Goal: Task Accomplishment & Management: Use online tool/utility

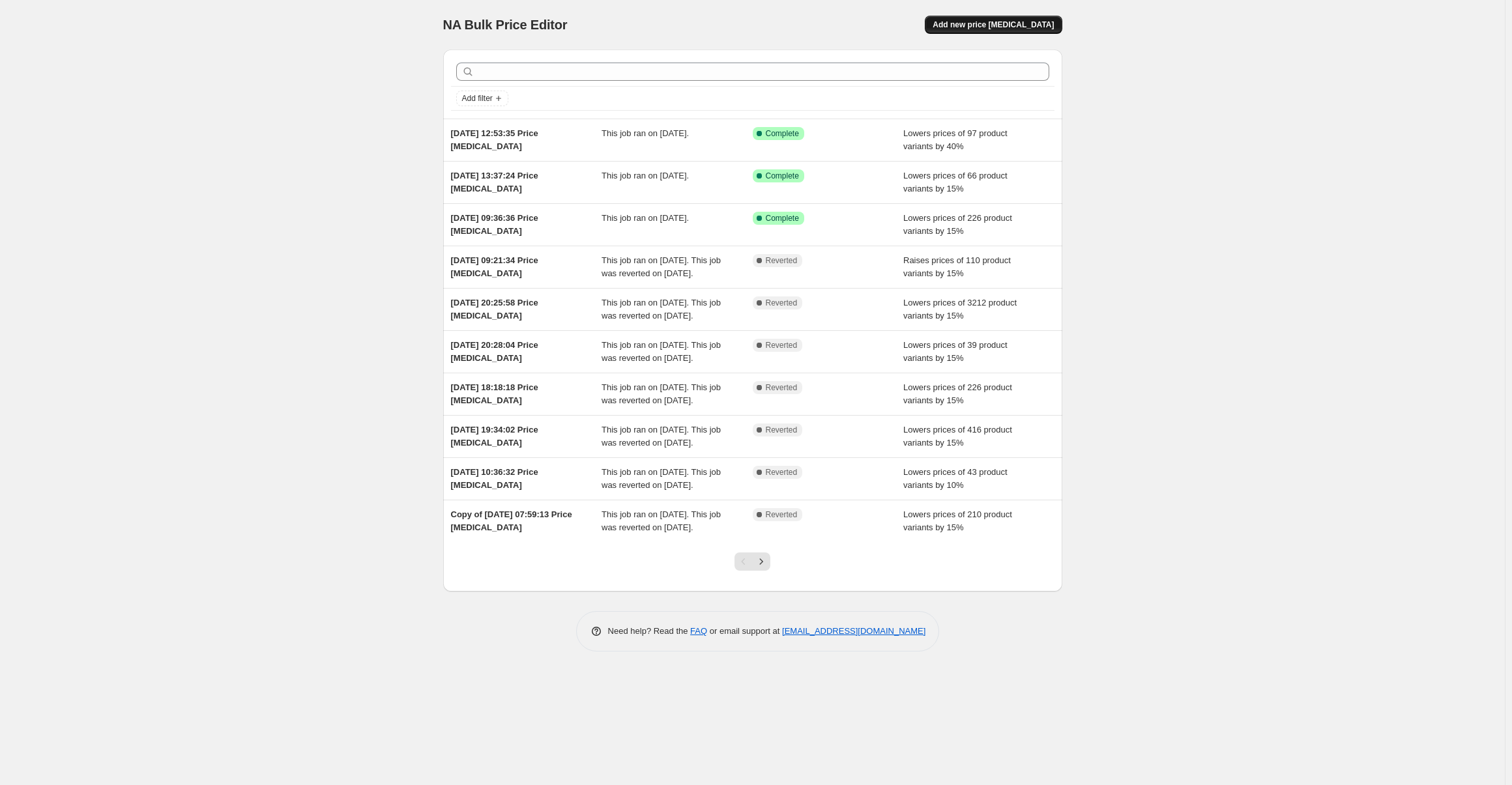
click at [1011, 16] on button "Add new price [MEDICAL_DATA]" at bounding box center [993, 25] width 137 height 18
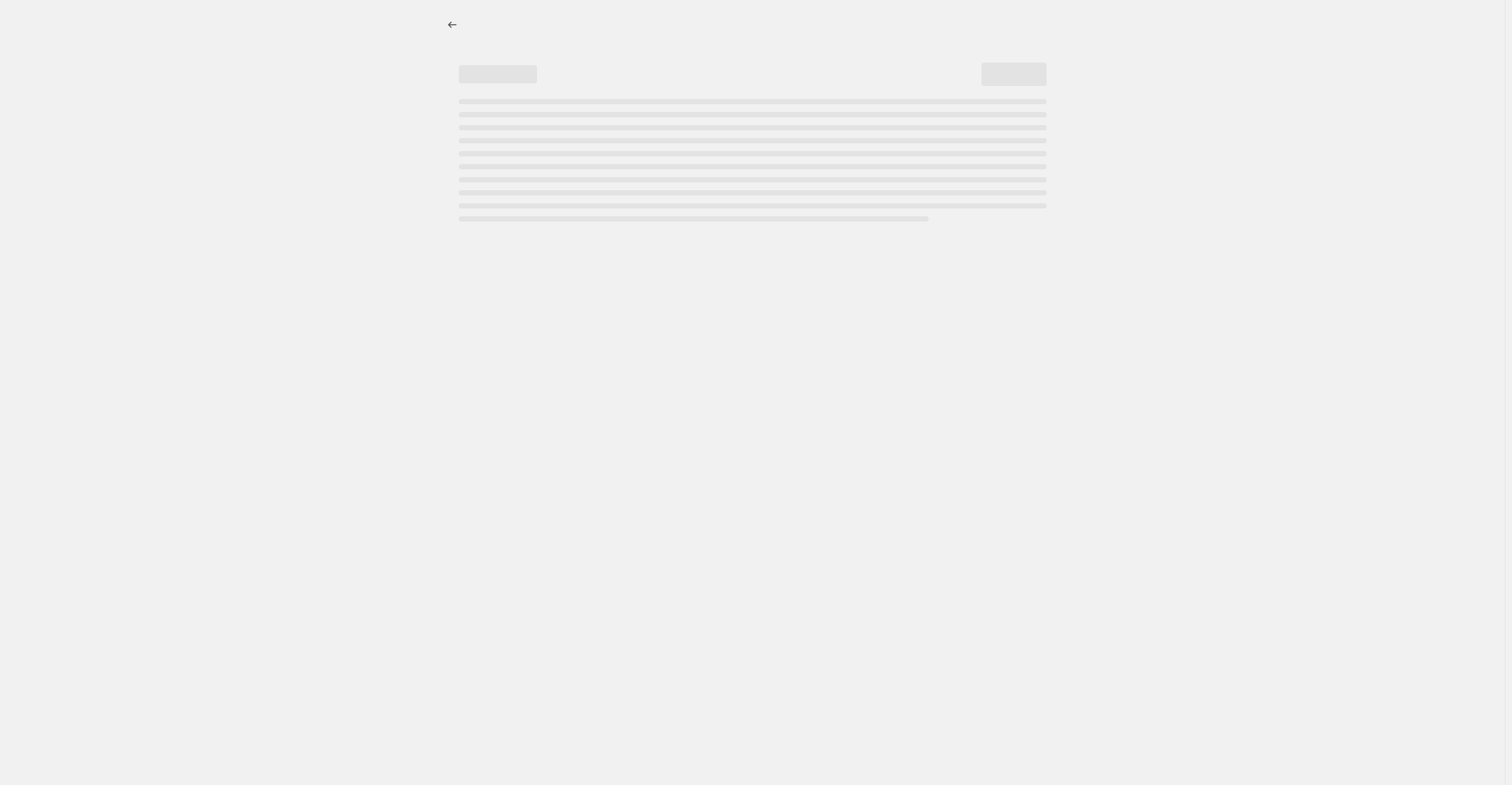
select select "percentage"
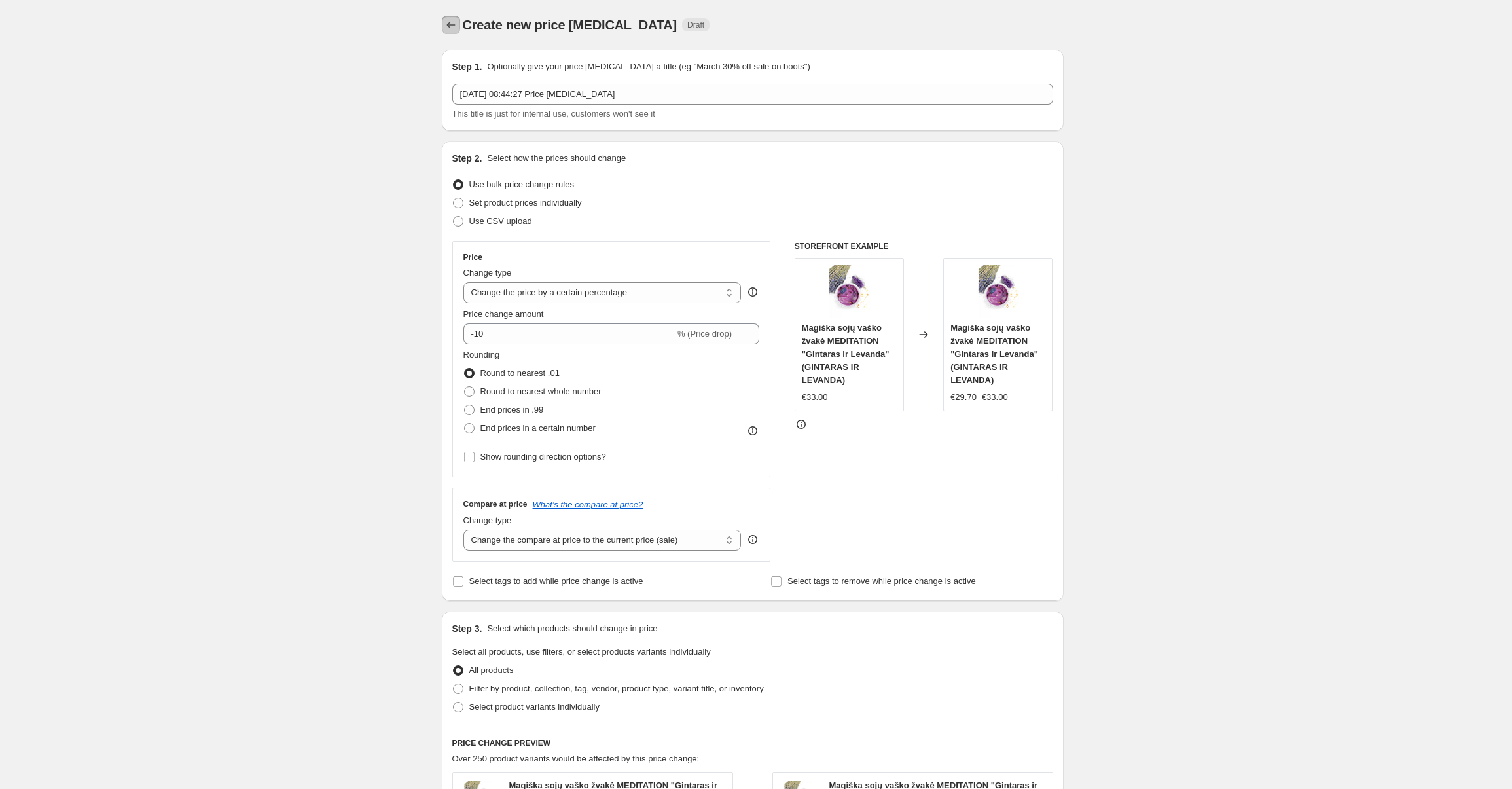
click at [450, 28] on icon "Price change jobs" at bounding box center [451, 25] width 13 height 13
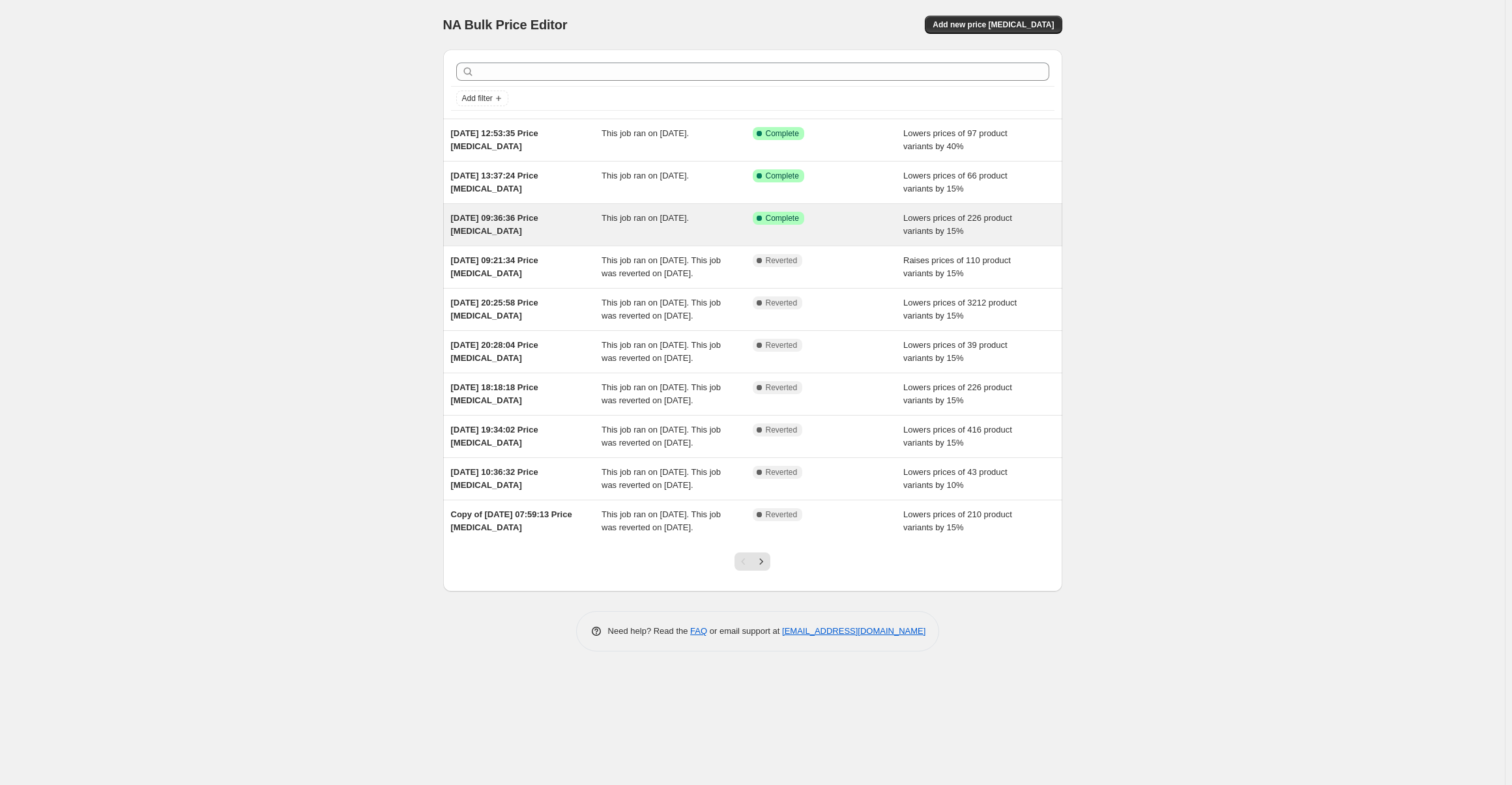
click at [515, 219] on span "[DATE] 09:36:36 Price [MEDICAL_DATA]" at bounding box center [494, 224] width 88 height 23
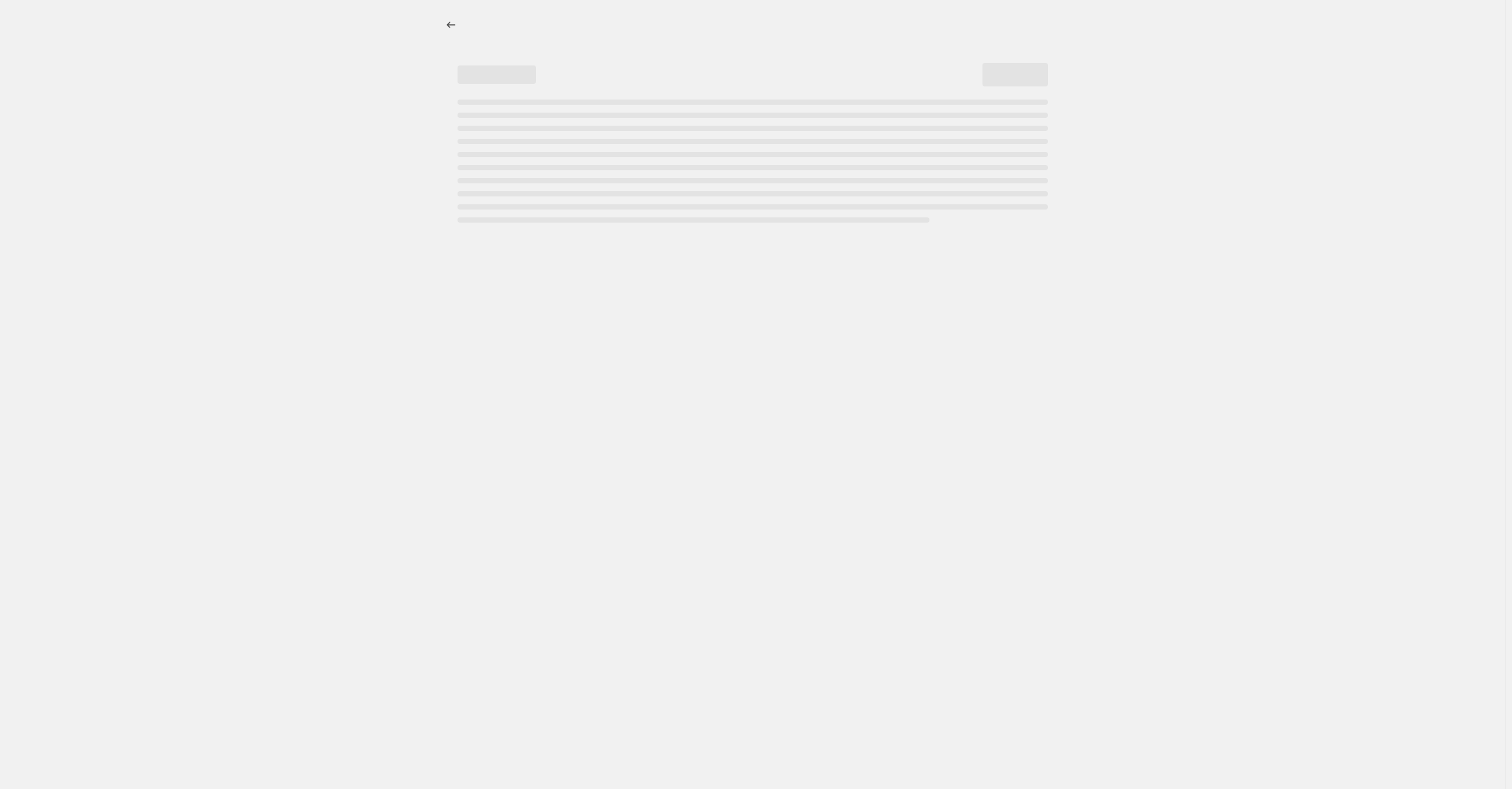
select select "percentage"
select select "collection"
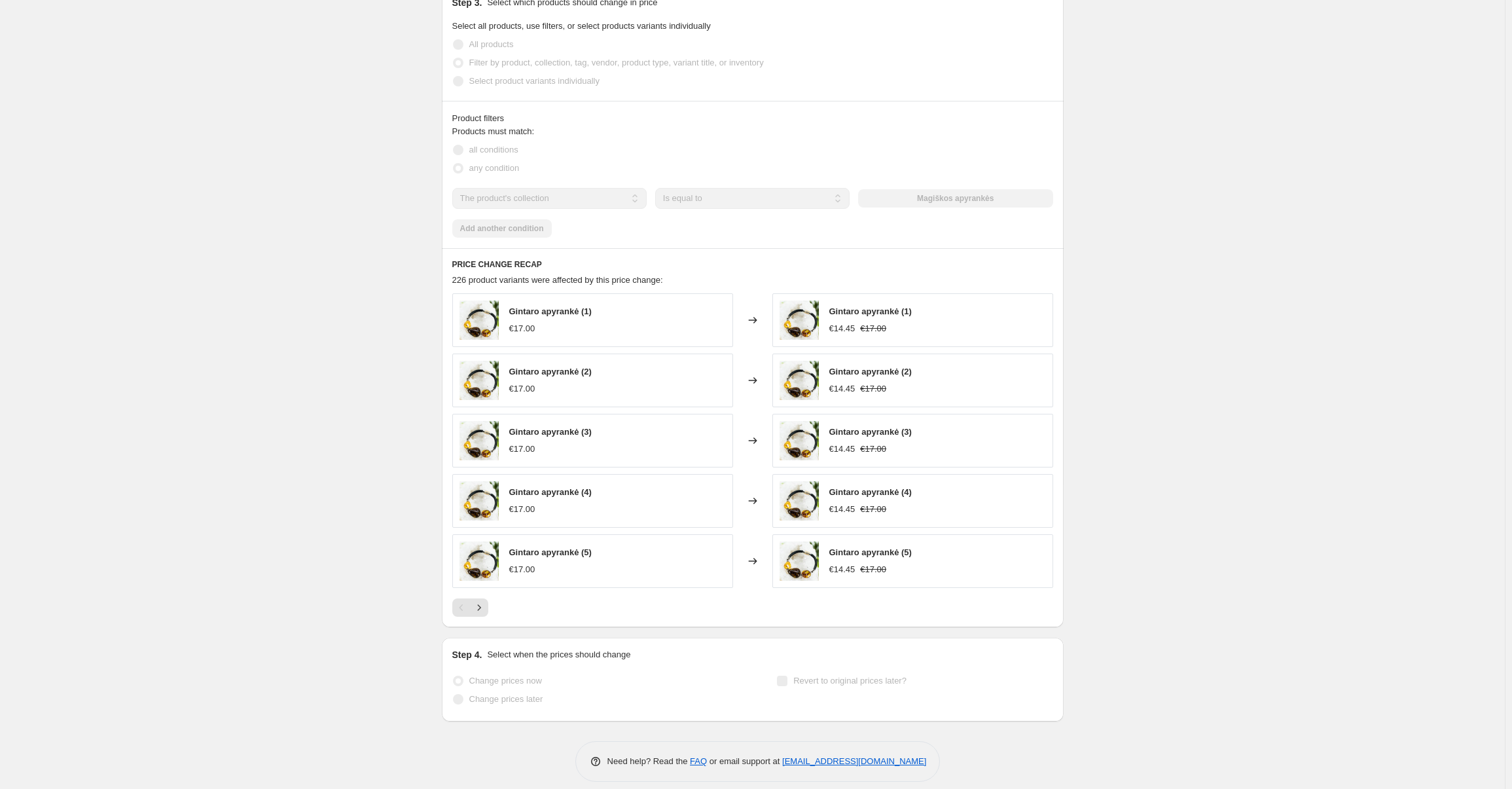
scroll to position [760, 0]
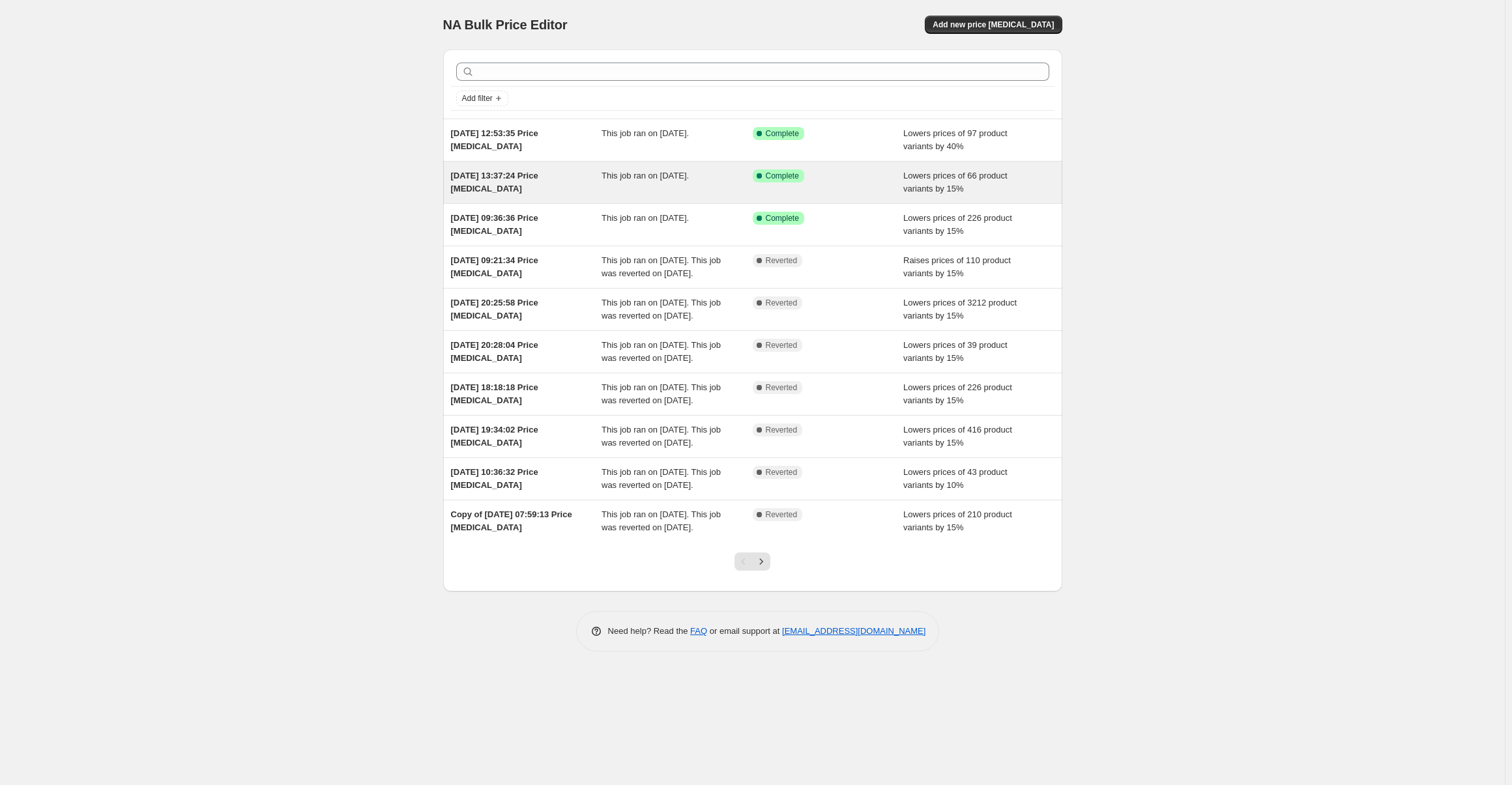
click at [494, 192] on div "[DATE] 13:37:24 Price [MEDICAL_DATA]" at bounding box center [526, 182] width 151 height 26
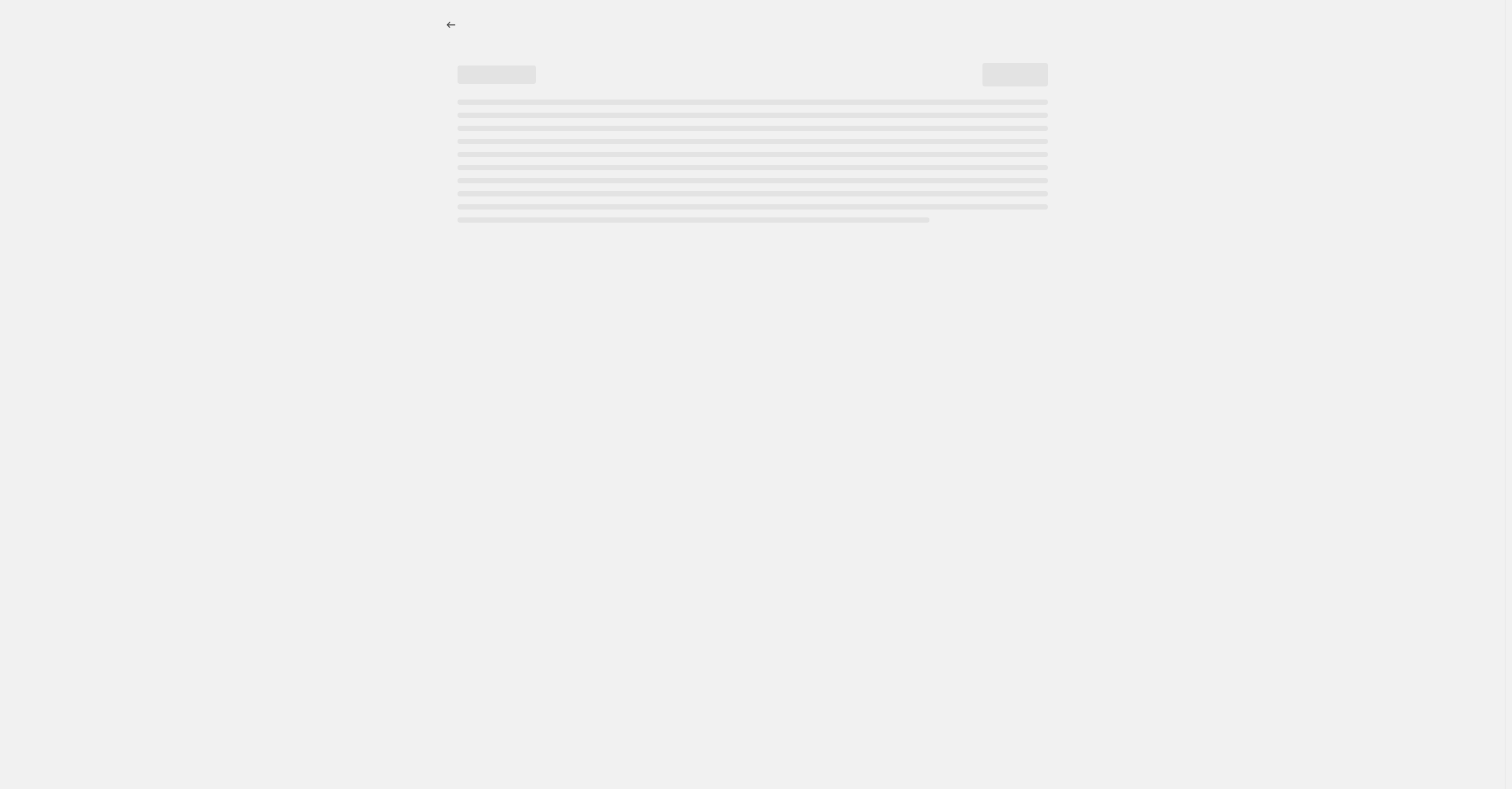
select select "percentage"
select select "collection"
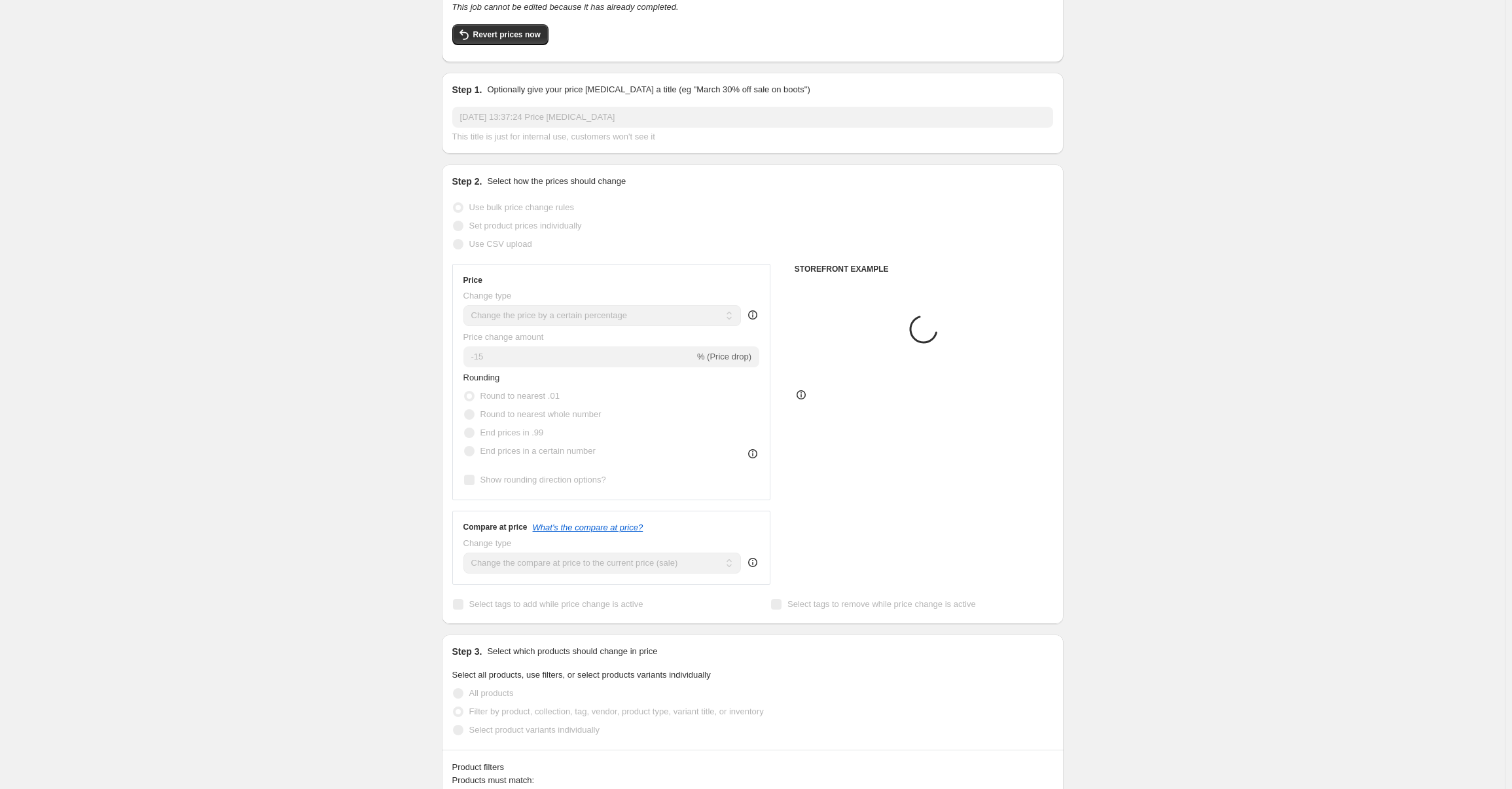
scroll to position [590, 0]
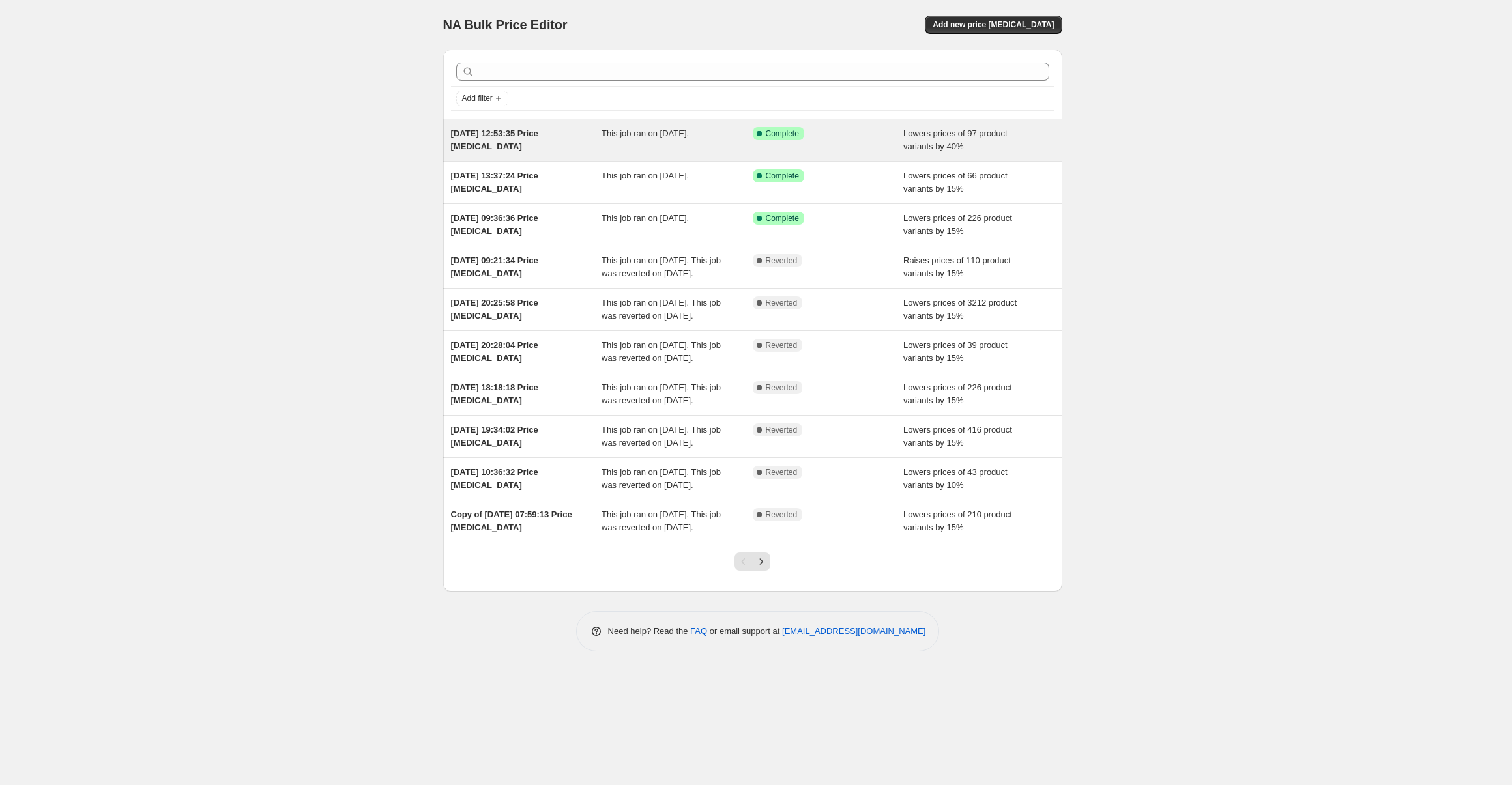
click at [489, 148] on span "[DATE] 12:53:35 Price [MEDICAL_DATA]" at bounding box center [494, 139] width 88 height 23
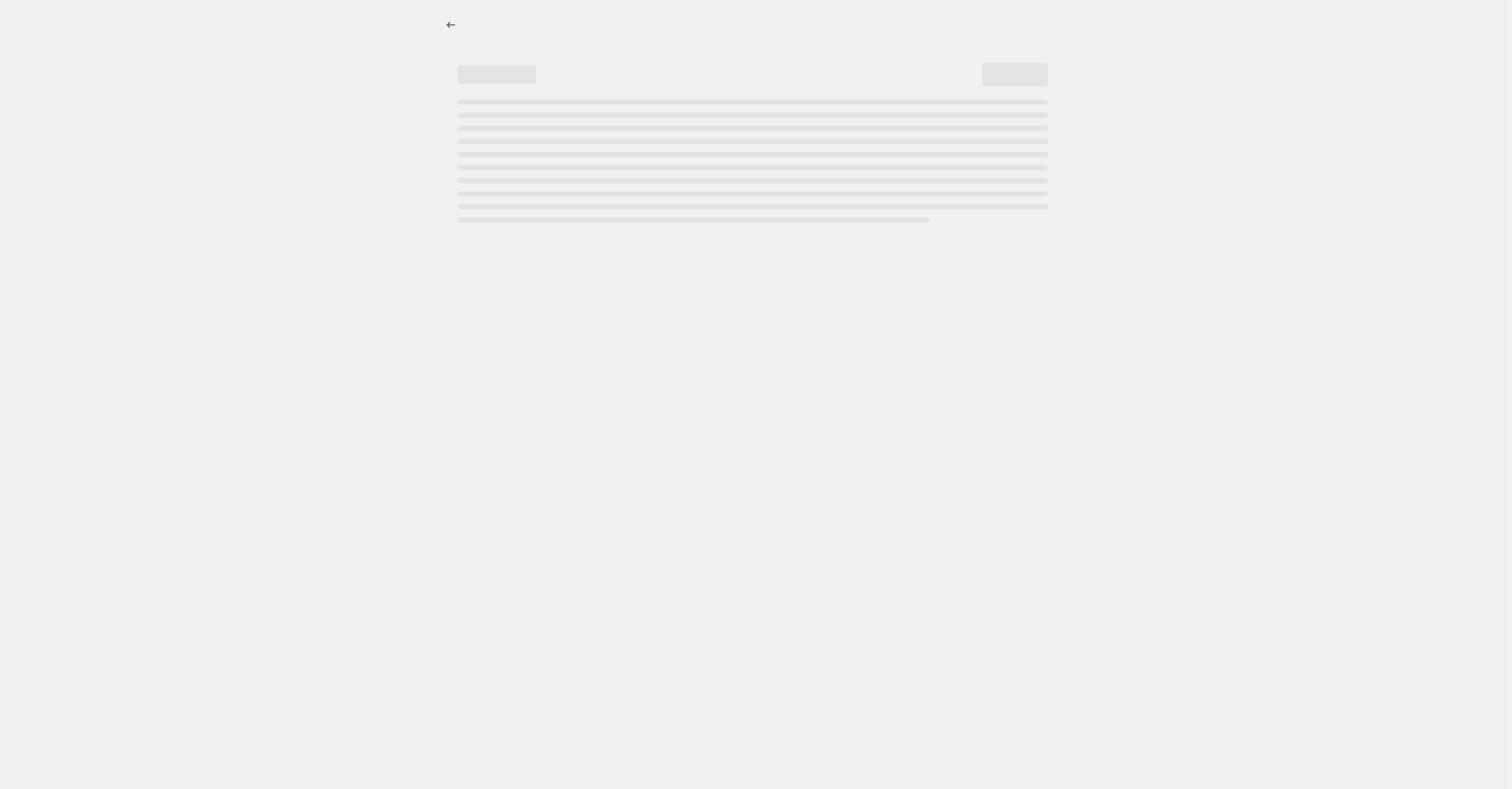
select select "percentage"
select select "collection"
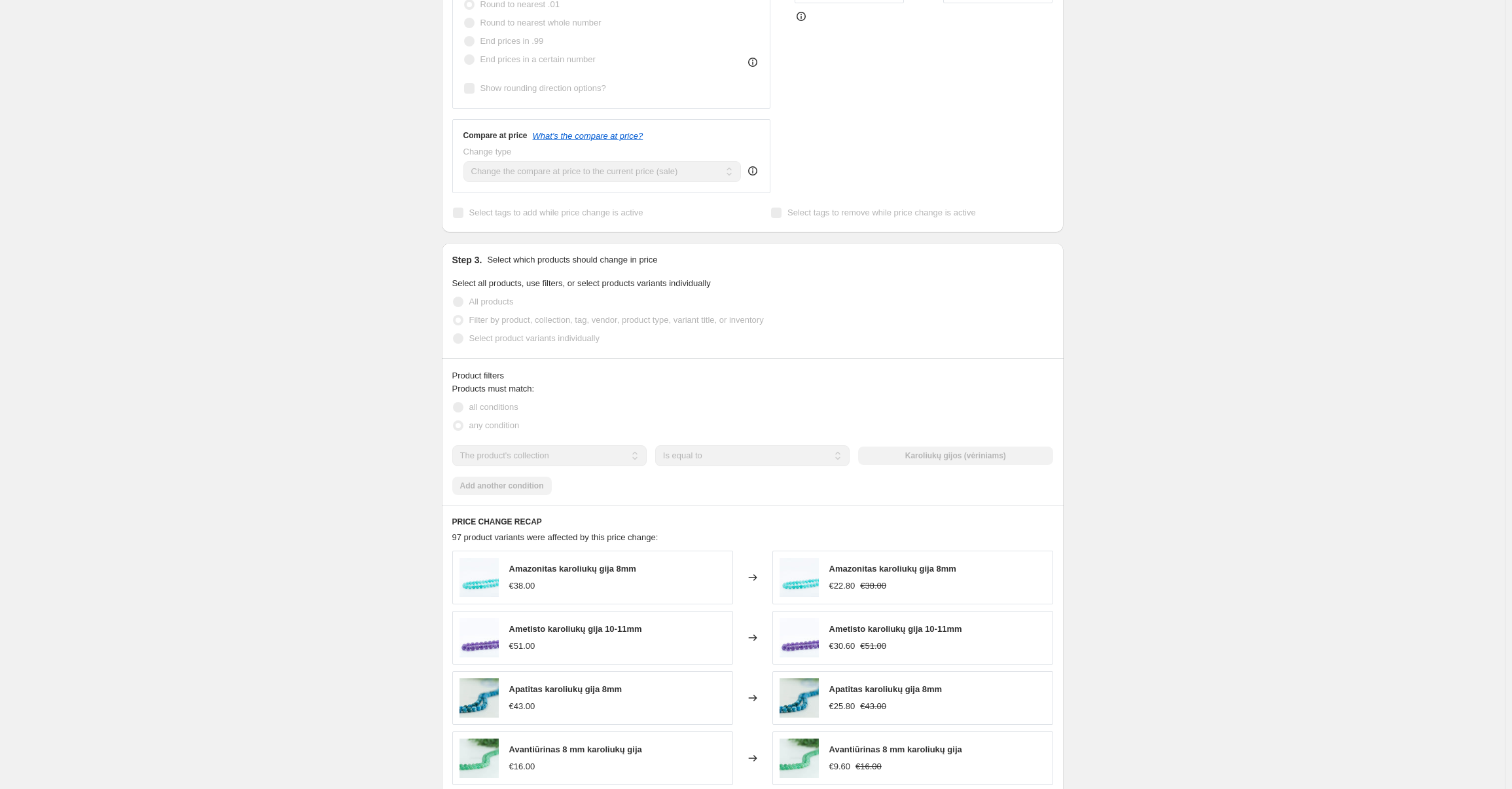
scroll to position [524, 0]
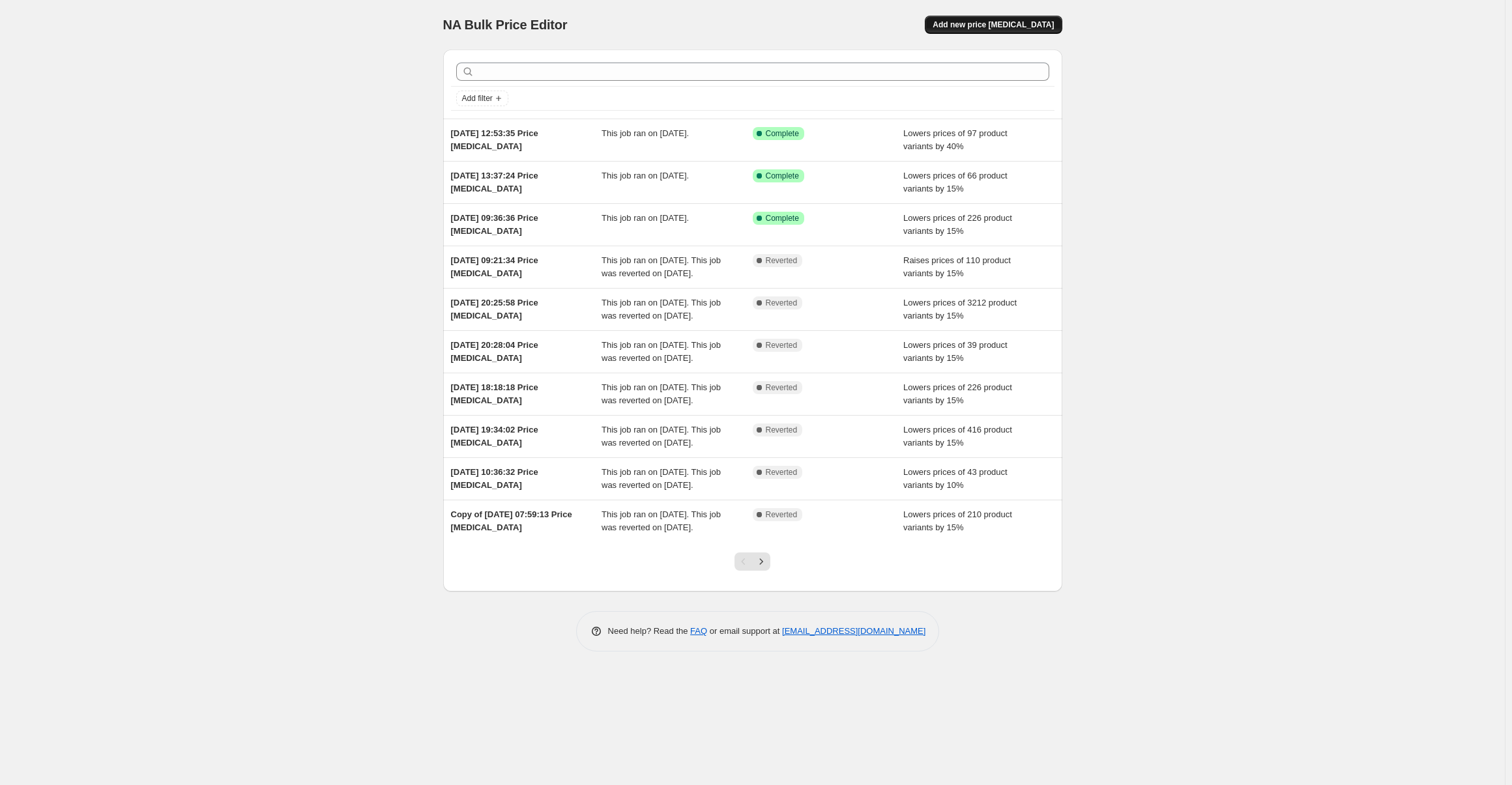
click at [988, 18] on button "Add new price [MEDICAL_DATA]" at bounding box center [993, 25] width 137 height 18
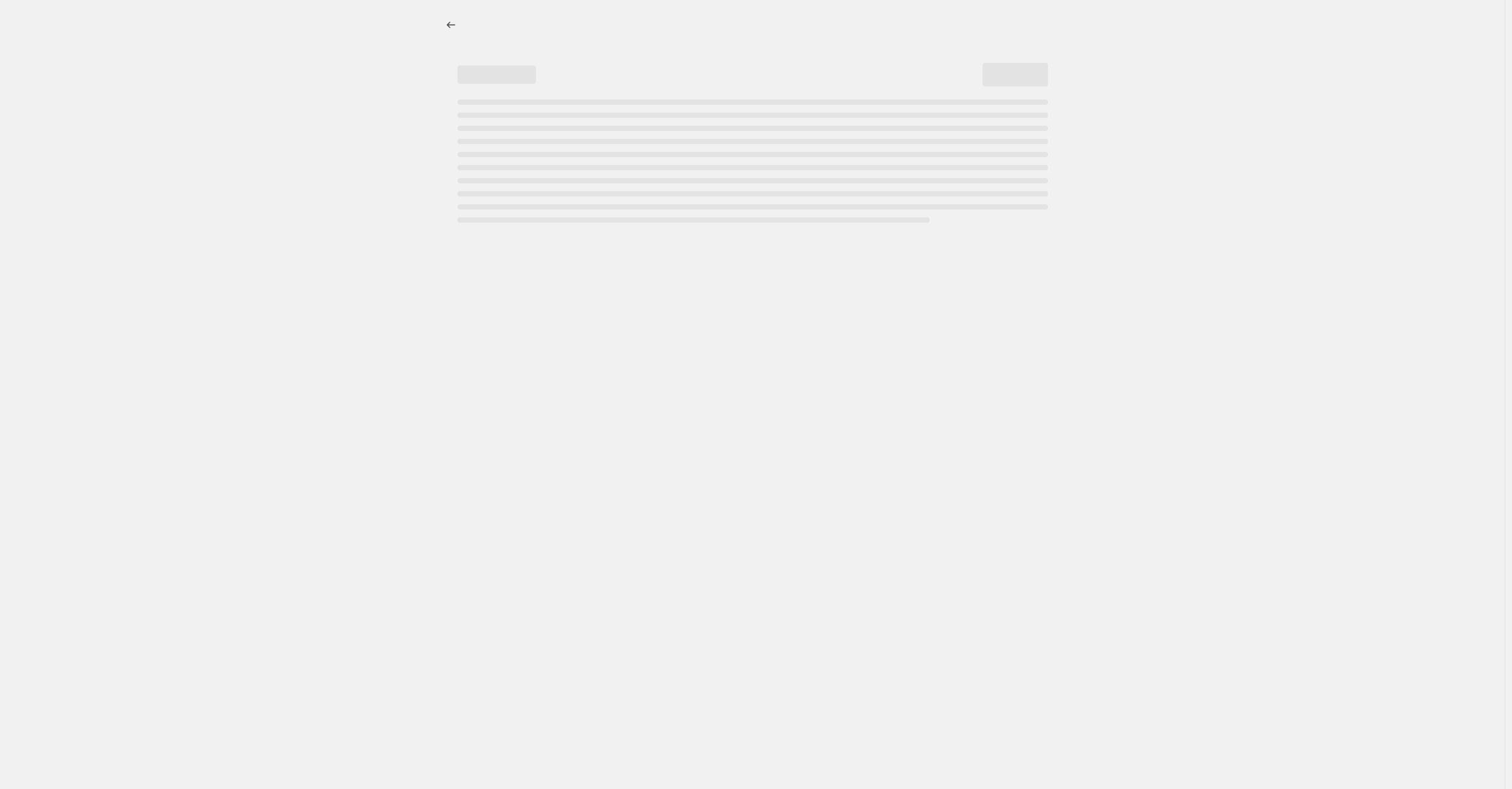
select select "percentage"
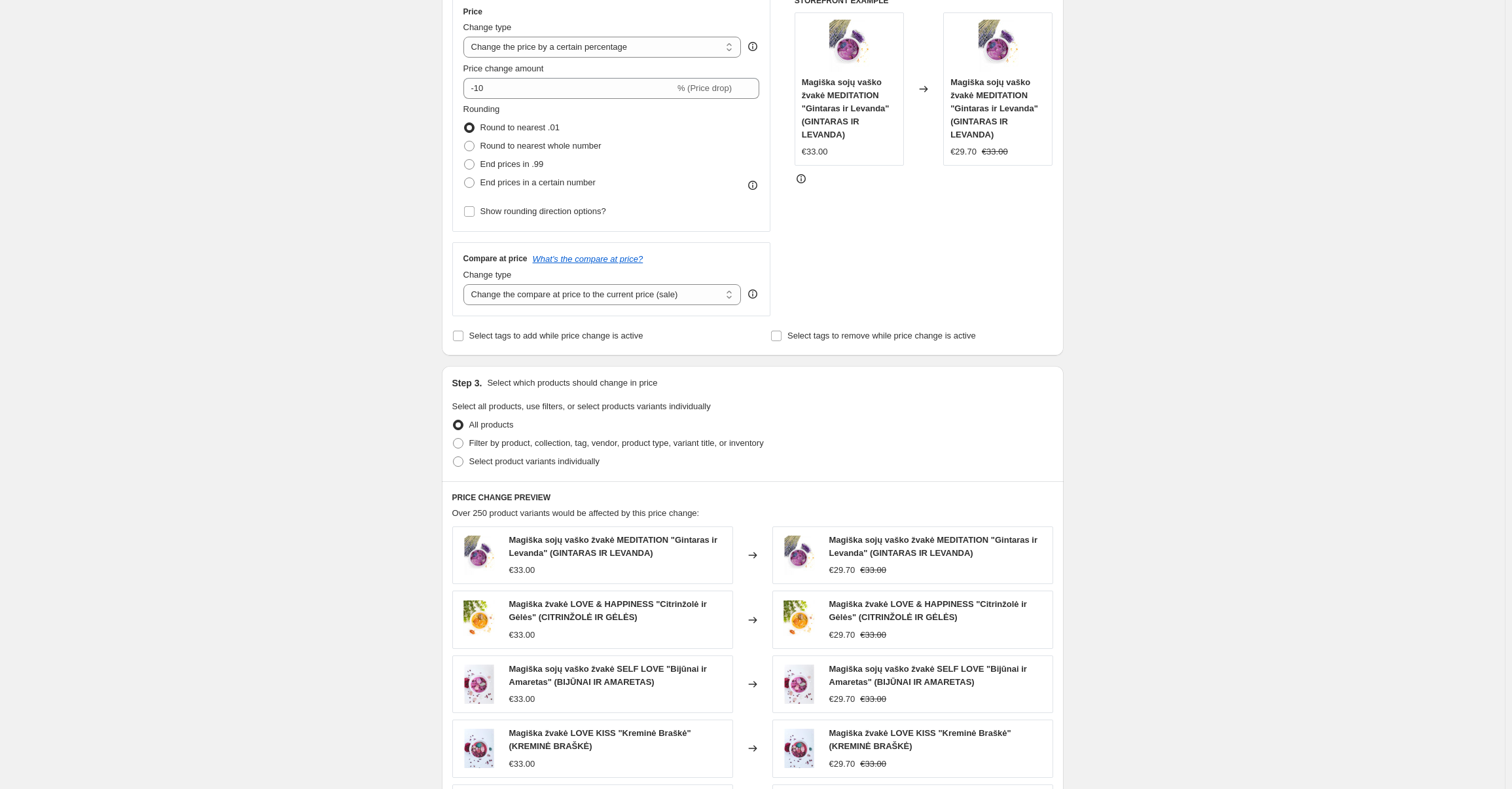
scroll to position [327, 0]
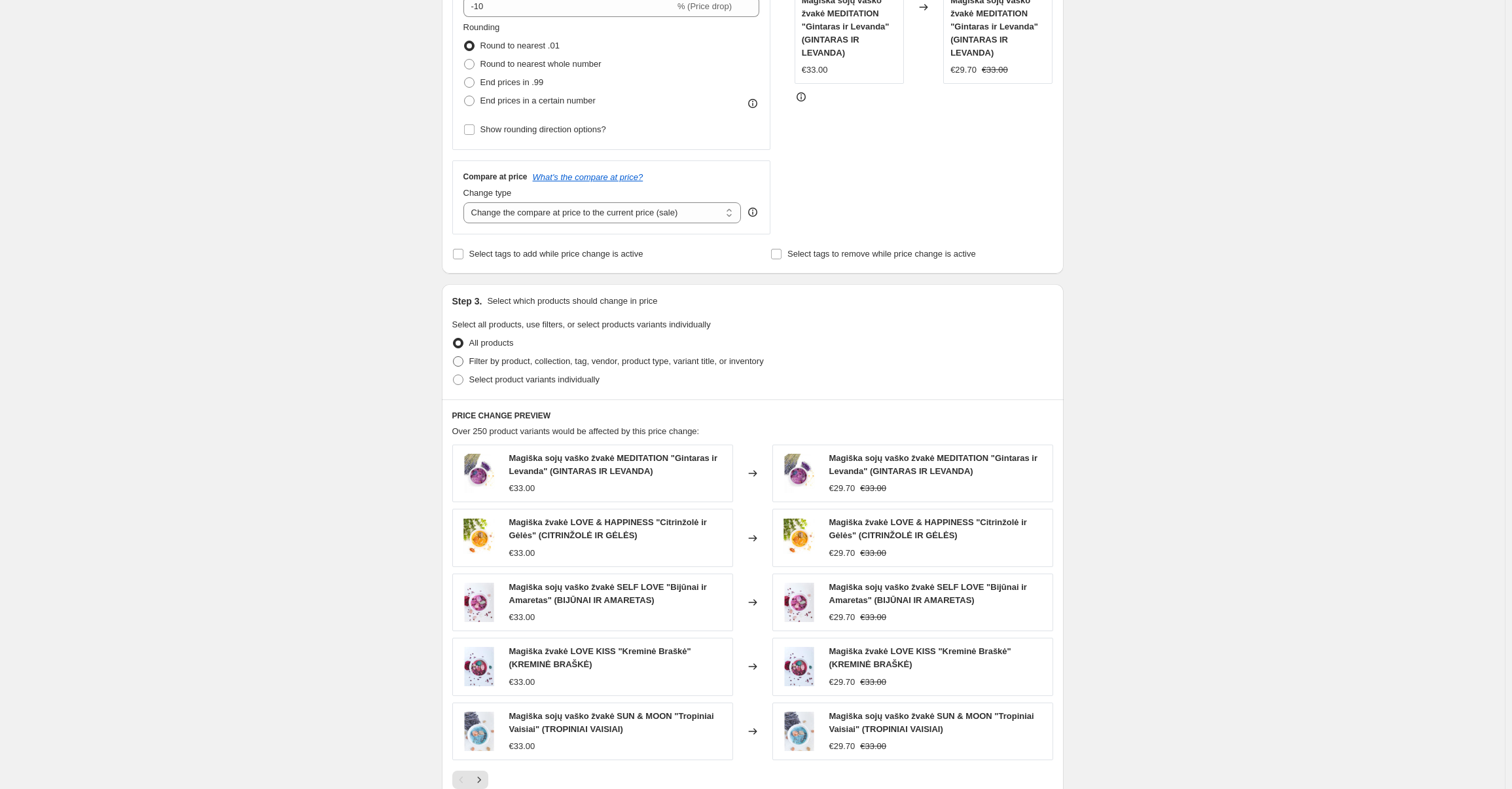
click at [549, 361] on span "Filter by product, collection, tag, vendor, product type, variant title, or inv…" at bounding box center [617, 361] width 295 height 10
click at [453, 357] on input "Filter by product, collection, tag, vendor, product type, variant title, or inv…" at bounding box center [453, 356] width 1 height 1
radio input "true"
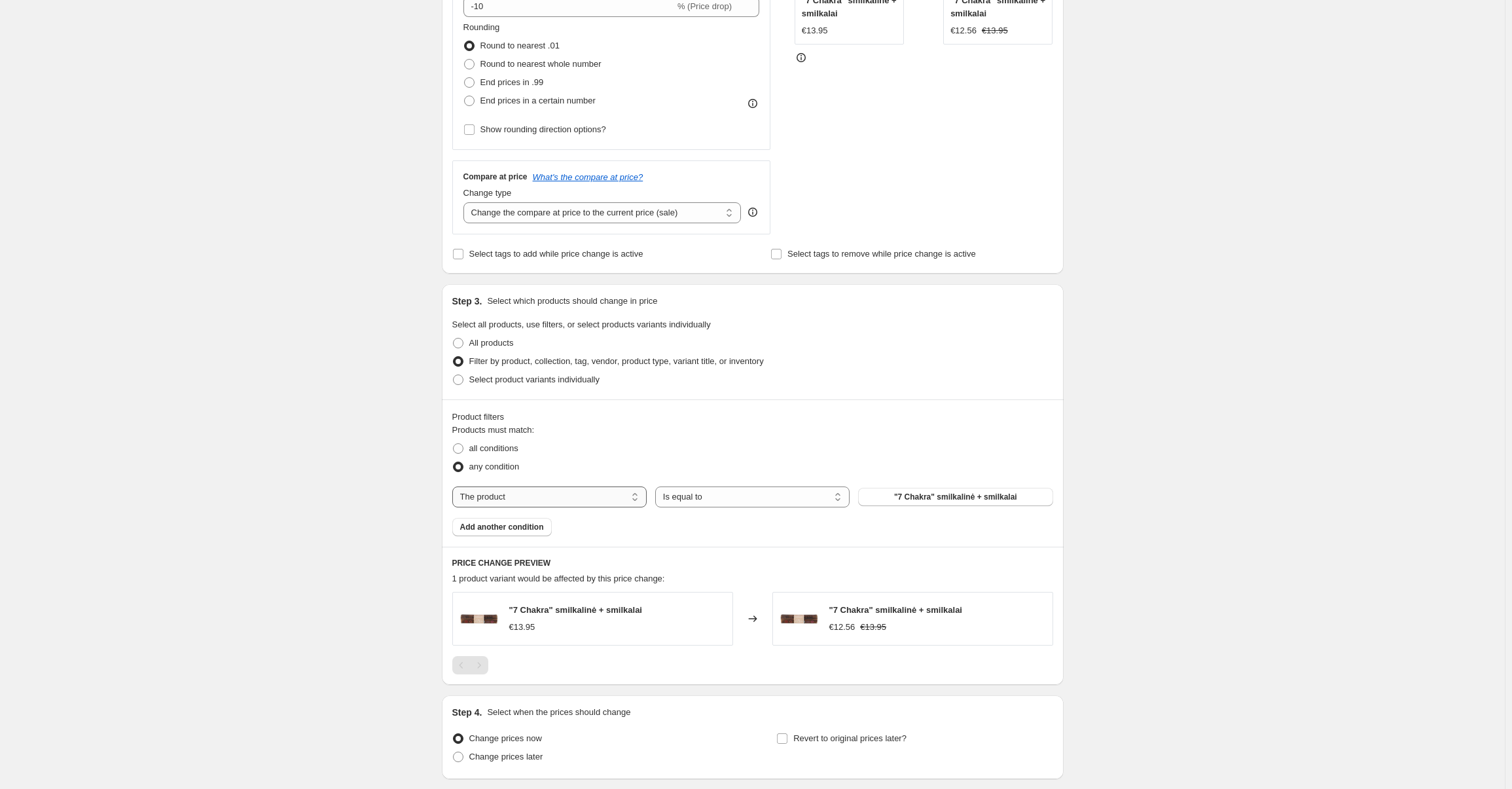
click at [539, 493] on select "The product The product's collection The product's tag The product's vendor The…" at bounding box center [549, 496] width 195 height 21
select select "collection"
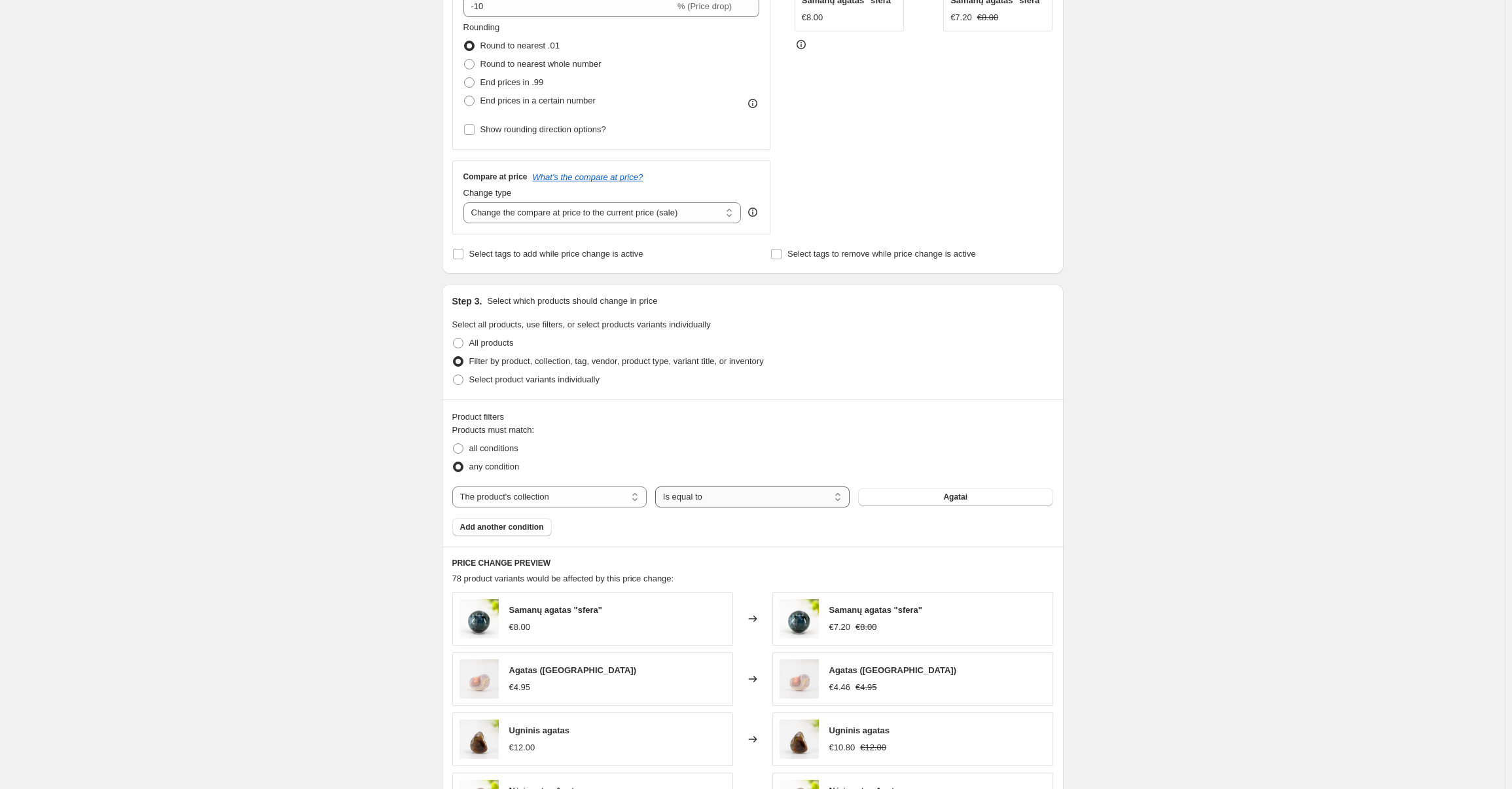
click at [695, 494] on select "Is equal to Is not equal to" at bounding box center [753, 496] width 195 height 21
click at [1270, 406] on div "Create new price [MEDICAL_DATA]. This page is ready Create new price [MEDICAL_D…" at bounding box center [752, 401] width 1505 height 1457
click at [949, 493] on span "Agatai" at bounding box center [955, 497] width 24 height 11
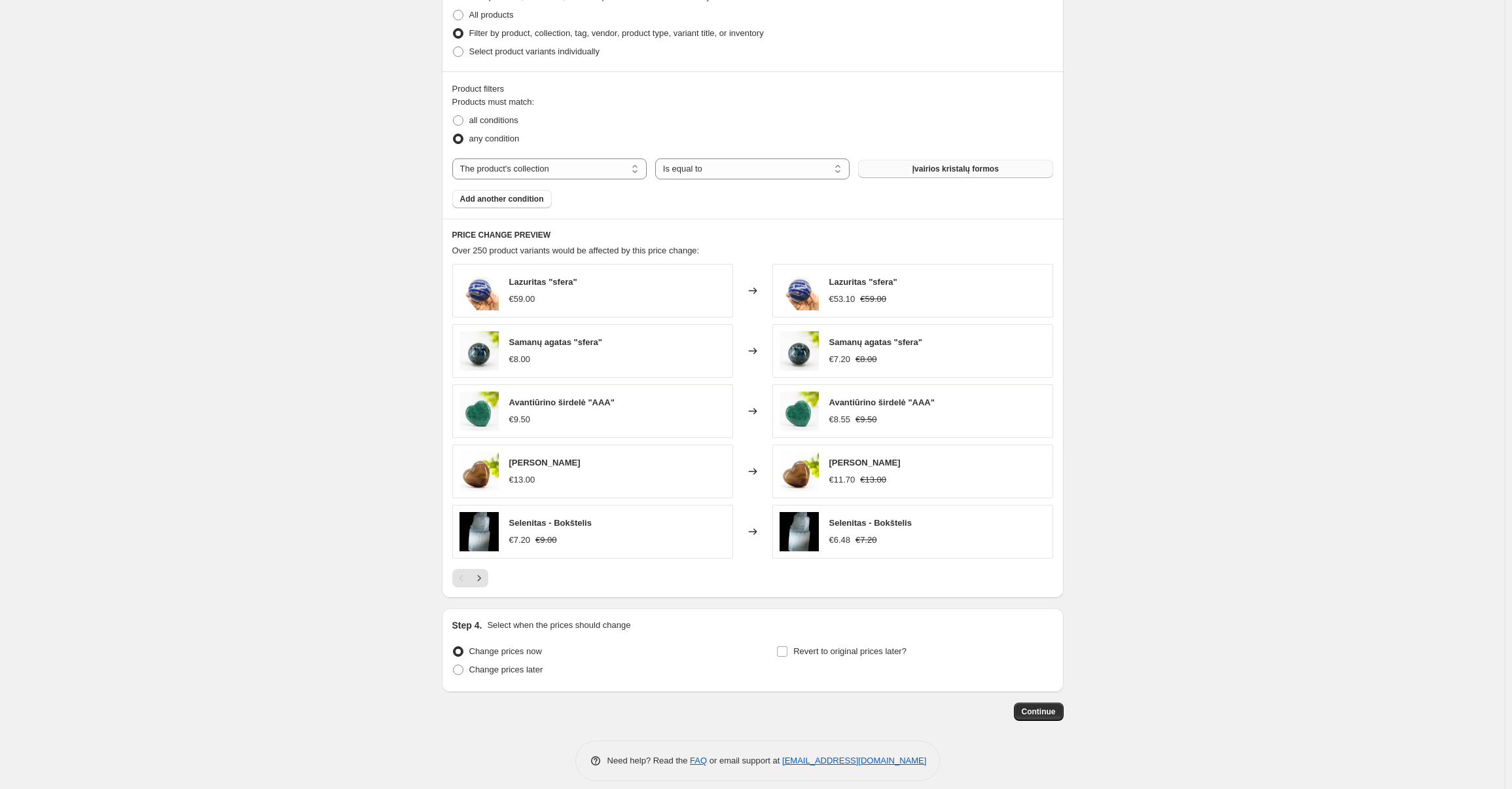
scroll to position [664, 0]
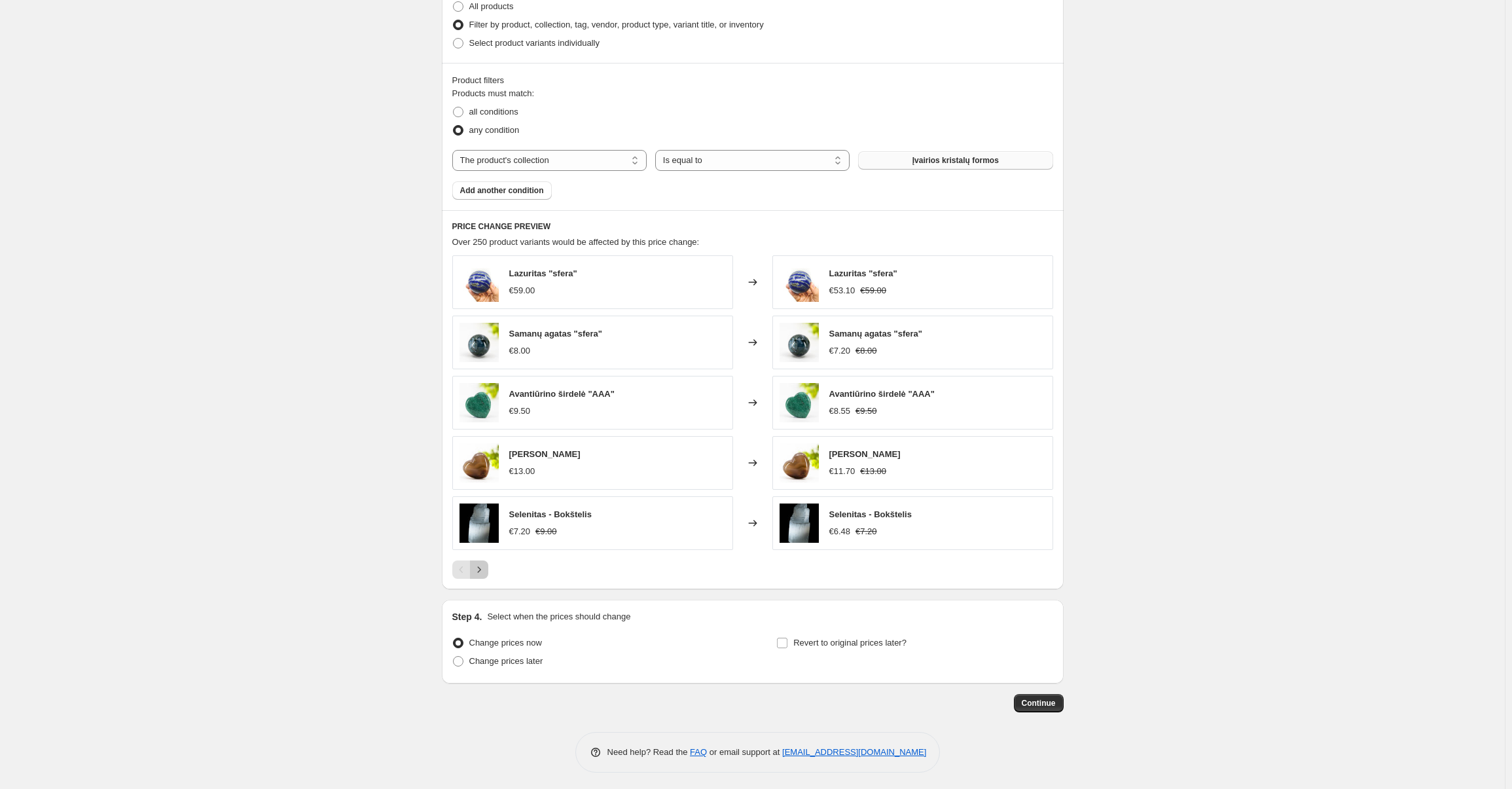
click at [480, 566] on icon "Next" at bounding box center [479, 570] width 13 height 13
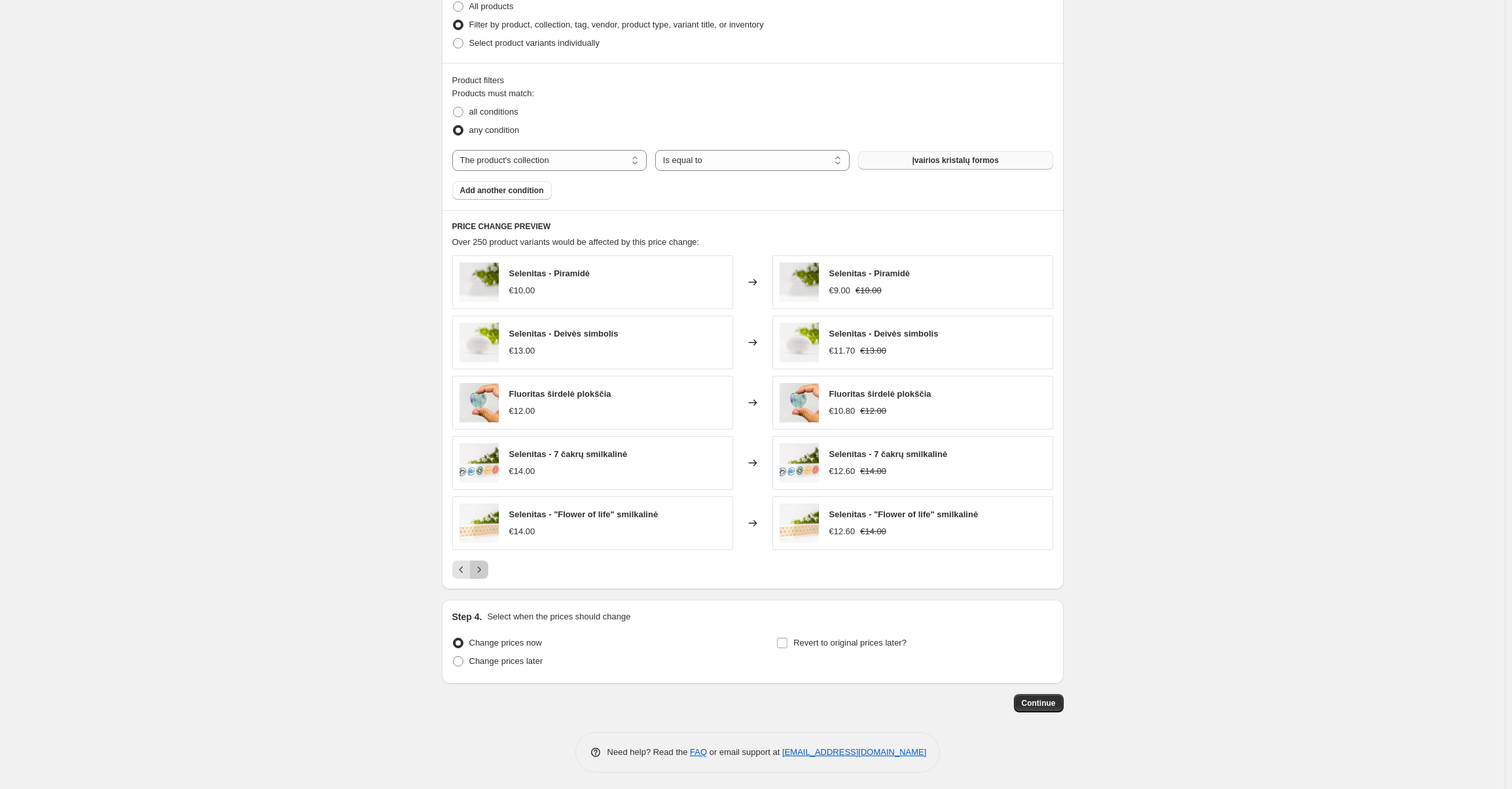
click at [485, 563] on icon "Next" at bounding box center [479, 570] width 13 height 13
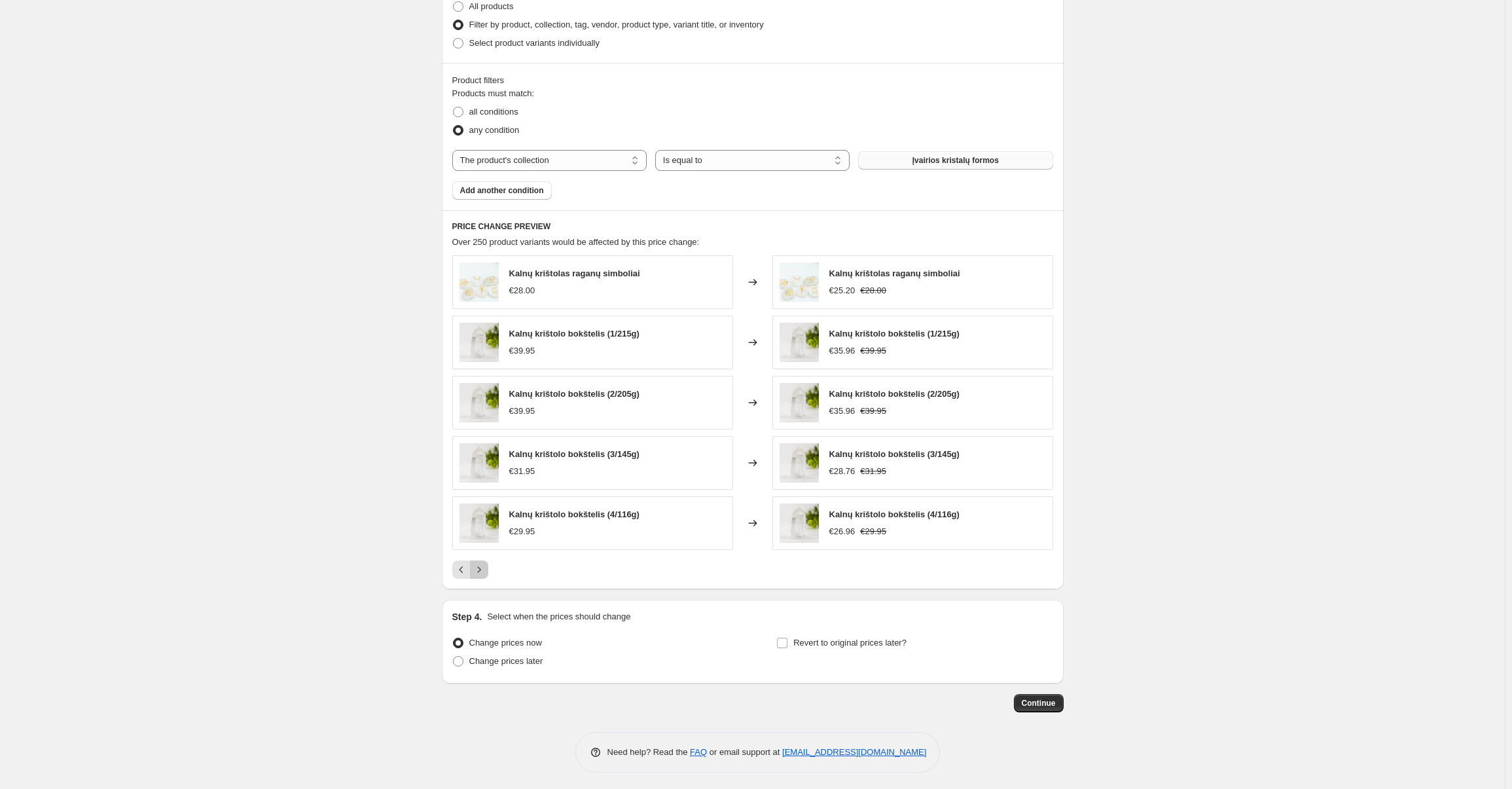
click at [483, 569] on icon "Next" at bounding box center [479, 570] width 13 height 13
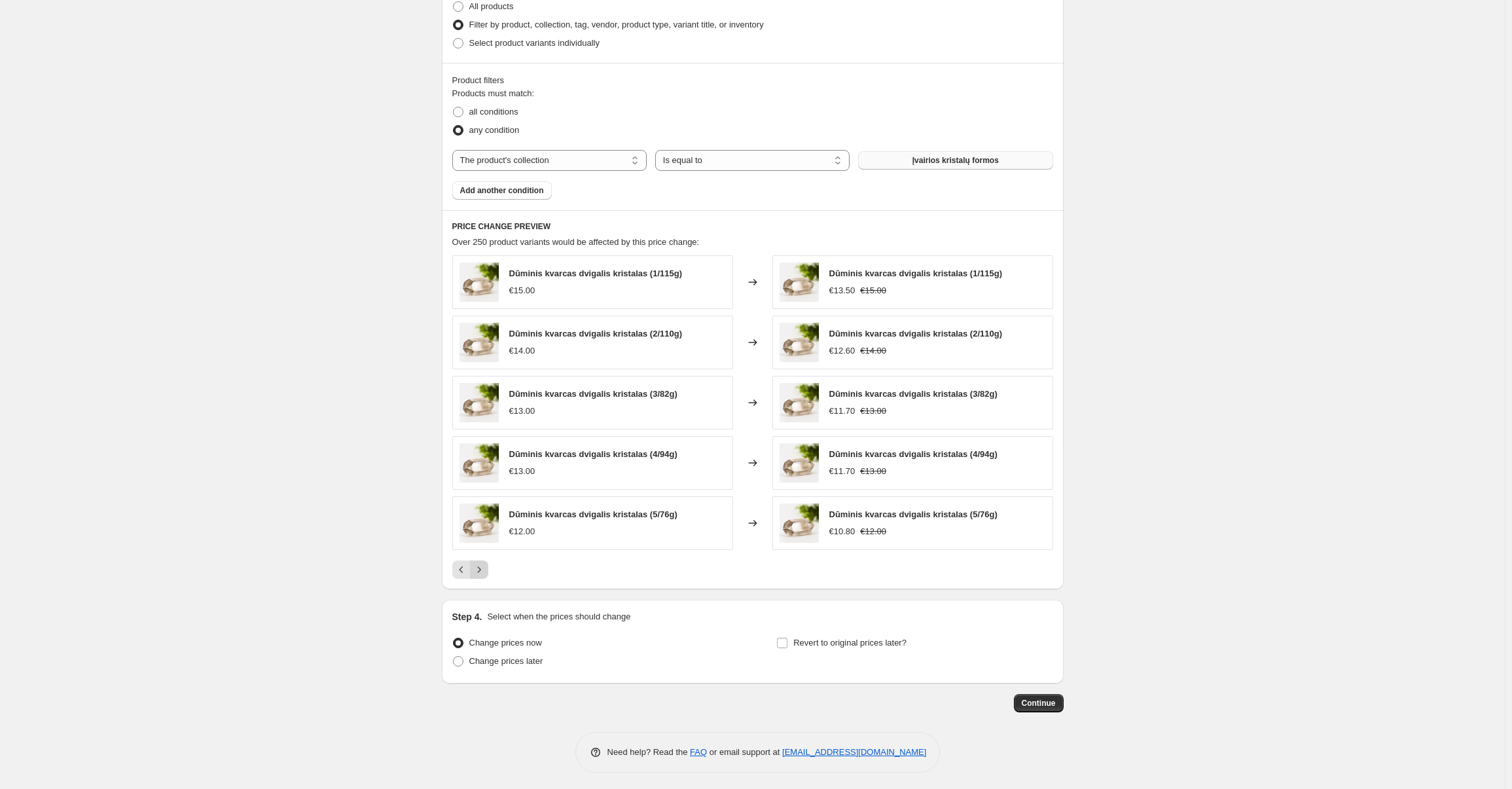
click at [483, 569] on icon "Next" at bounding box center [479, 570] width 13 height 13
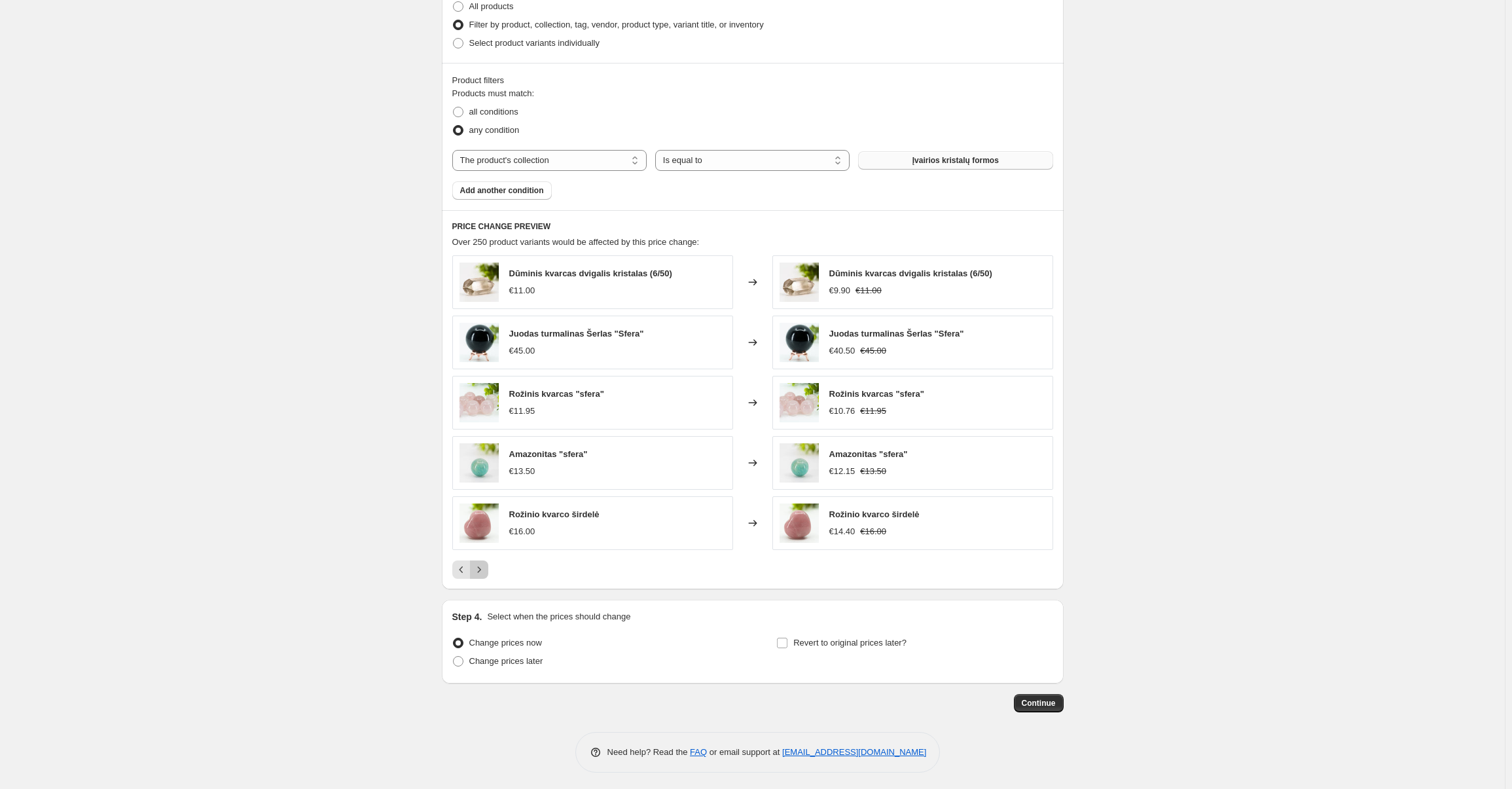
click at [483, 569] on icon "Next" at bounding box center [479, 570] width 13 height 13
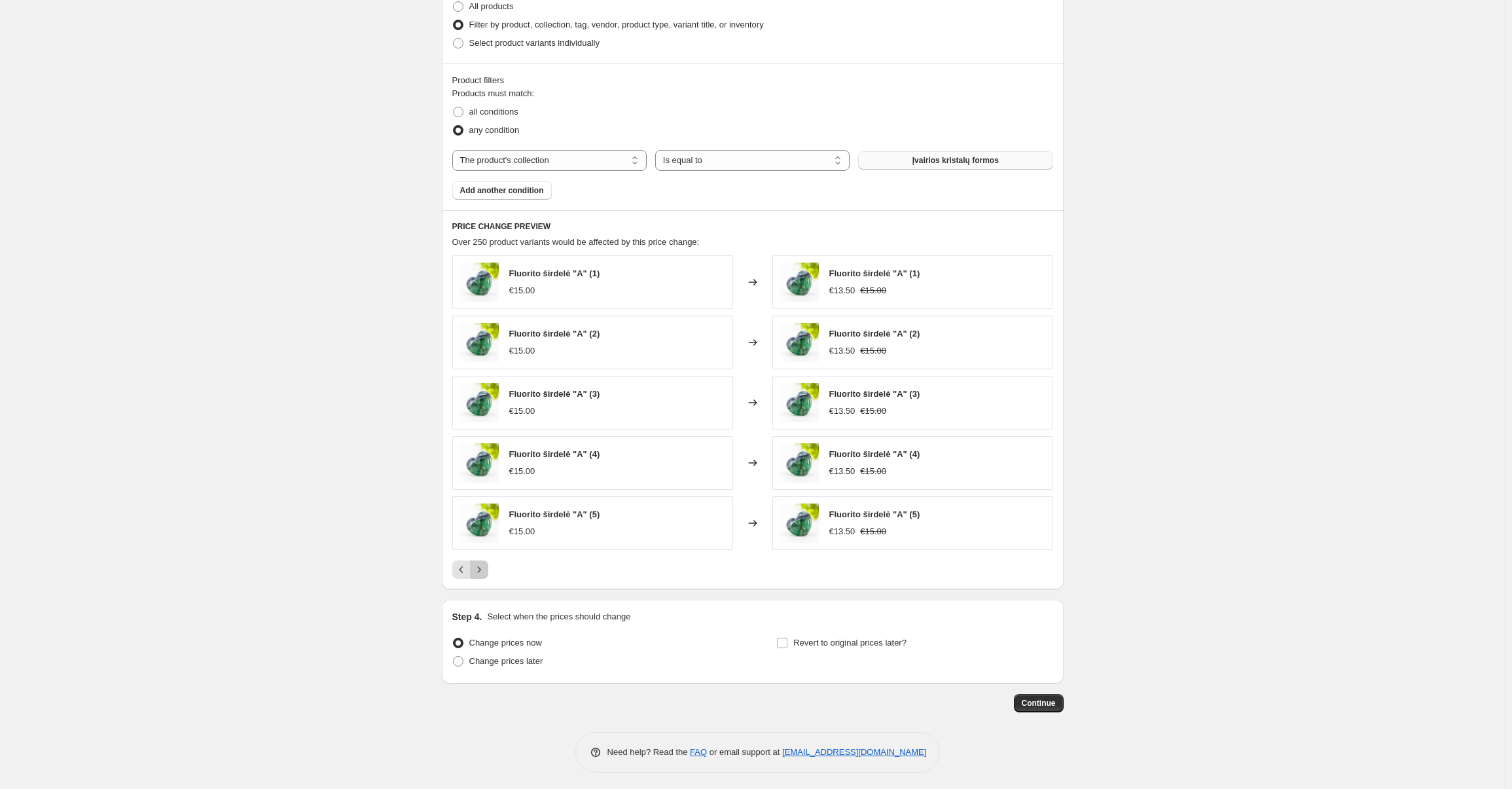
click at [483, 569] on icon "Next" at bounding box center [479, 570] width 13 height 13
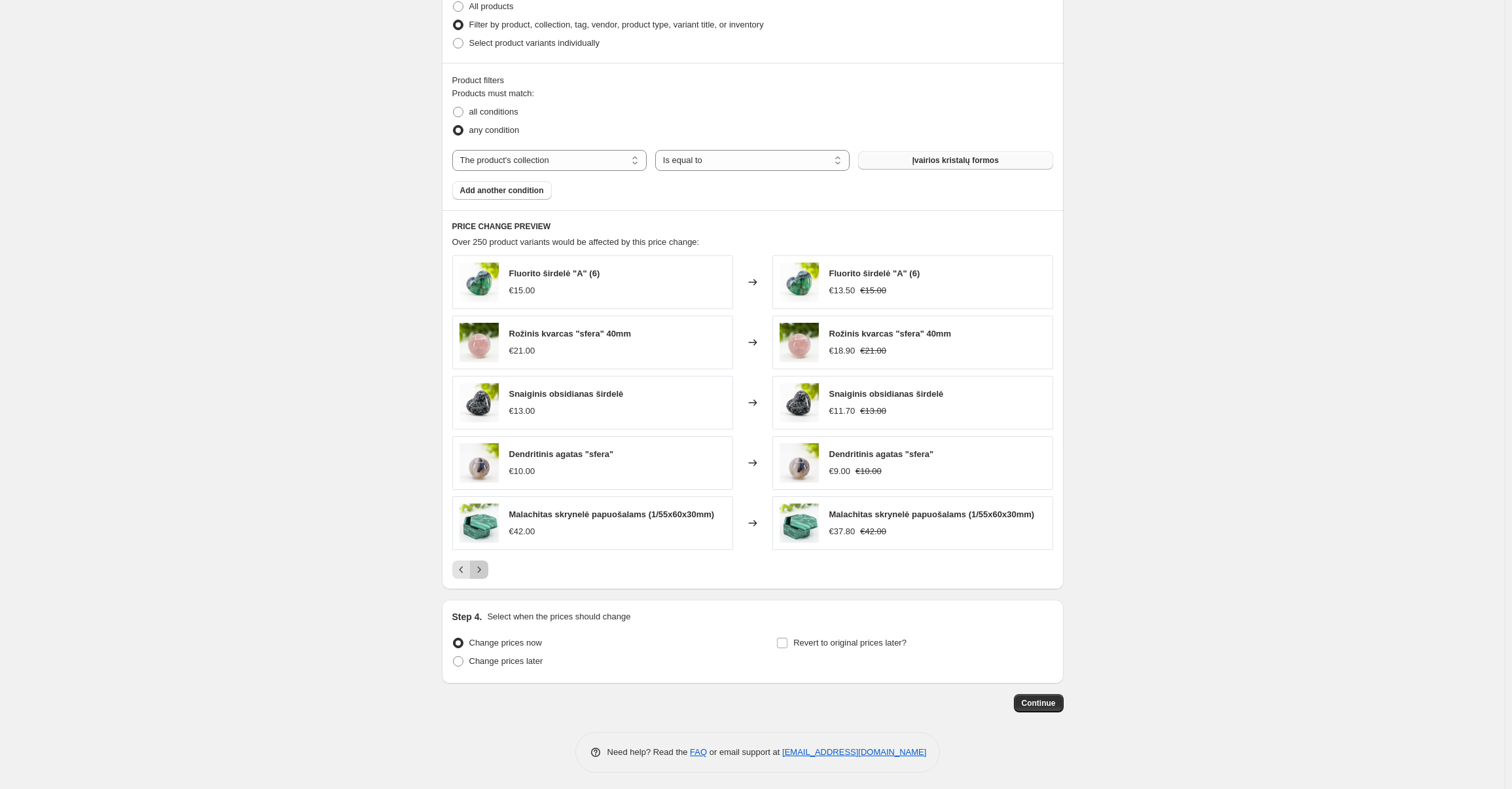
click at [483, 569] on icon "Next" at bounding box center [479, 570] width 13 height 13
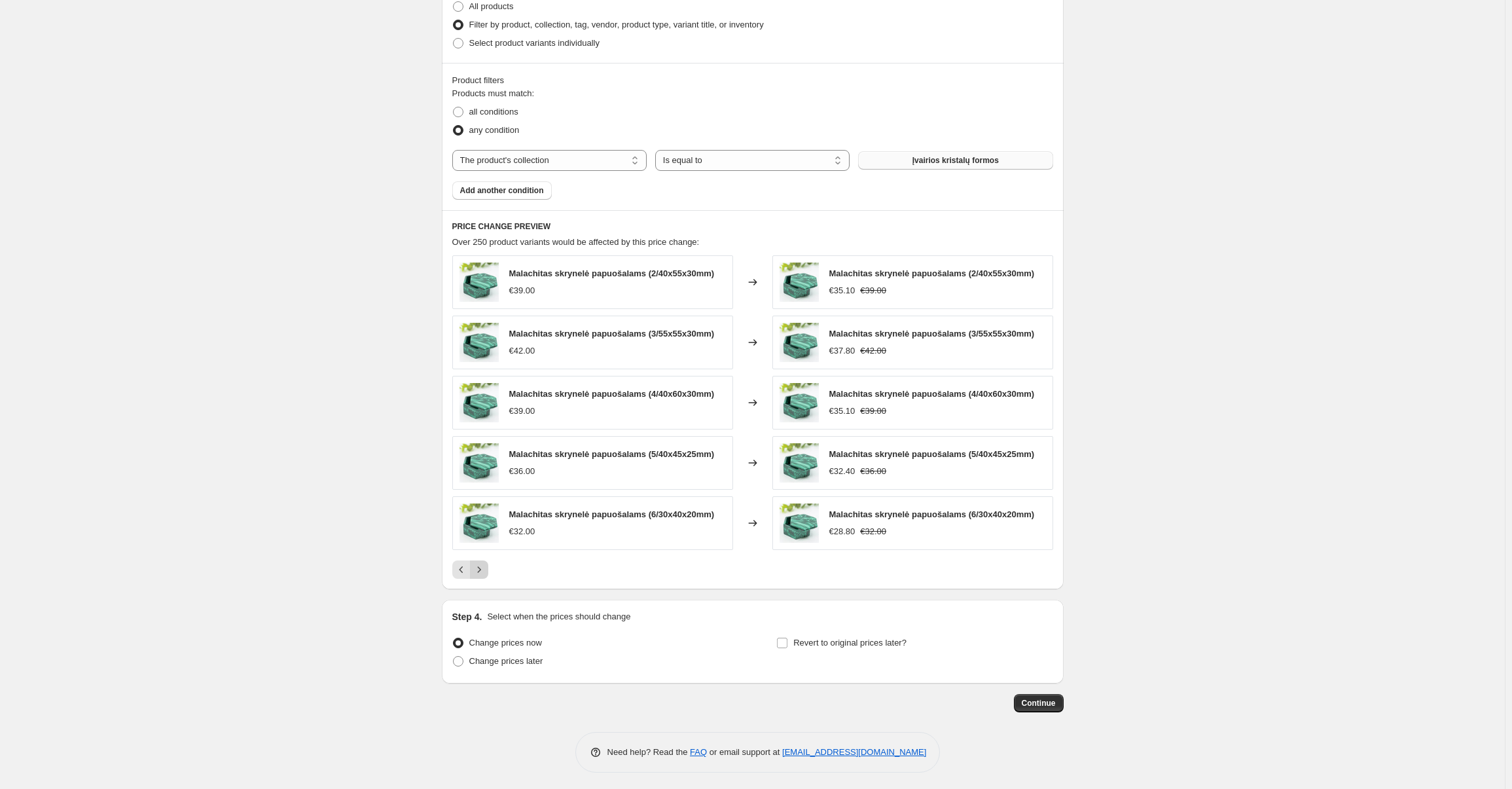
click at [483, 569] on icon "Next" at bounding box center [479, 570] width 13 height 13
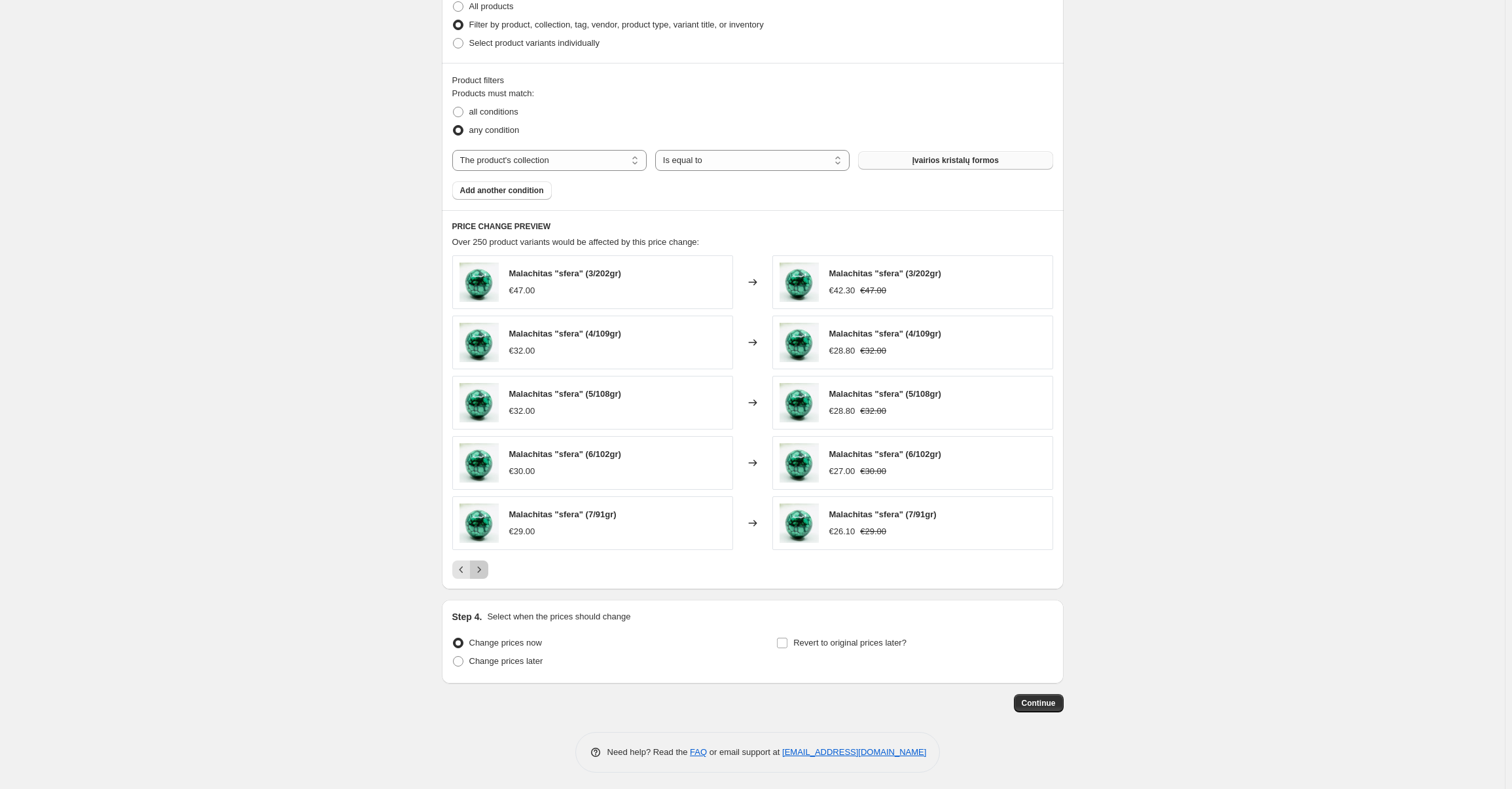
click at [483, 569] on icon "Next" at bounding box center [479, 570] width 13 height 13
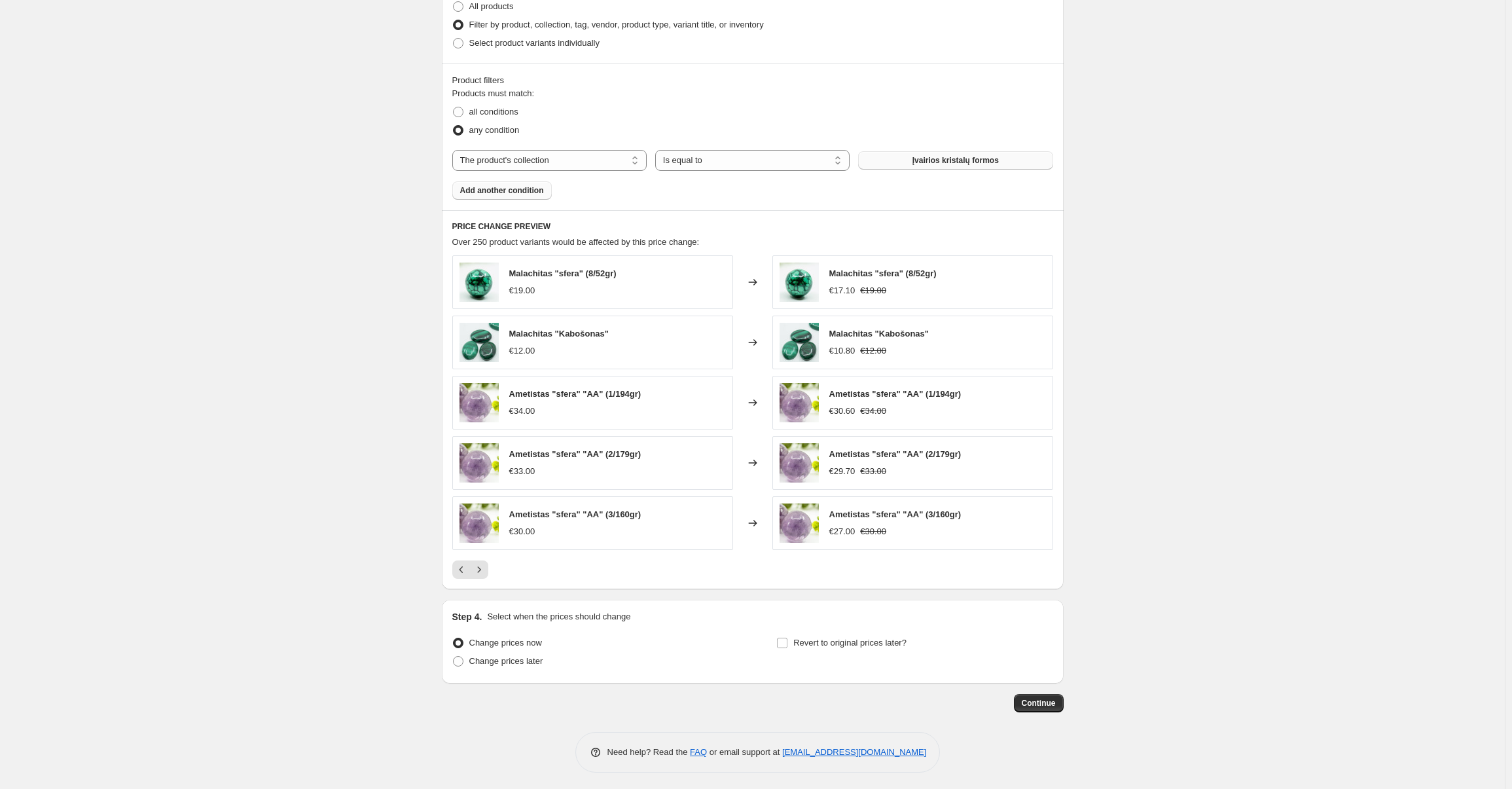
click at [534, 189] on span "Add another condition" at bounding box center [502, 191] width 84 height 11
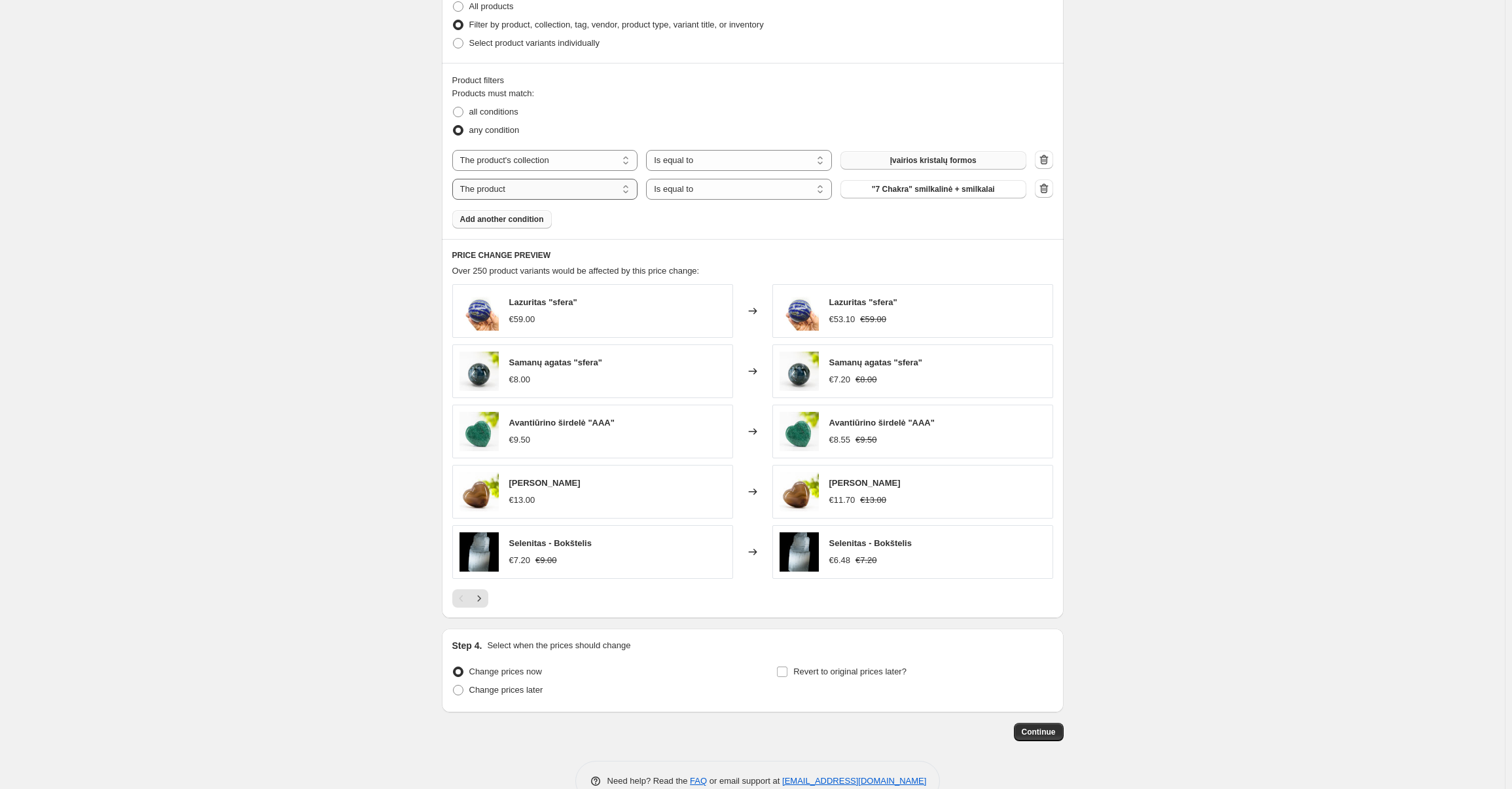
click at [527, 187] on select "The product The product's collection The product's tag The product's vendor The…" at bounding box center [545, 189] width 186 height 21
select select "collection"
click at [929, 190] on span "Agatai" at bounding box center [933, 189] width 24 height 11
click at [478, 219] on span "Add another condition" at bounding box center [502, 219] width 84 height 11
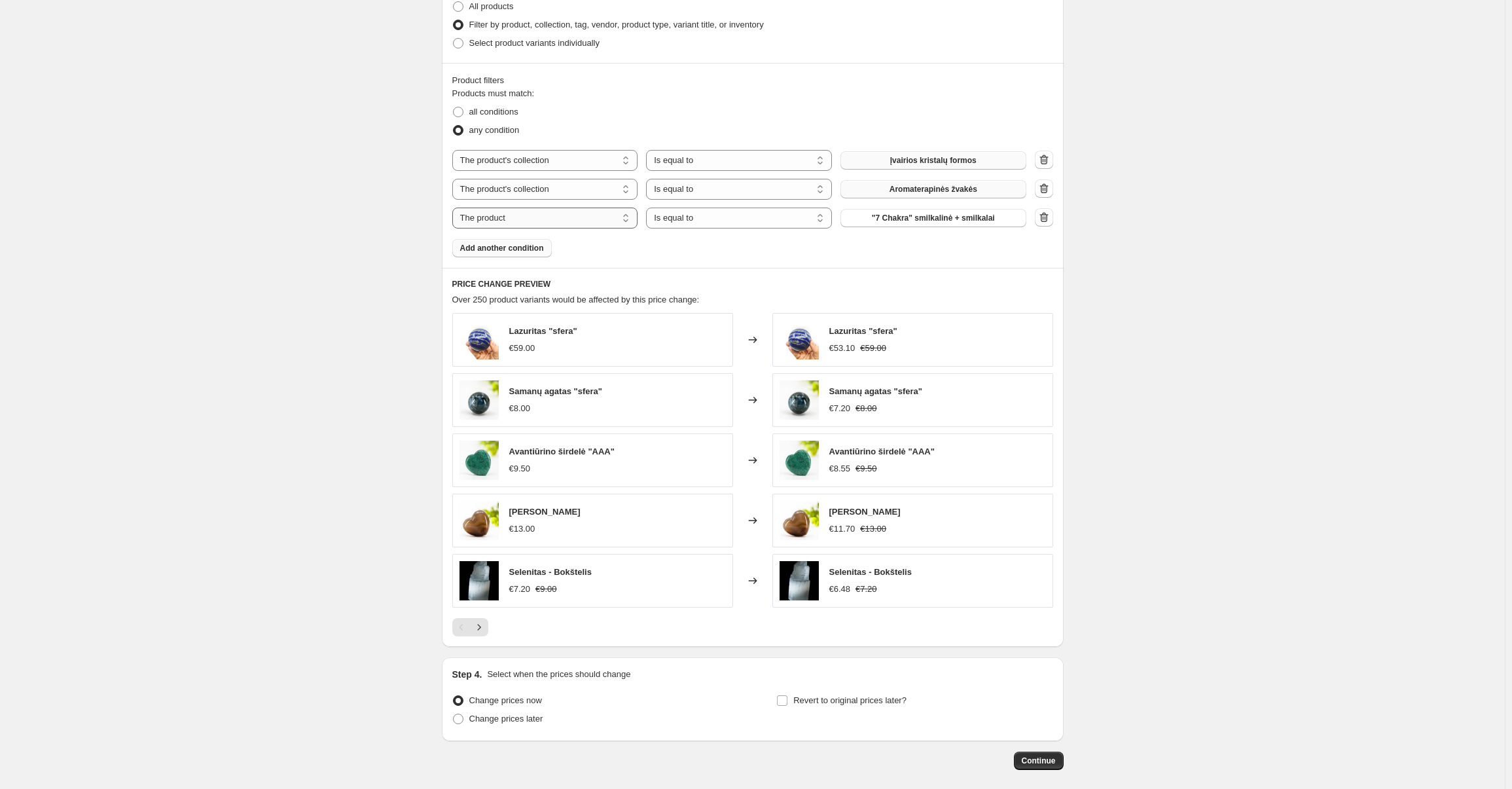
click at [538, 219] on select "The product The product's collection The product's tag The product's vendor The…" at bounding box center [545, 217] width 186 height 21
select select "collection"
click at [929, 215] on span "Agatai" at bounding box center [933, 218] width 24 height 11
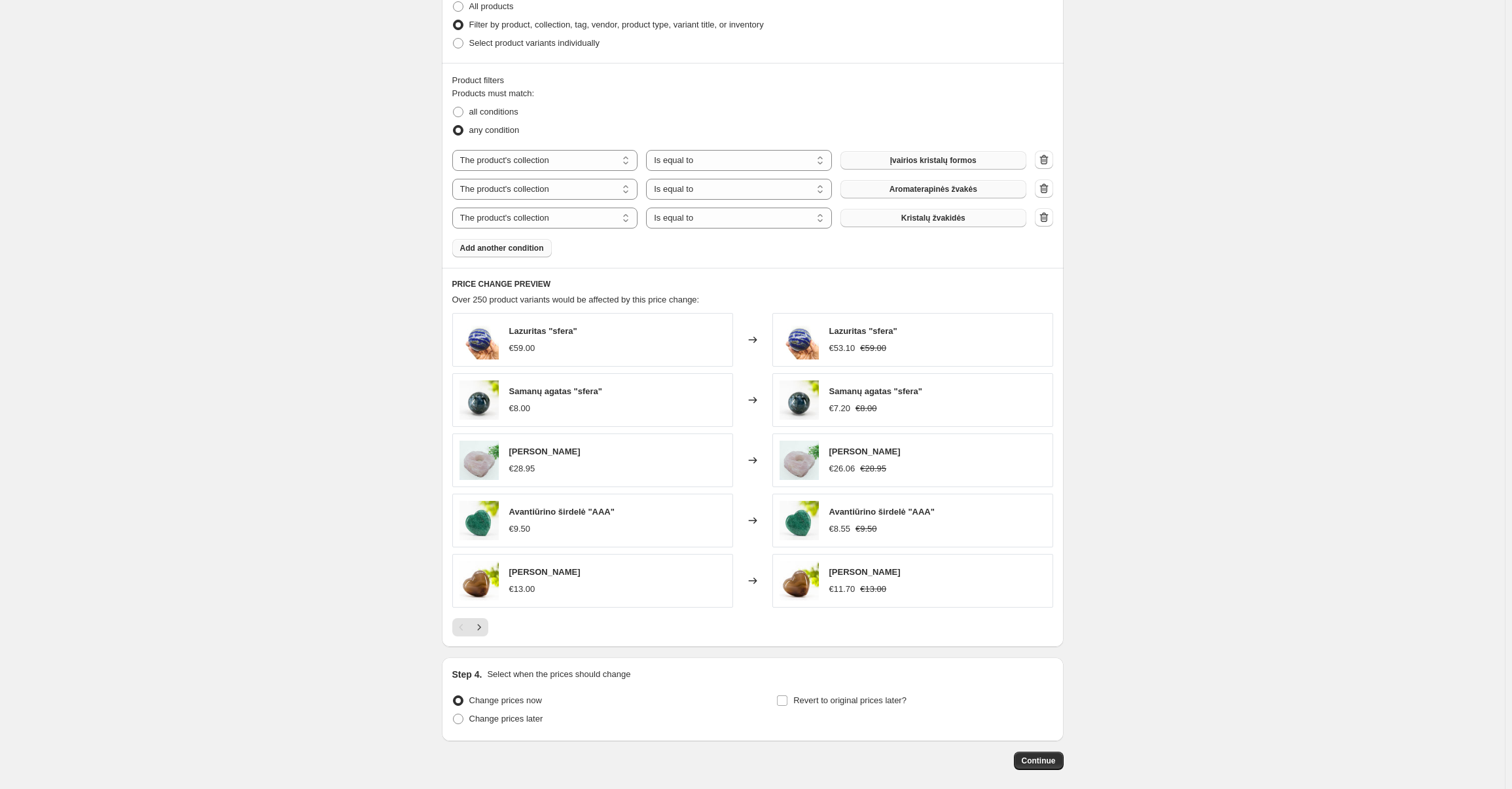
click at [511, 251] on span "Add another condition" at bounding box center [502, 248] width 84 height 11
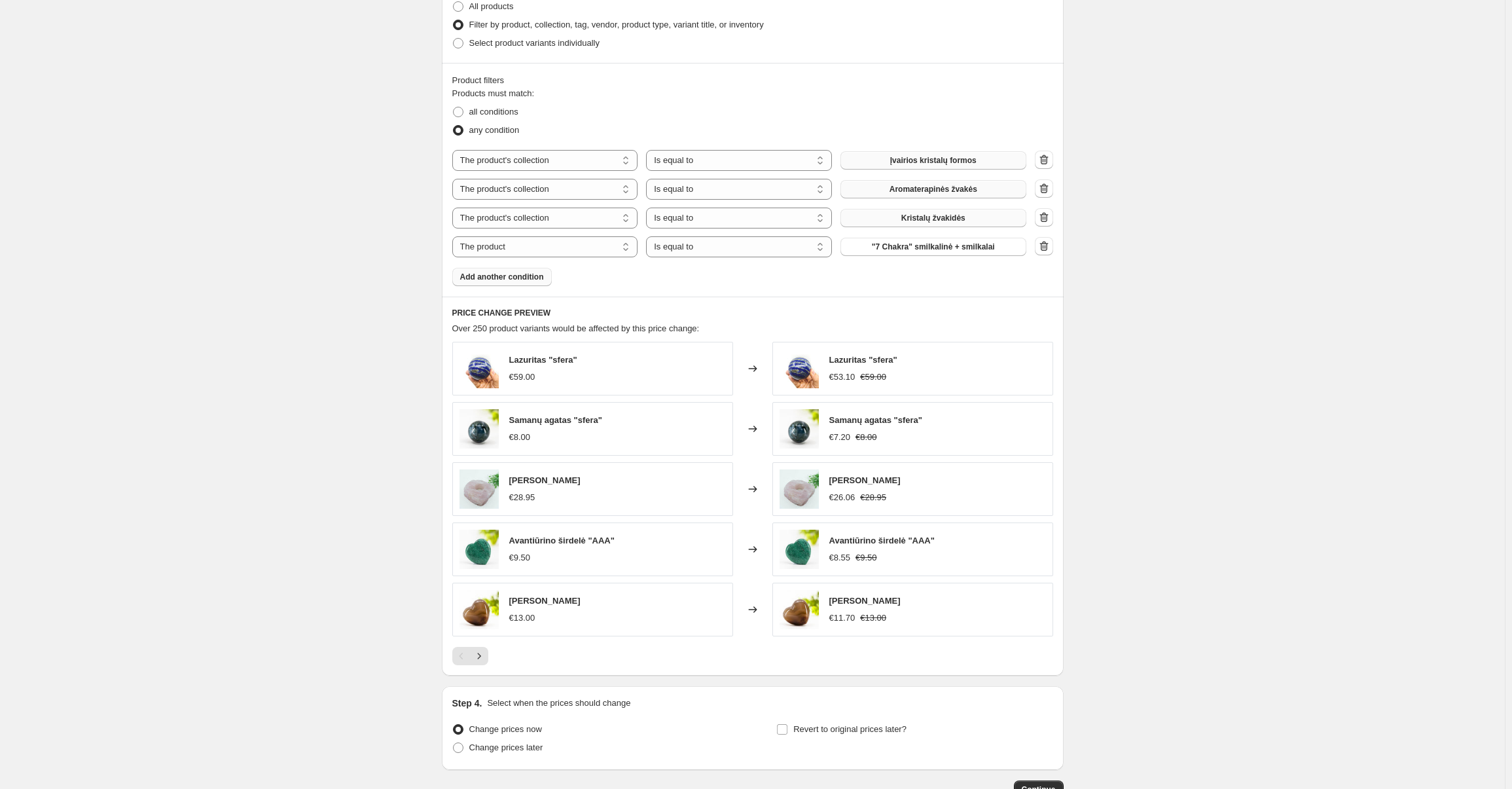
click at [523, 277] on span "Add another condition" at bounding box center [502, 277] width 84 height 11
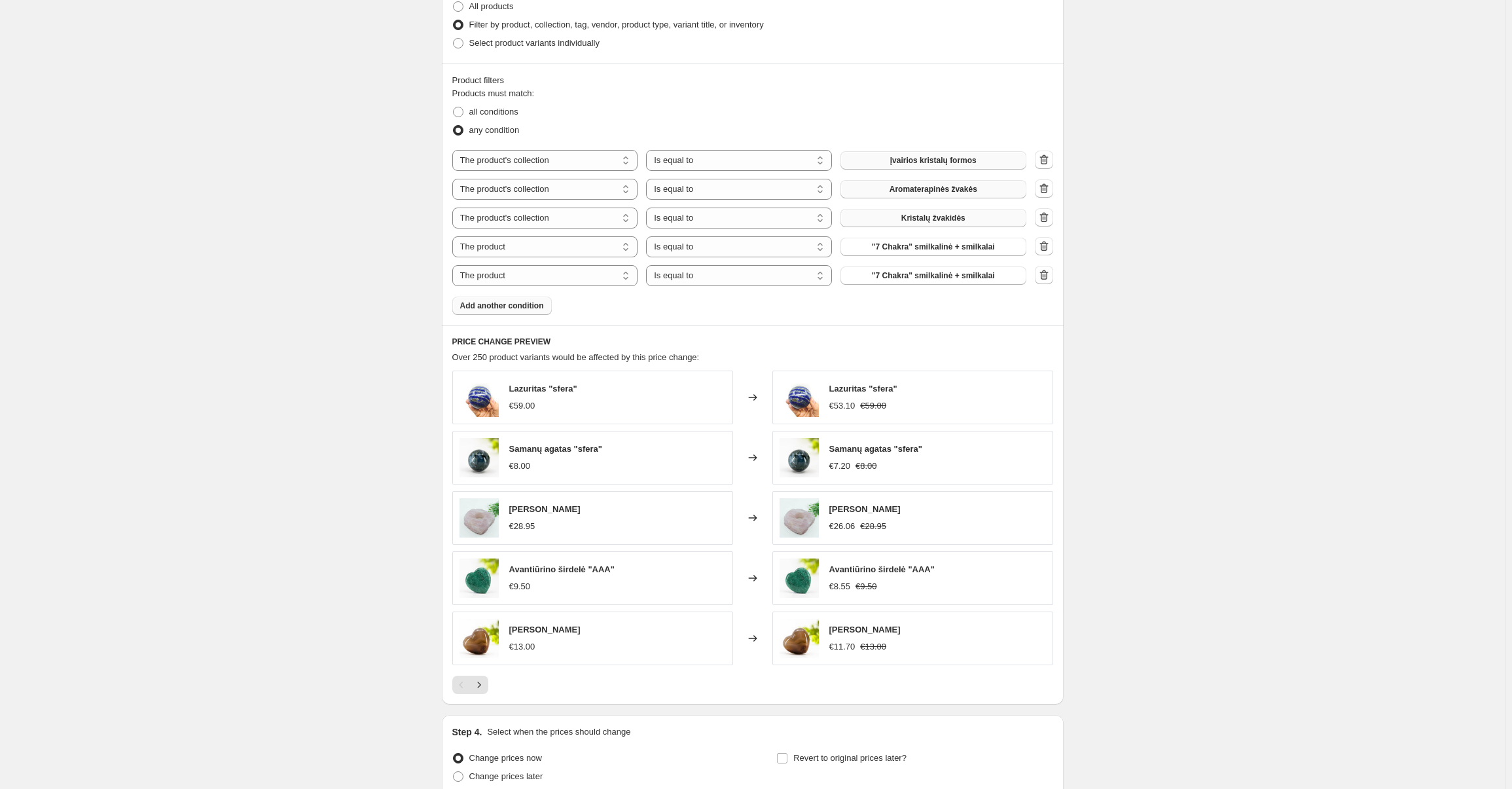
click at [509, 309] on span "Add another condition" at bounding box center [502, 306] width 84 height 11
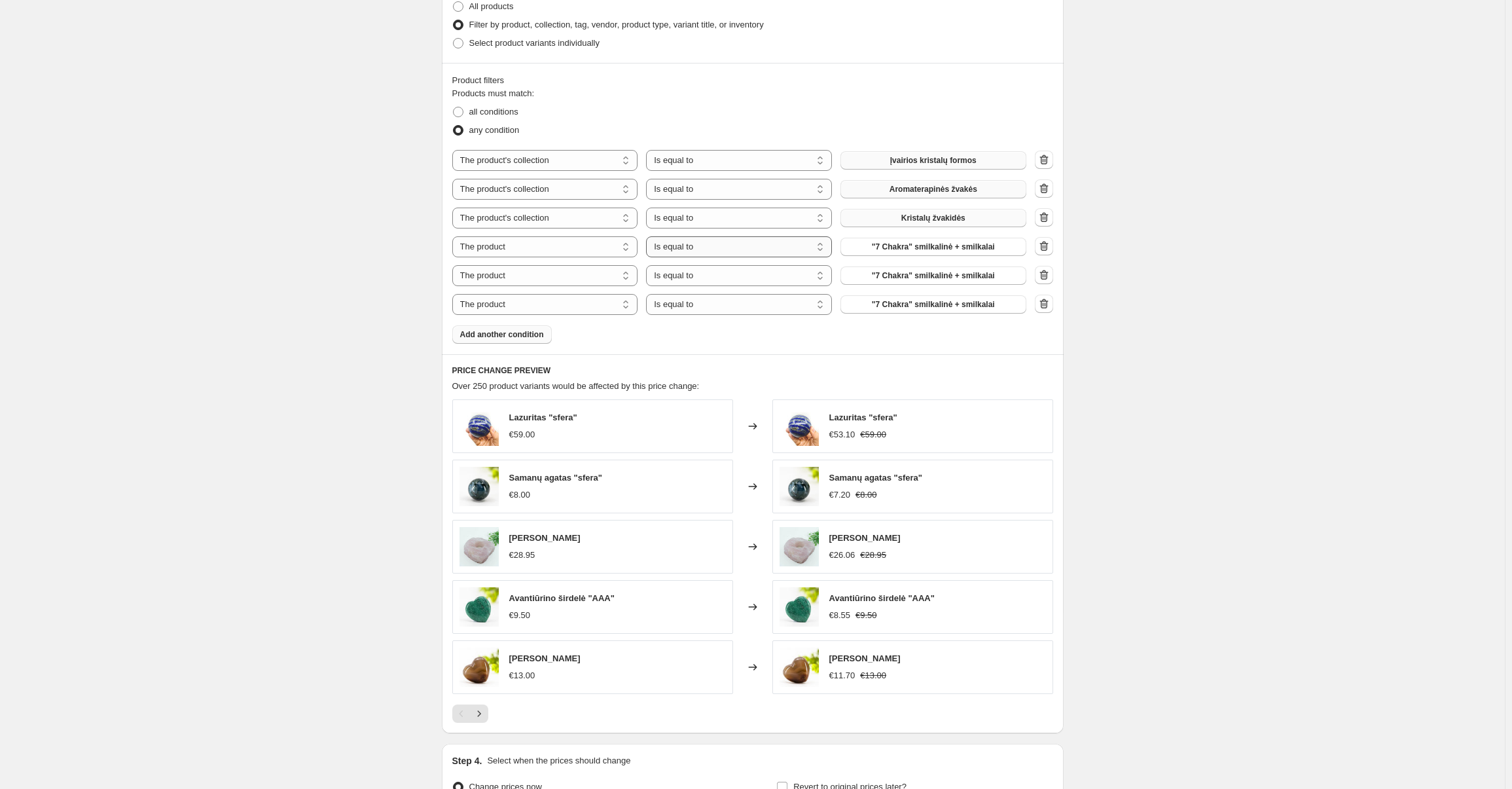
click at [773, 245] on select "Is equal to Is not equal to" at bounding box center [739, 246] width 186 height 21
click at [937, 249] on span ""7 Chakra" smilkalinė + smilkalai" at bounding box center [933, 247] width 123 height 11
click at [501, 247] on select "The product The product's collection The product's tag The product's vendor The…" at bounding box center [545, 246] width 186 height 21
select select "collection"
click at [498, 274] on select "The product The product's collection The product's tag The product's vendor The…" at bounding box center [545, 275] width 186 height 21
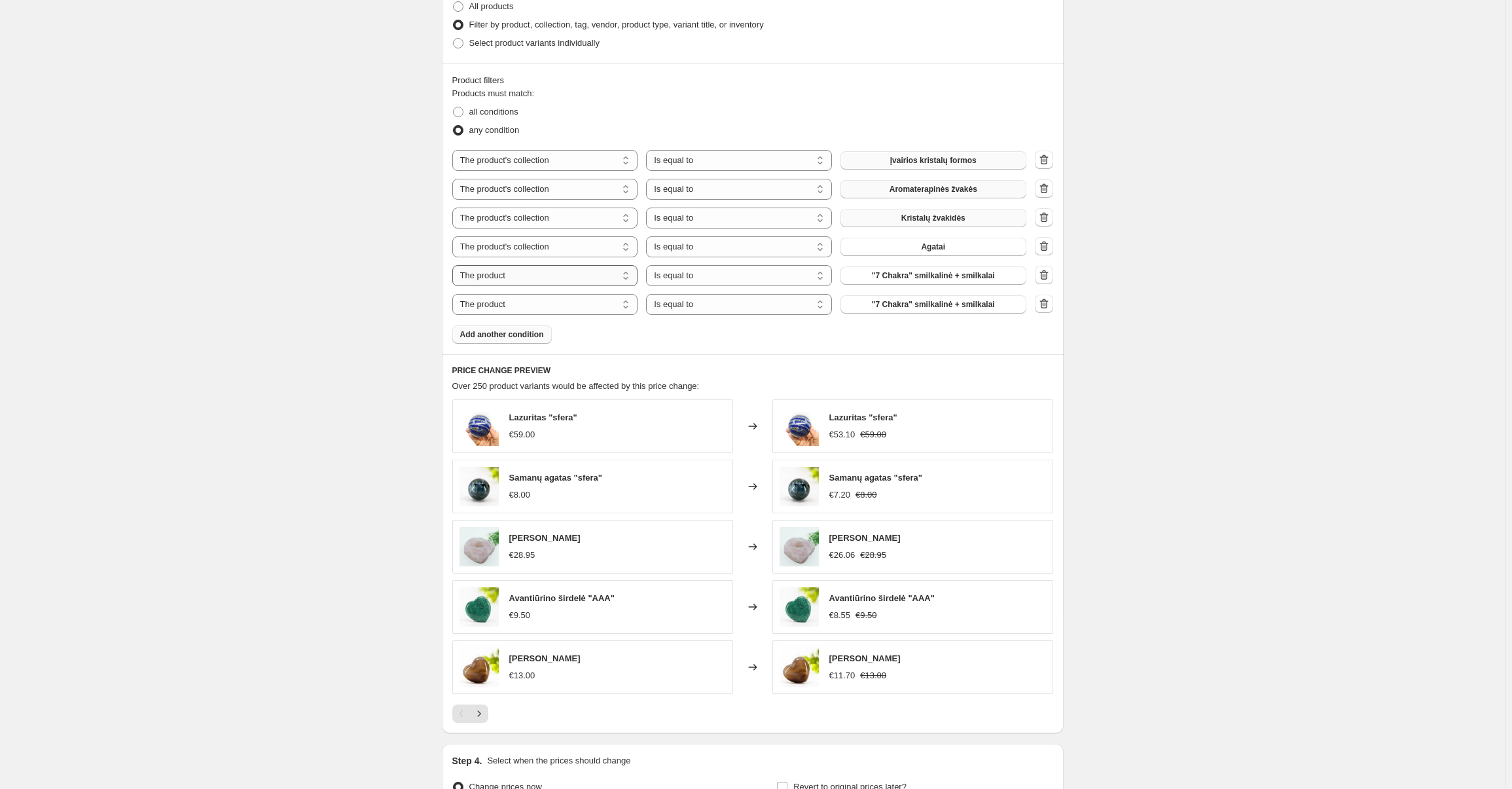
select select "collection"
click at [499, 303] on select "The product The product's collection The product's tag The product's vendor The…" at bounding box center [545, 304] width 186 height 21
select select "collection"
click at [949, 244] on button "Agatai" at bounding box center [933, 246] width 186 height 18
click at [921, 275] on button "Agatai" at bounding box center [933, 275] width 186 height 18
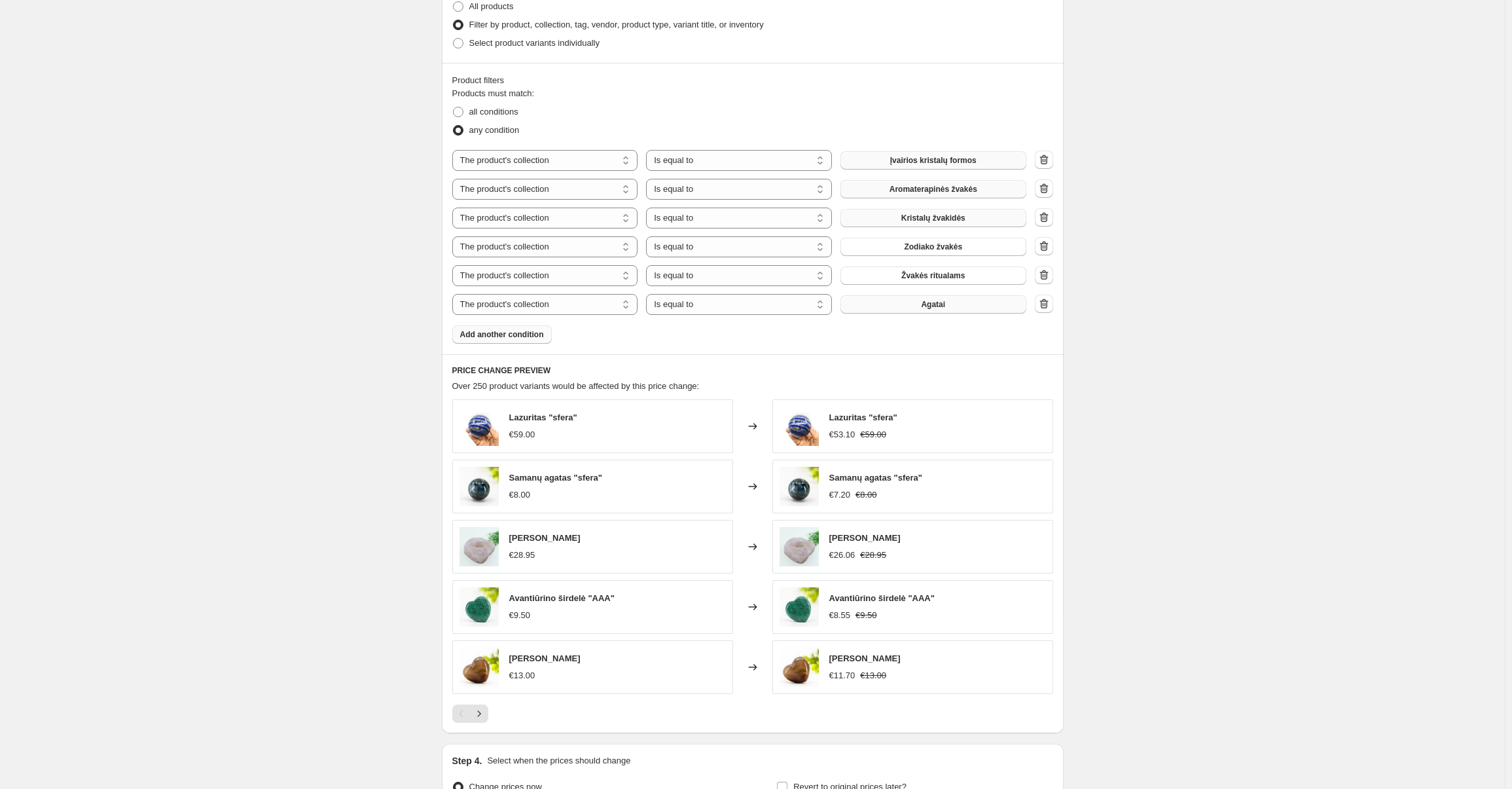
click at [914, 306] on button "Agatai" at bounding box center [933, 304] width 186 height 18
click at [457, 333] on button "Add another condition" at bounding box center [501, 334] width 99 height 18
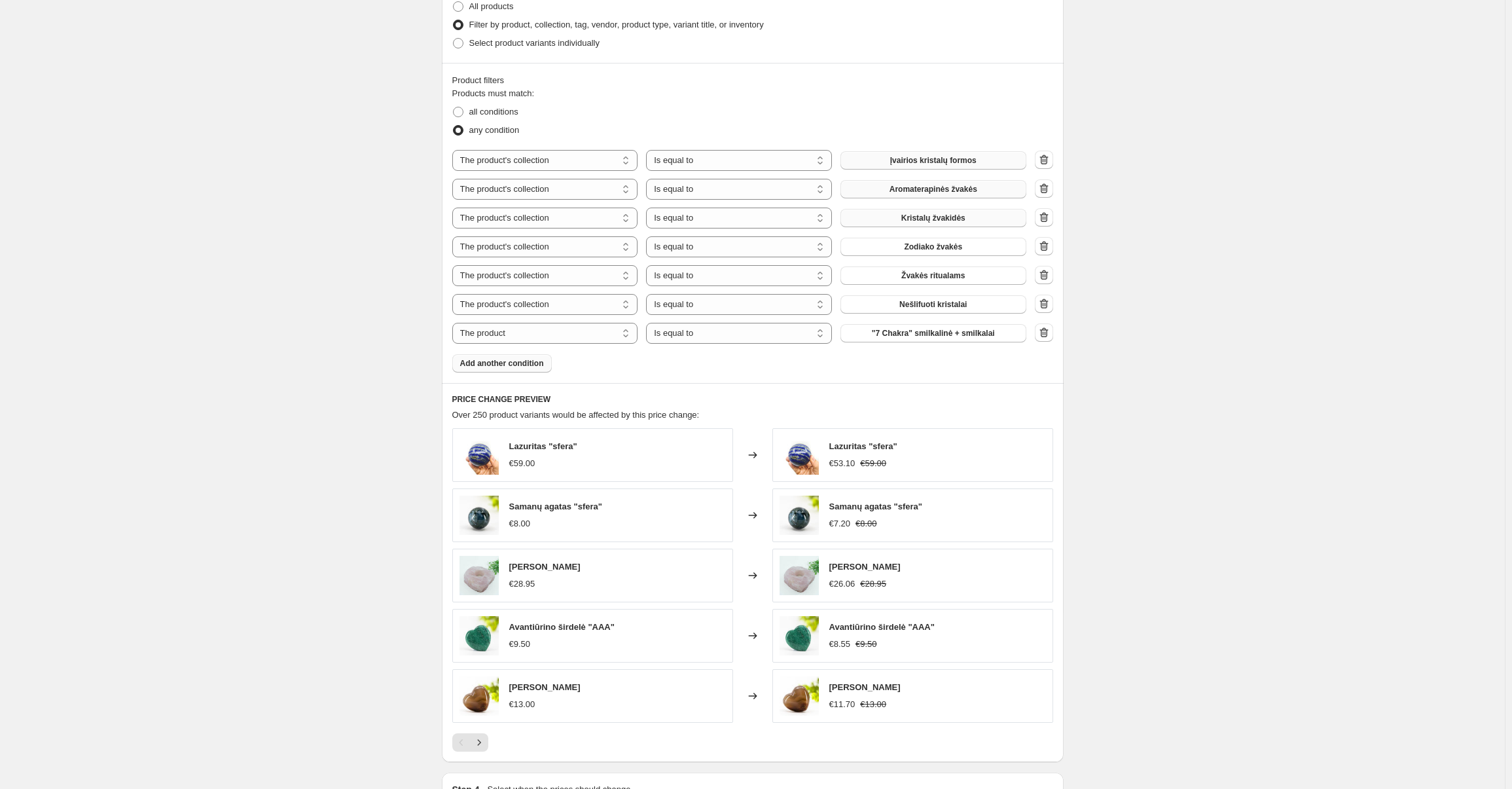
click at [527, 363] on span "Add another condition" at bounding box center [502, 363] width 84 height 11
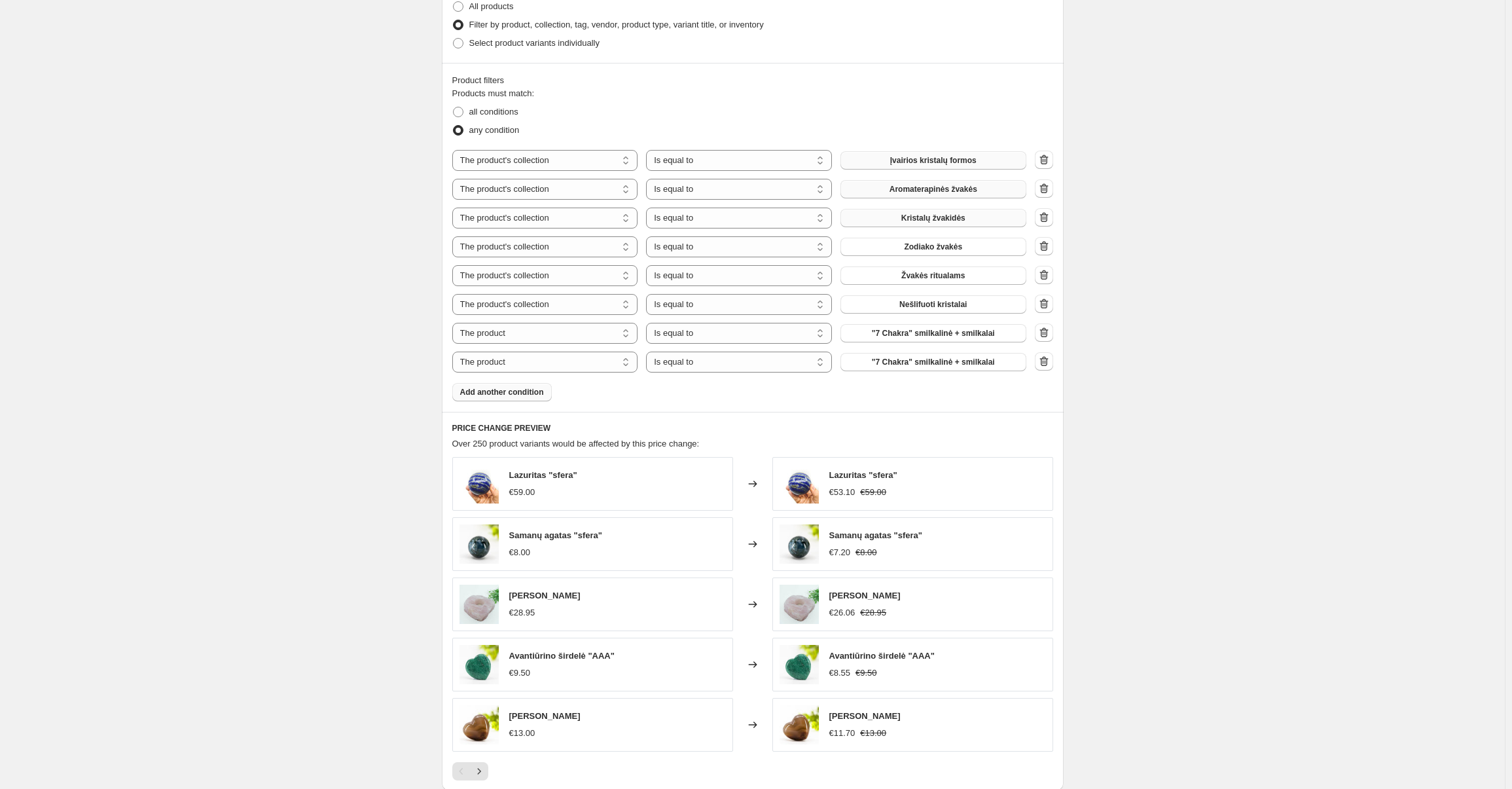
click at [491, 396] on span "Add another condition" at bounding box center [502, 392] width 84 height 11
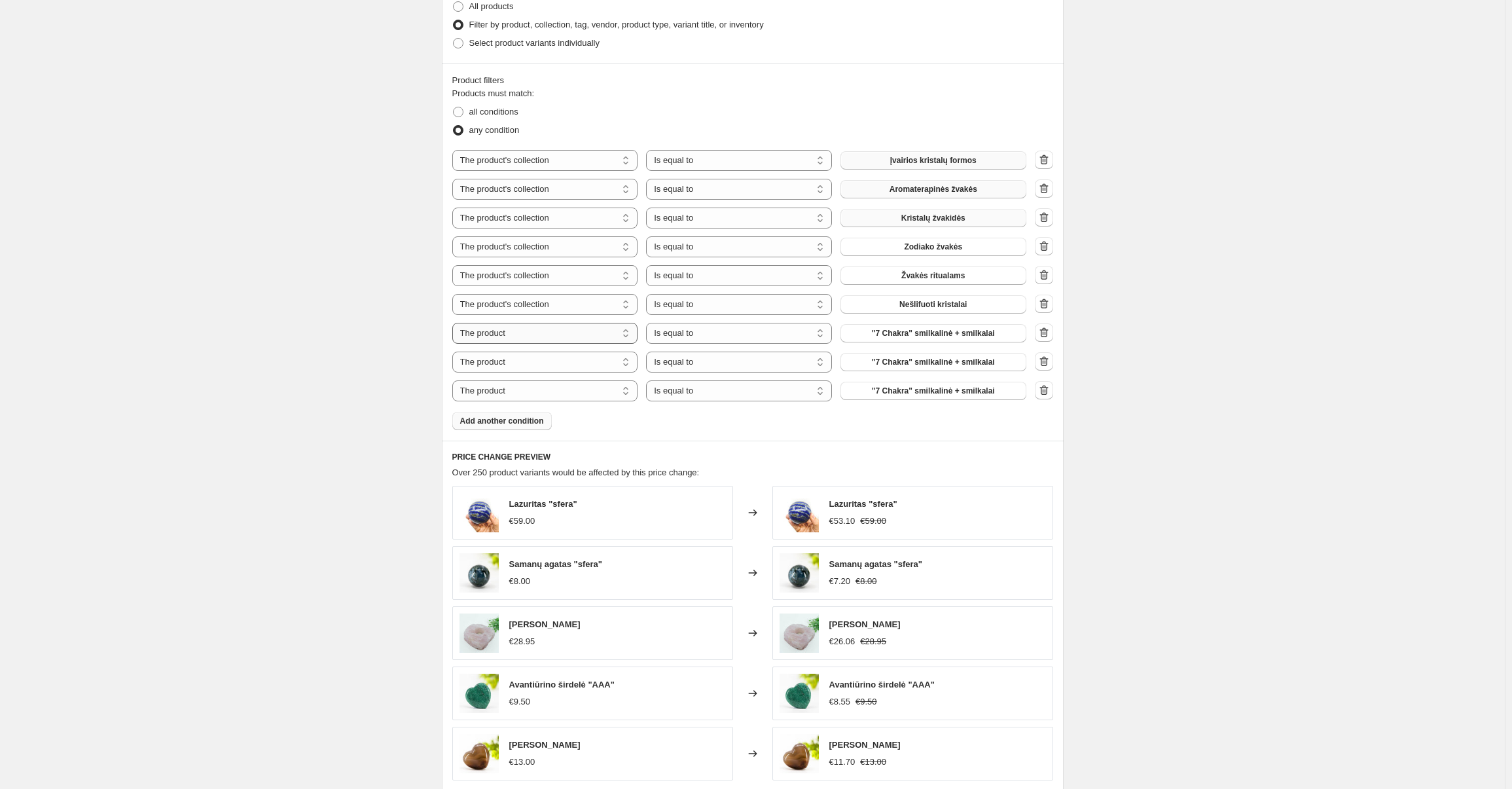
click at [496, 336] on select "The product The product's collection The product's tag The product's vendor The…" at bounding box center [545, 333] width 186 height 21
select select "collection"
click at [493, 365] on select "The product The product's collection The product's tag The product's vendor The…" at bounding box center [545, 361] width 186 height 21
select select "collection"
click at [499, 393] on select "The product The product's collection The product's tag The product's vendor The…" at bounding box center [545, 390] width 186 height 21
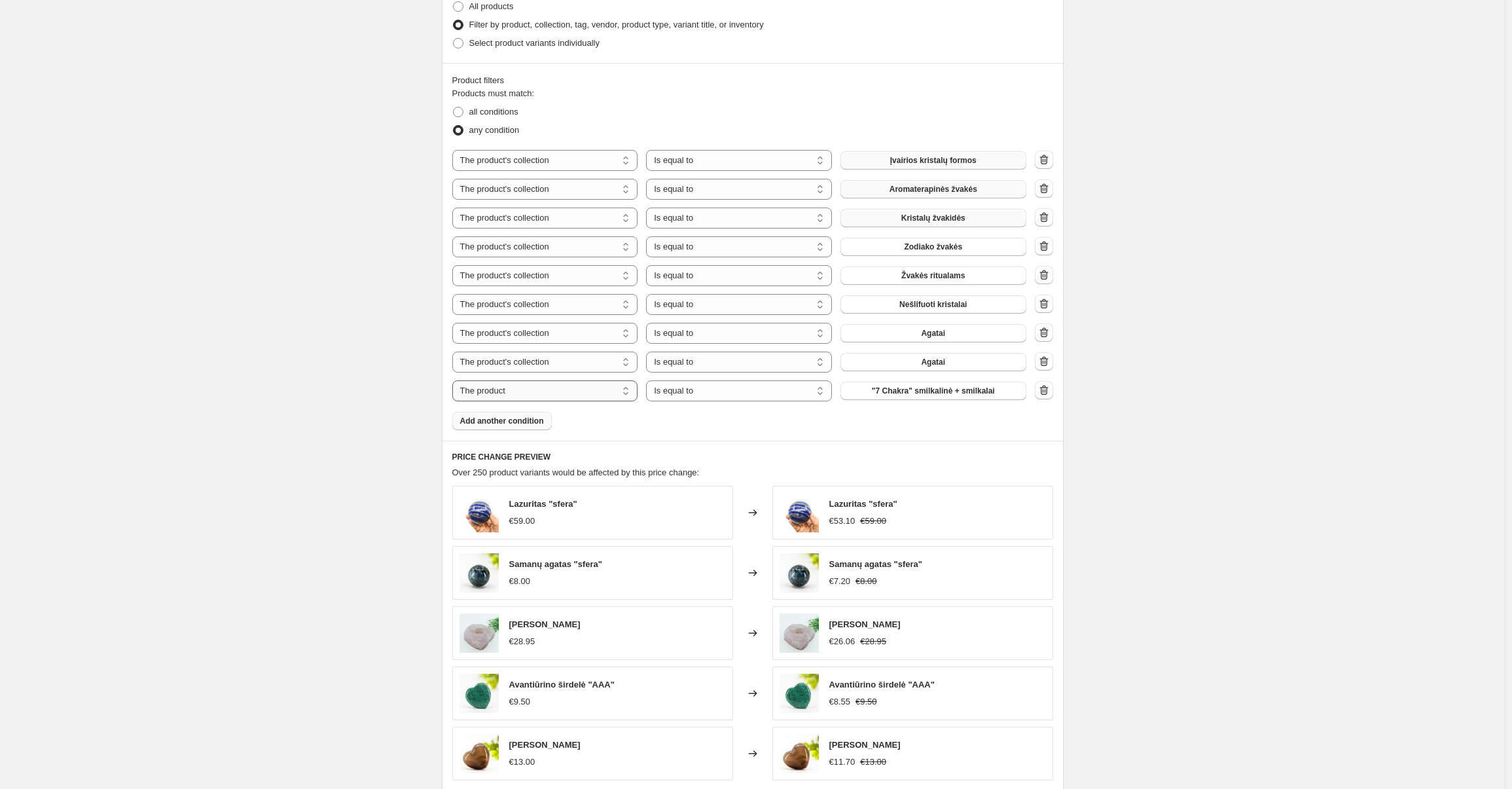
select select "collection"
click at [933, 335] on span "Agatai" at bounding box center [933, 333] width 24 height 11
click at [927, 331] on span "Agatai" at bounding box center [933, 333] width 24 height 11
click at [511, 432] on div "Product filters Products must match: all conditions any condition The product T…" at bounding box center [753, 251] width 622 height 377
click at [505, 420] on span "Add another condition" at bounding box center [502, 421] width 84 height 11
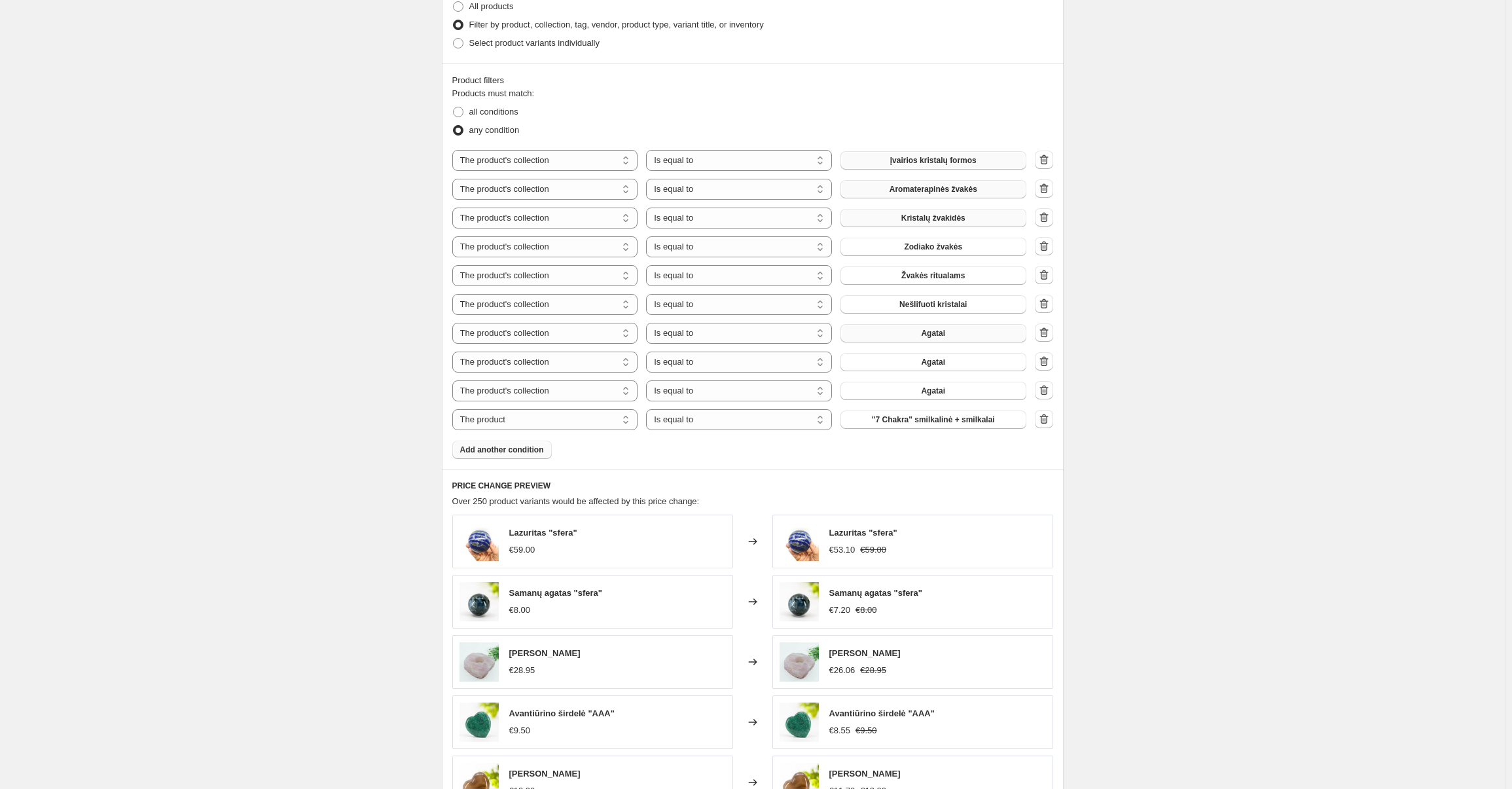
click at [920, 339] on button "Agatai" at bounding box center [933, 333] width 186 height 18
click at [934, 361] on span "Agatai" at bounding box center [933, 362] width 24 height 11
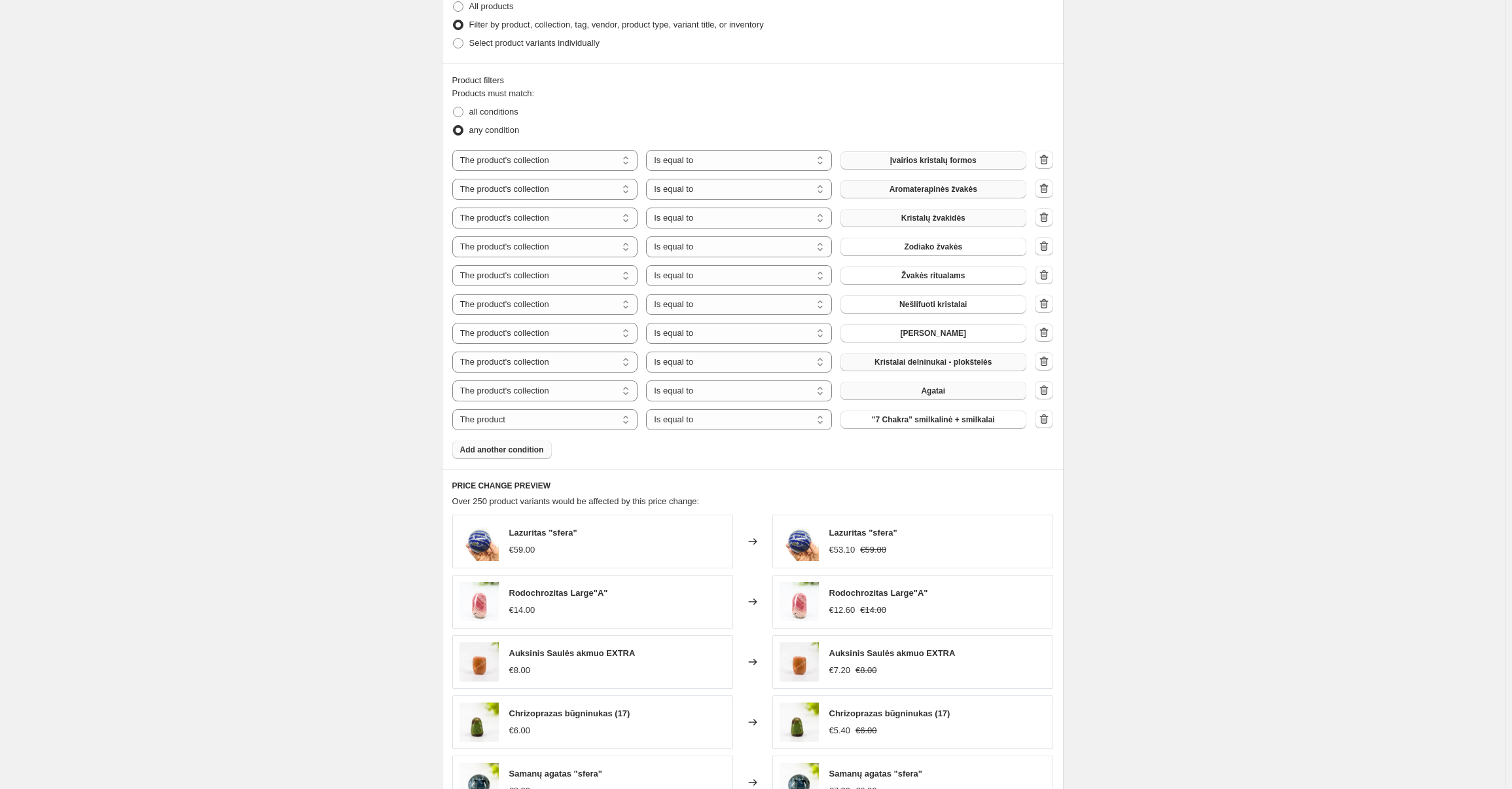
click at [941, 385] on span "Agatai" at bounding box center [933, 391] width 24 height 11
click at [958, 422] on span ""7 Chakra" smilkalinė + smilkalai" at bounding box center [933, 420] width 123 height 11
click at [491, 424] on select "The product The product's collection The product's tag The product's vendor The…" at bounding box center [545, 420] width 186 height 21
select select "collection"
click at [501, 454] on span "Add another condition" at bounding box center [502, 450] width 84 height 11
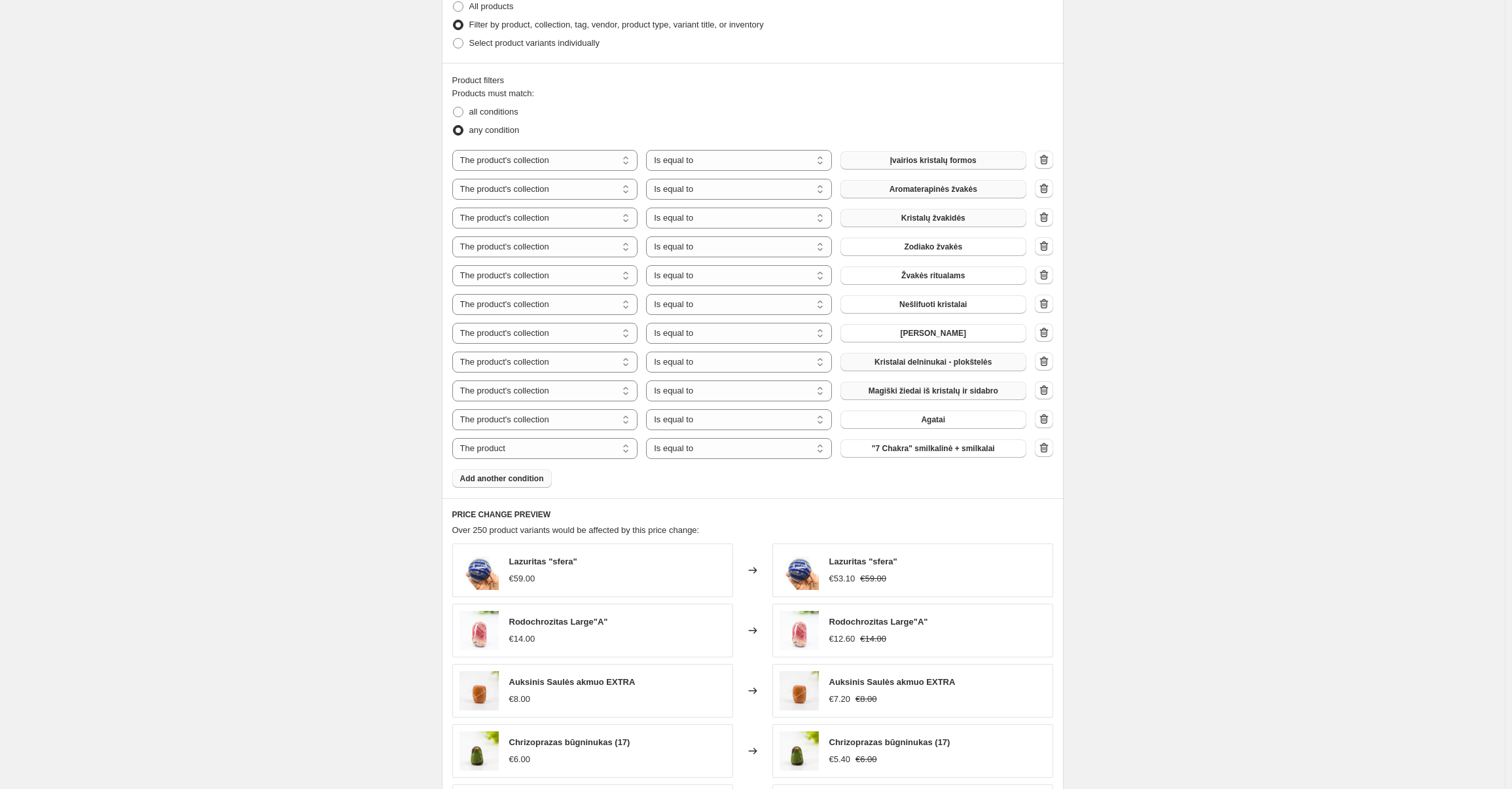
click at [500, 478] on span "Add another condition" at bounding box center [502, 479] width 84 height 11
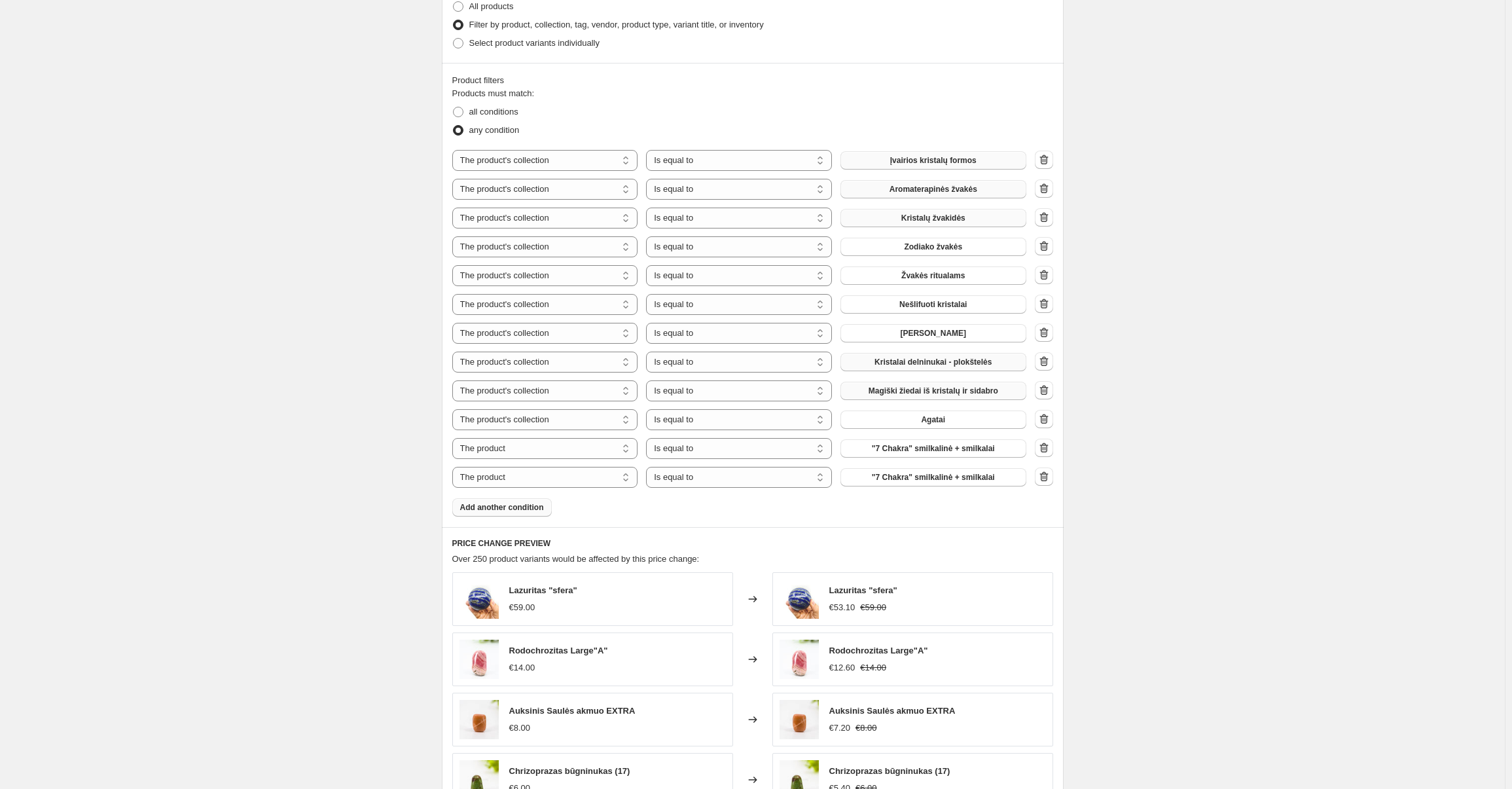
click at [509, 506] on span "Add another condition" at bounding box center [502, 508] width 84 height 11
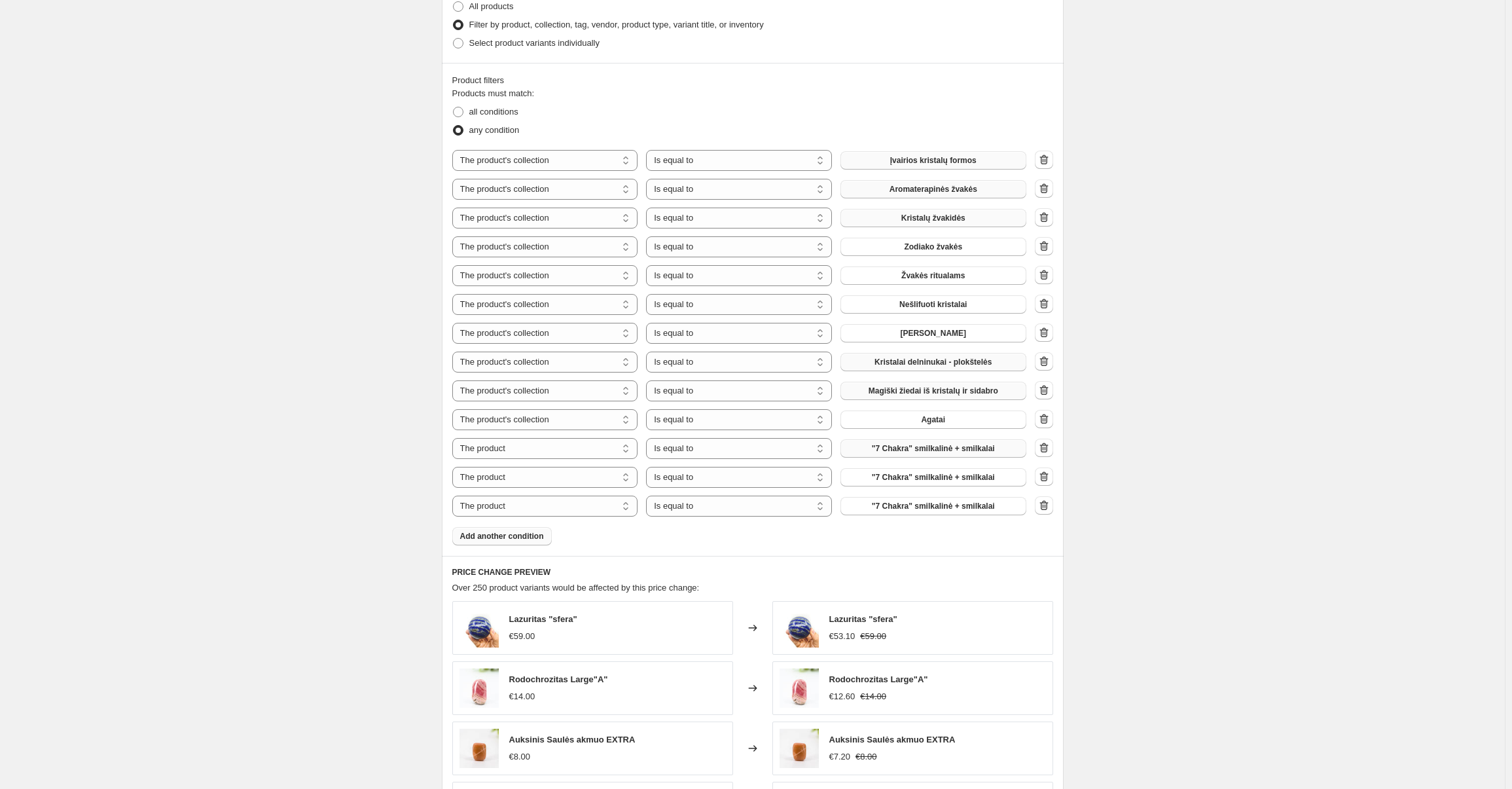
click at [919, 446] on span ""7 Chakra" smilkalinė + smilkalai" at bounding box center [933, 449] width 123 height 11
click at [555, 448] on select "The product The product's collection The product's tag The product's vendor The…" at bounding box center [545, 448] width 186 height 21
select select "collection"
click at [501, 480] on select "The product The product's collection The product's tag The product's vendor The…" at bounding box center [545, 477] width 186 height 21
select select "collection"
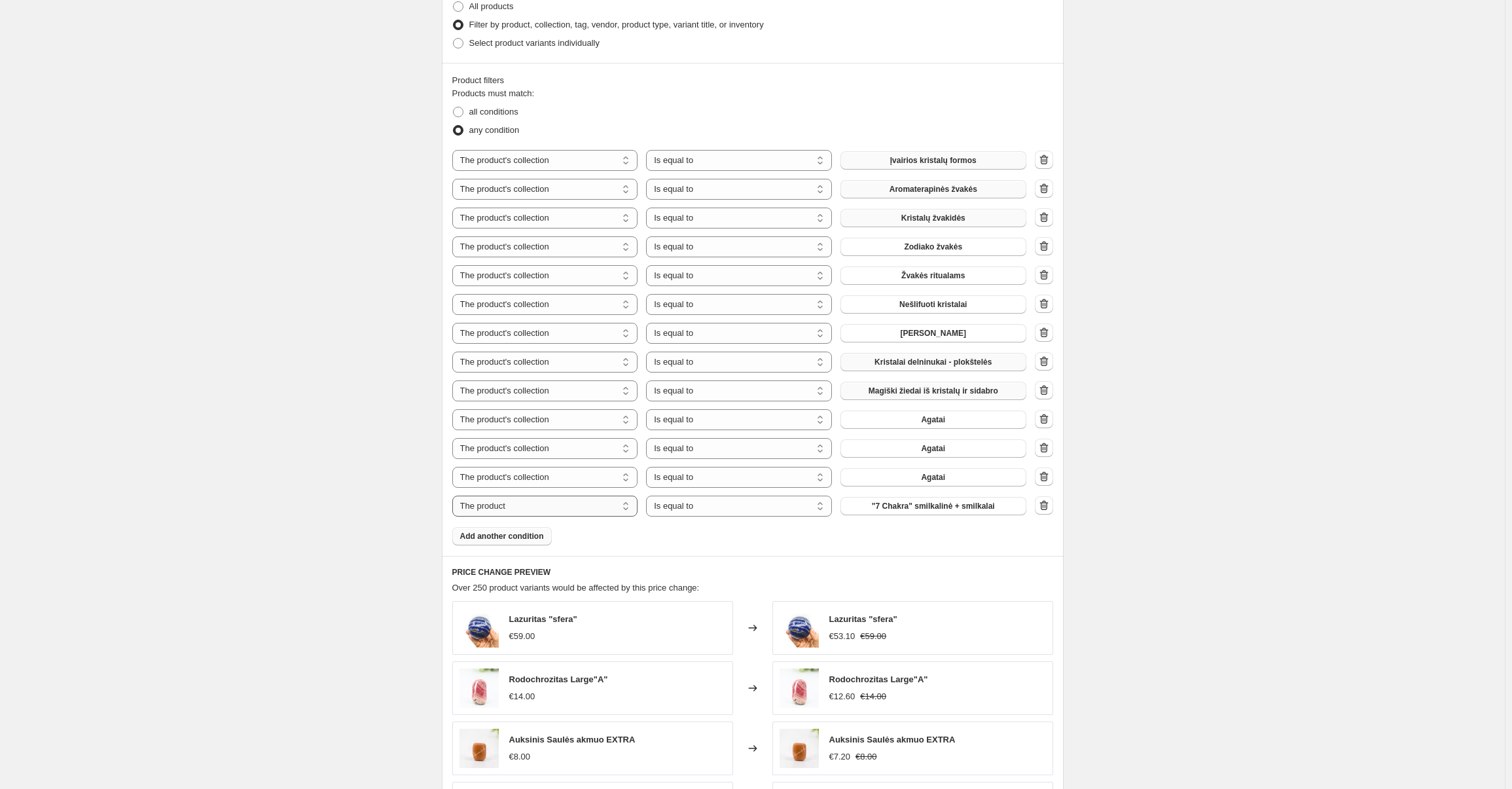
click at [495, 507] on select "The product The product's collection The product's tag The product's vendor The…" at bounding box center [545, 506] width 186 height 21
select select "collection"
click at [943, 421] on span "Agatai" at bounding box center [933, 420] width 24 height 11
click at [1044, 387] on icon "button" at bounding box center [1043, 389] width 9 height 10
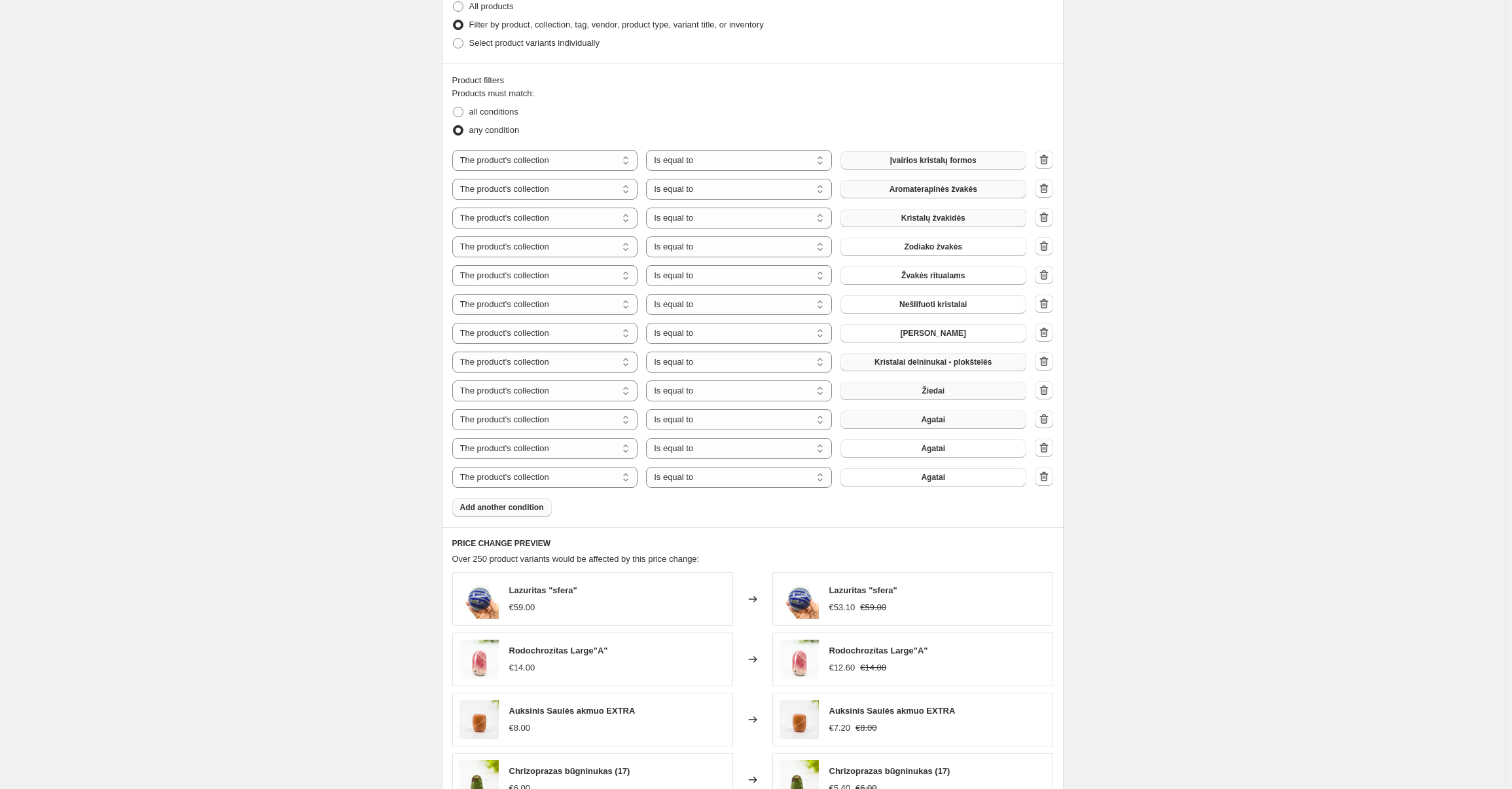
click at [919, 421] on button "Agatai" at bounding box center [933, 420] width 186 height 18
click at [910, 452] on button "Agatai" at bounding box center [933, 448] width 186 height 18
click at [895, 479] on button "Agatai" at bounding box center [933, 477] width 186 height 18
click at [486, 505] on span "Add another condition" at bounding box center [502, 508] width 84 height 11
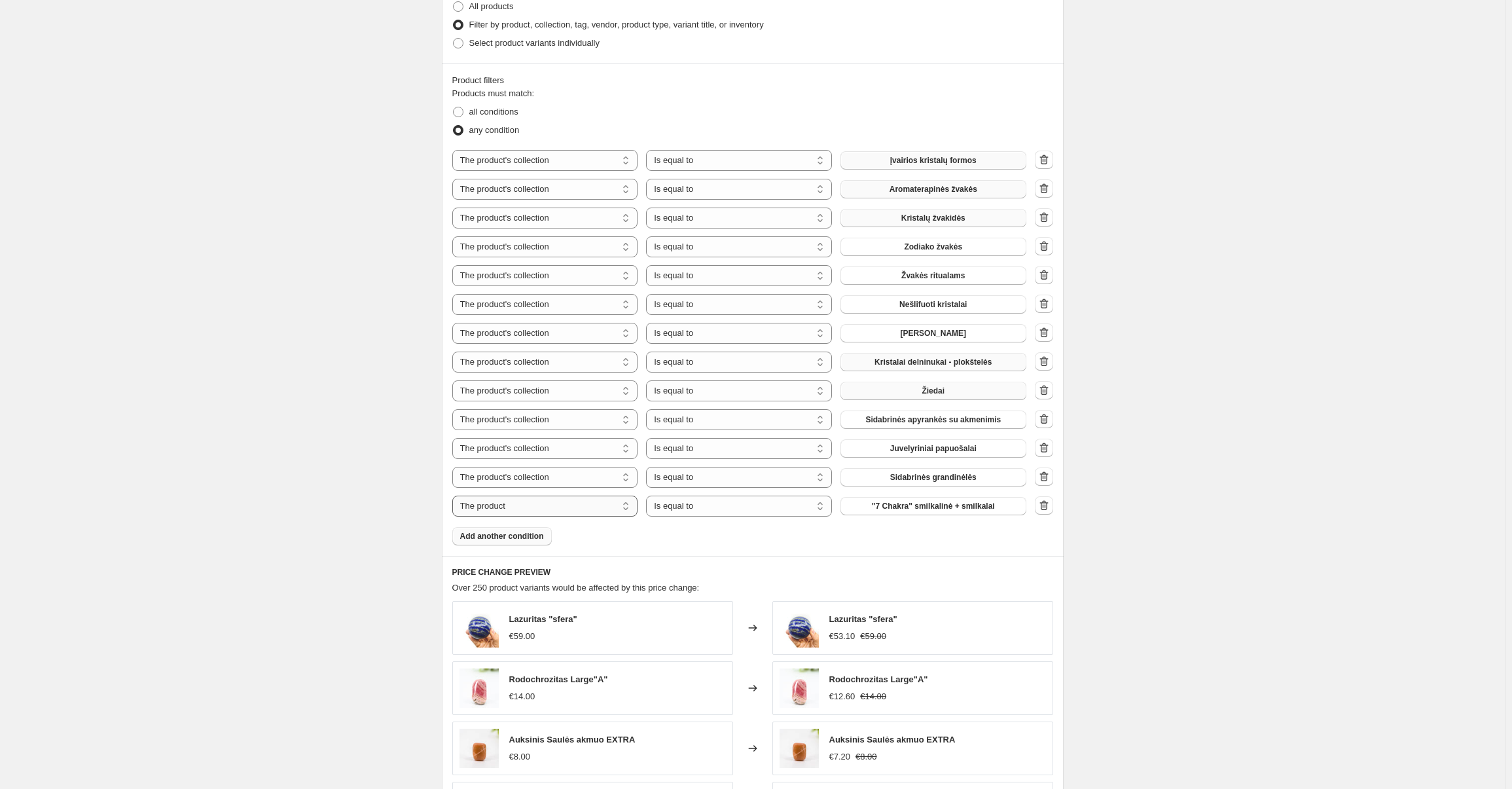
click at [515, 501] on select "The product The product's collection The product's tag The product's vendor The…" at bounding box center [545, 506] width 186 height 21
select select "collection"
click at [932, 511] on button "Agatai" at bounding box center [933, 506] width 186 height 18
click at [501, 534] on span "Add another condition" at bounding box center [502, 536] width 84 height 11
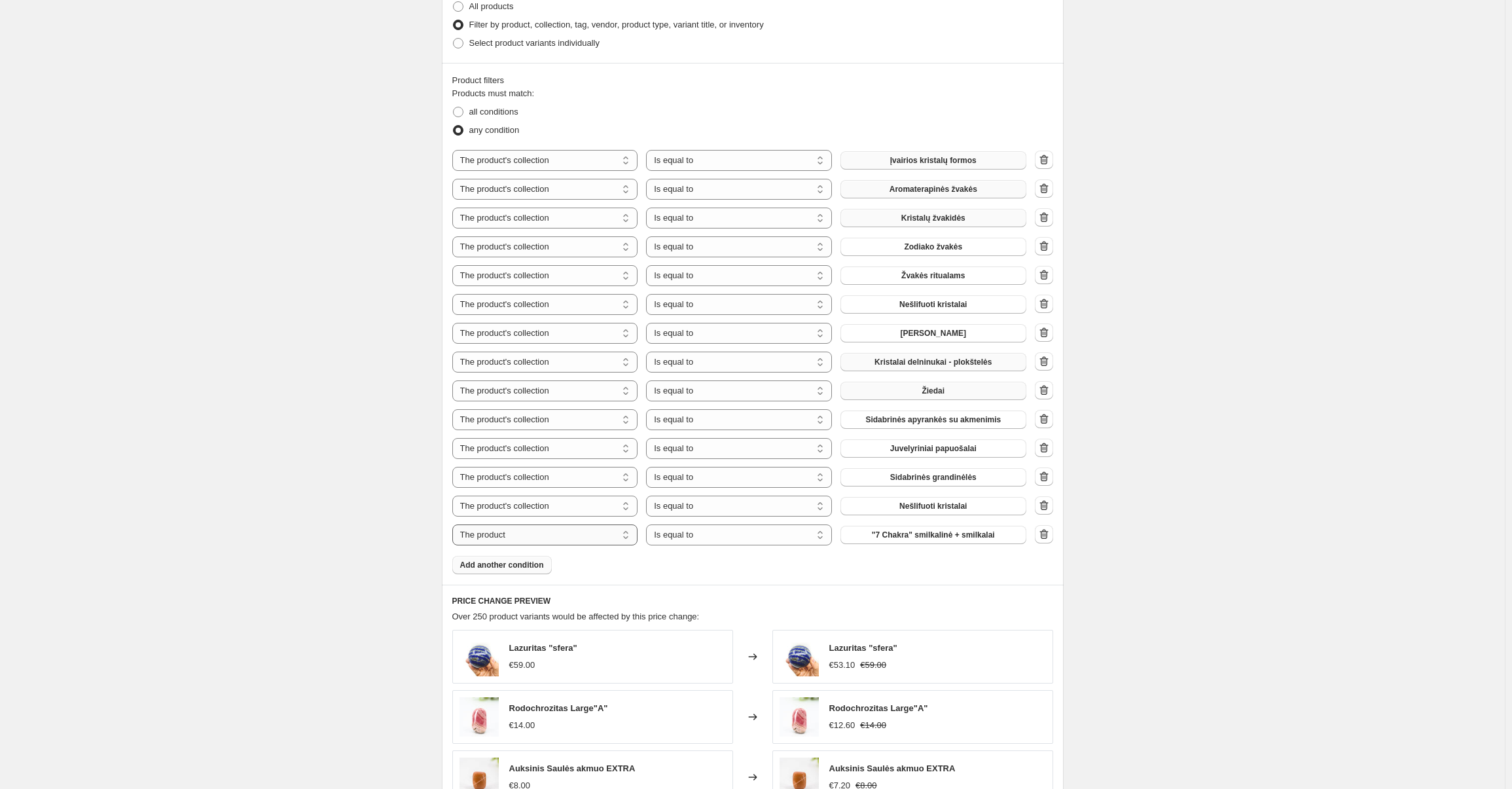
click at [490, 539] on select "The product The product's collection The product's tag The product's vendor The…" at bounding box center [545, 534] width 186 height 21
select select "collection"
click at [928, 530] on span "Agatai" at bounding box center [933, 535] width 24 height 11
click at [494, 565] on span "Add another condition" at bounding box center [502, 565] width 84 height 11
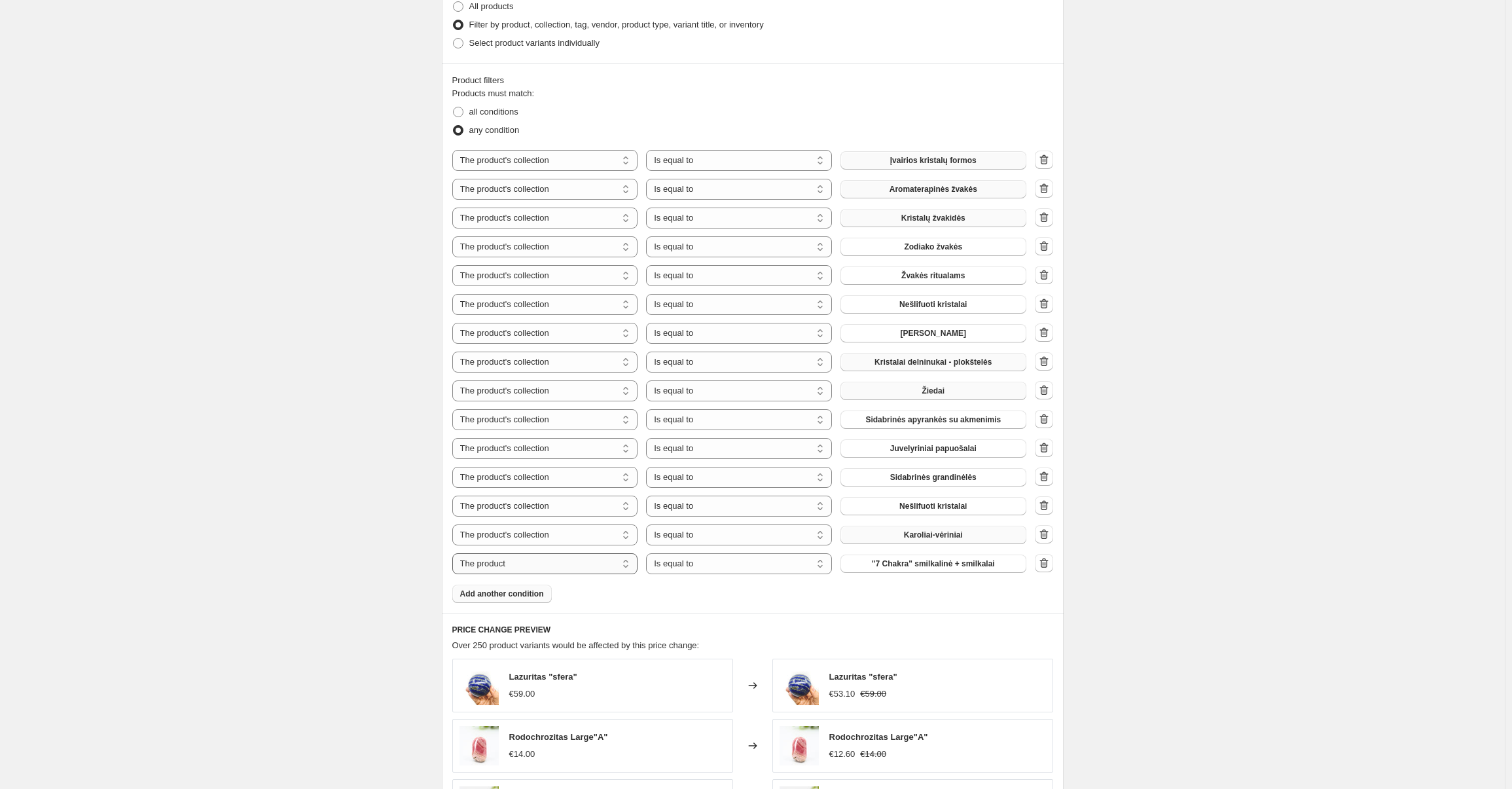
click at [541, 562] on select "The product The product's collection The product's tag The product's vendor The…" at bounding box center [545, 564] width 186 height 21
select select "collection"
click at [918, 560] on button "Agatai" at bounding box center [933, 564] width 186 height 18
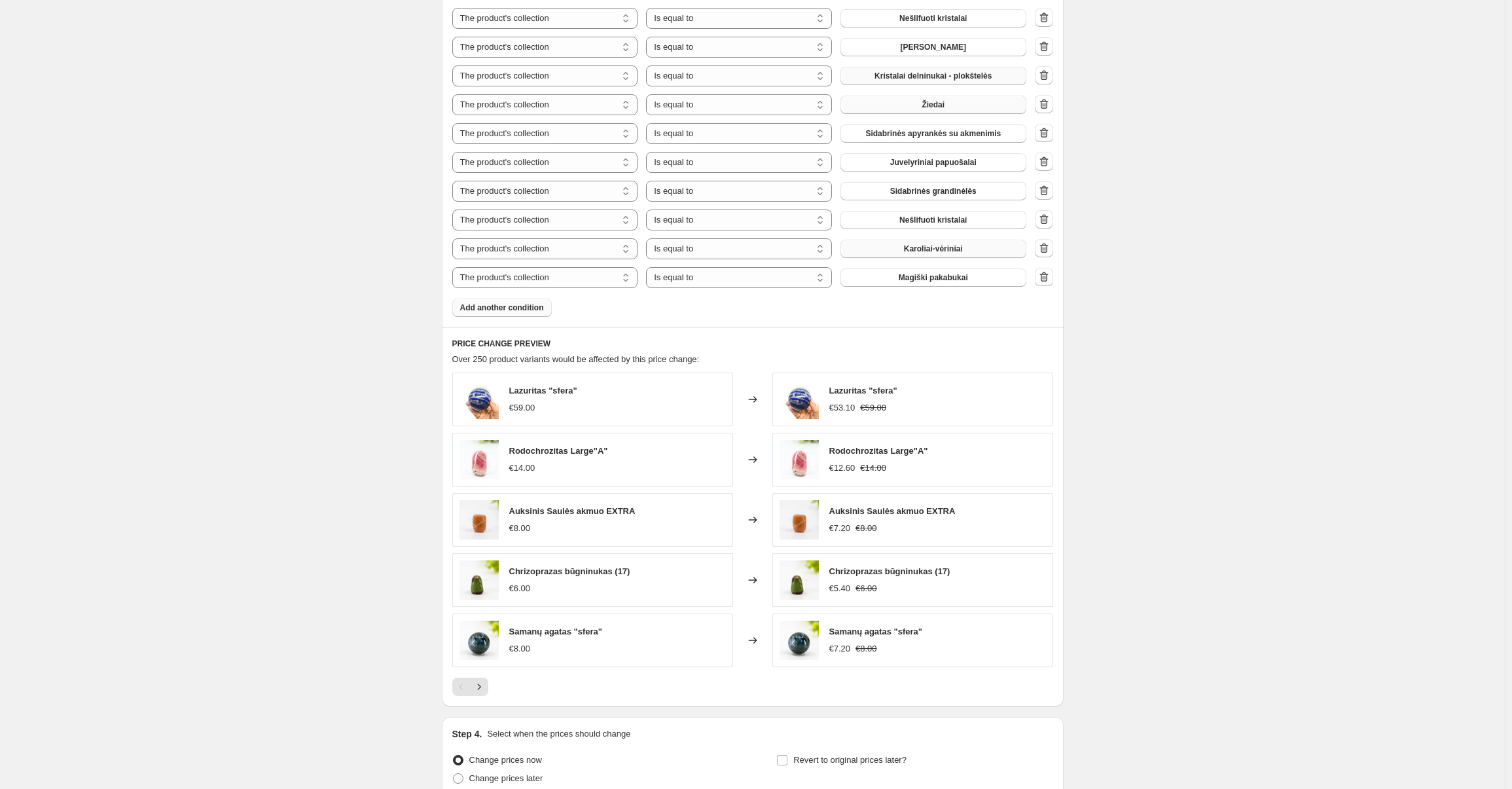
scroll to position [991, 0]
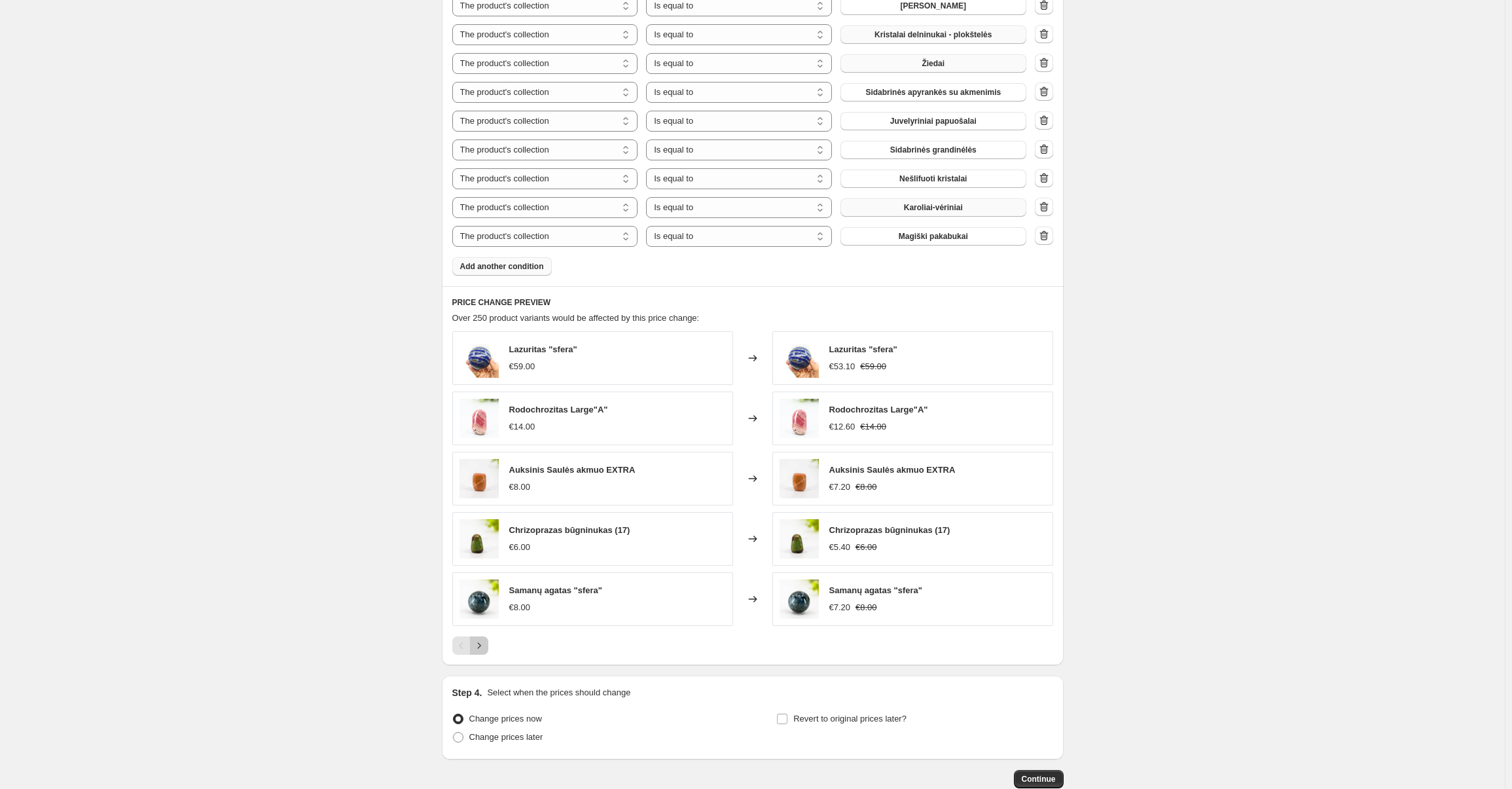
click at [485, 646] on icon "Next" at bounding box center [479, 646] width 13 height 13
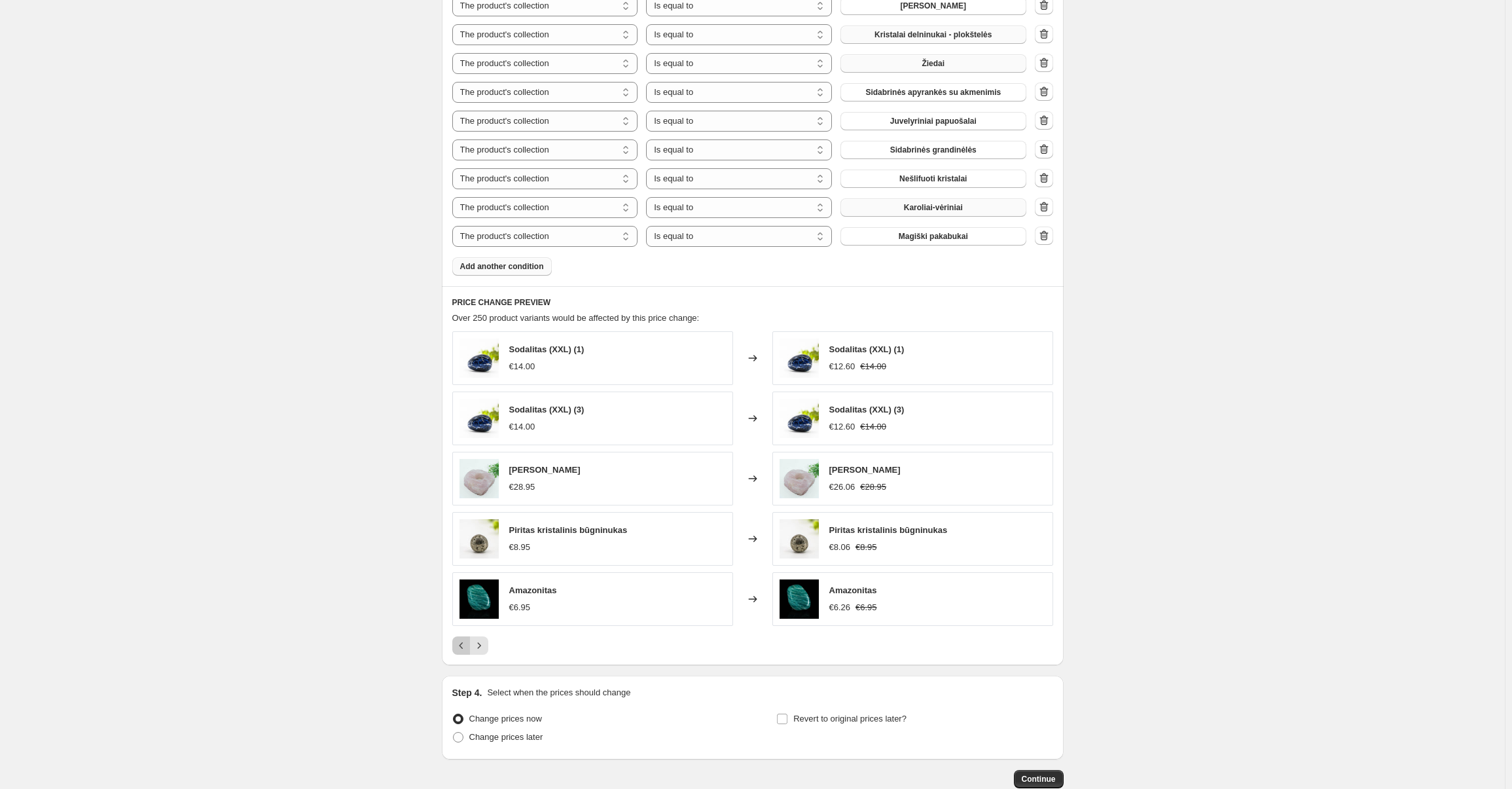
click at [457, 646] on button "Previous" at bounding box center [461, 645] width 18 height 18
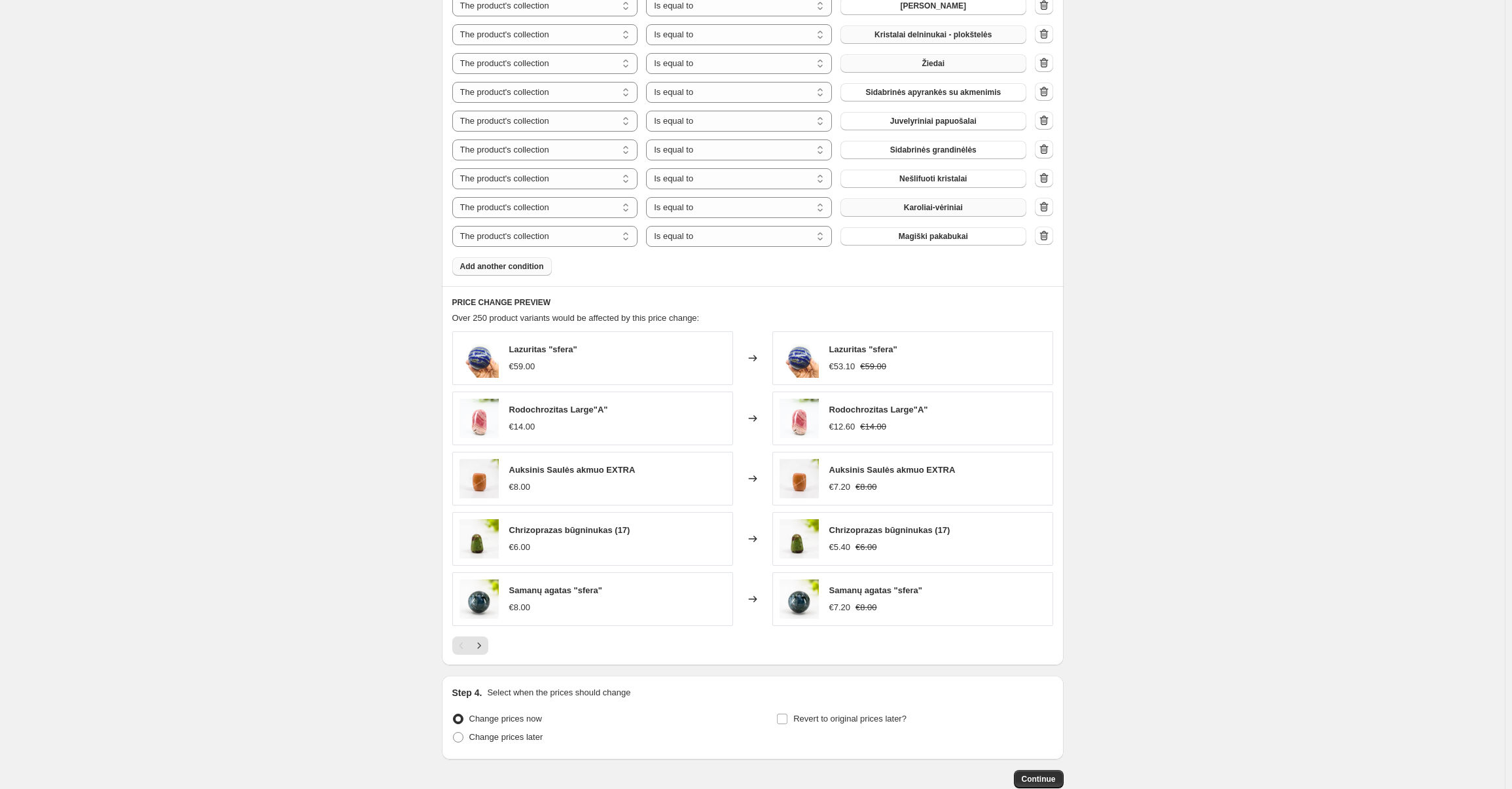
click at [515, 264] on span "Add another condition" at bounding box center [502, 267] width 84 height 11
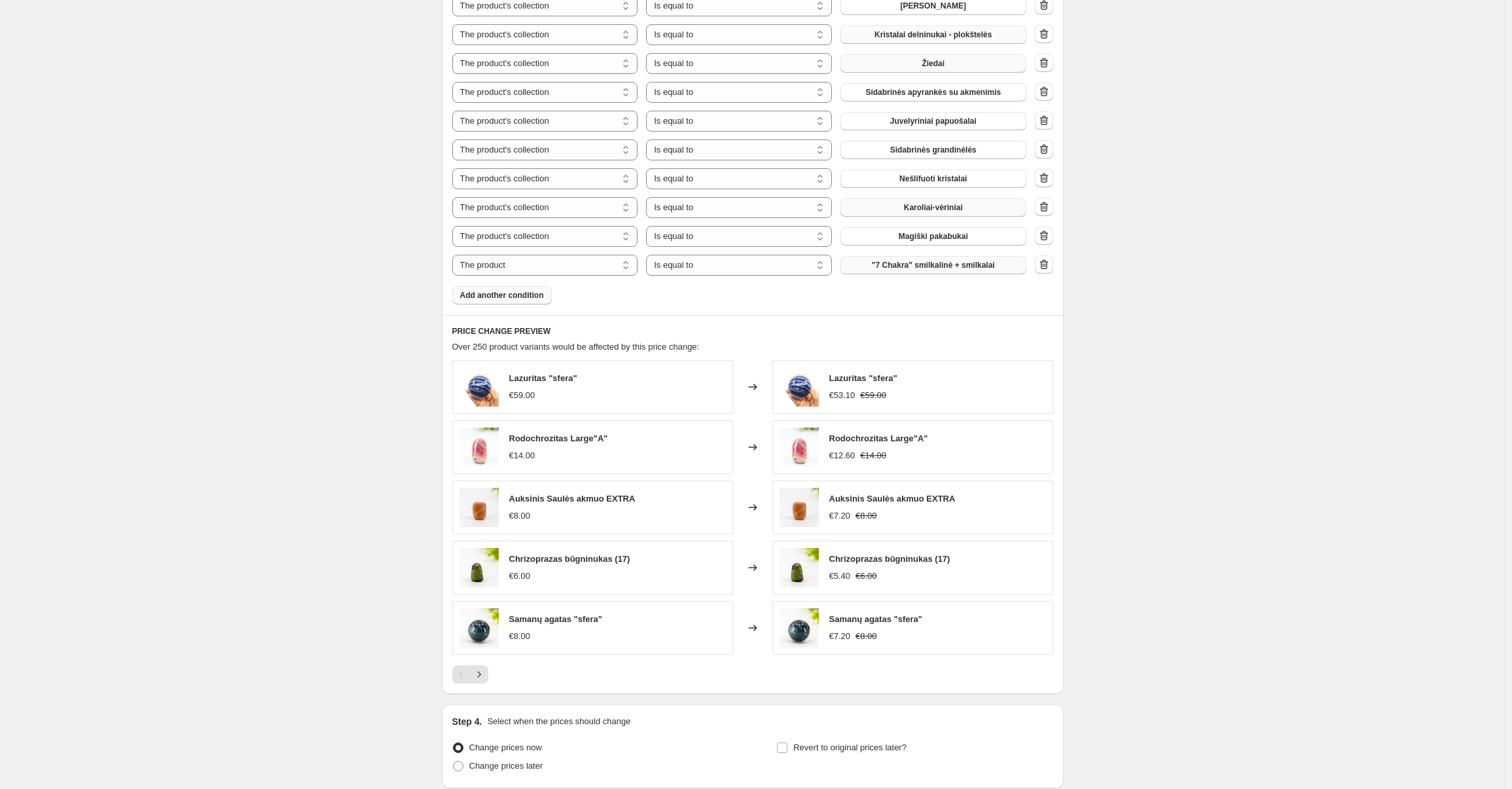
click at [887, 262] on span ""7 Chakra" smilkalinė + smilkalai" at bounding box center [933, 265] width 123 height 11
click at [967, 263] on span ""7 Chakra" smilkalinė + smilkalai" at bounding box center [933, 265] width 123 height 11
click at [1043, 268] on icon "button" at bounding box center [1044, 265] width 13 height 13
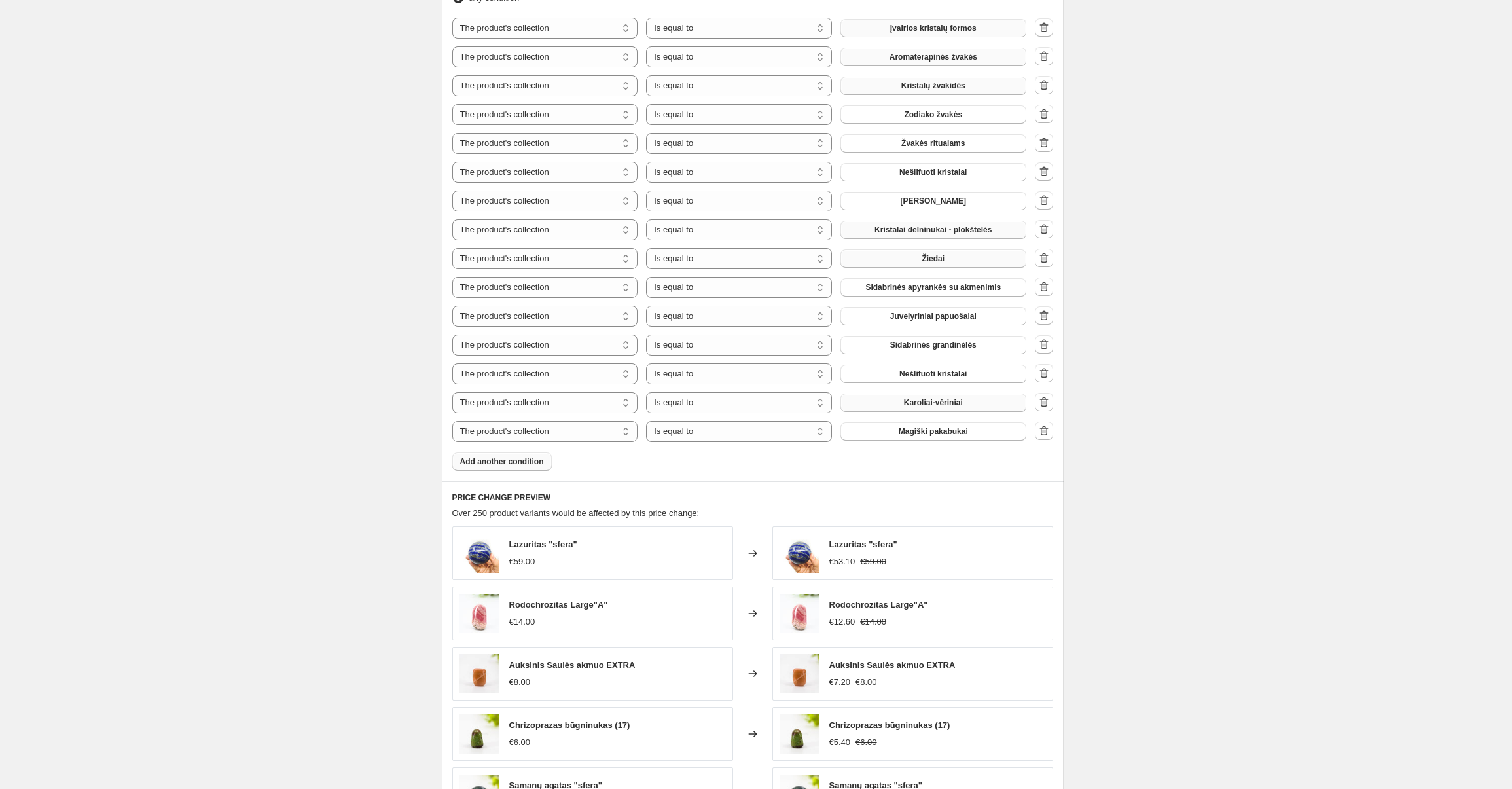
scroll to position [795, 0]
click at [495, 468] on button "Add another condition" at bounding box center [501, 462] width 99 height 18
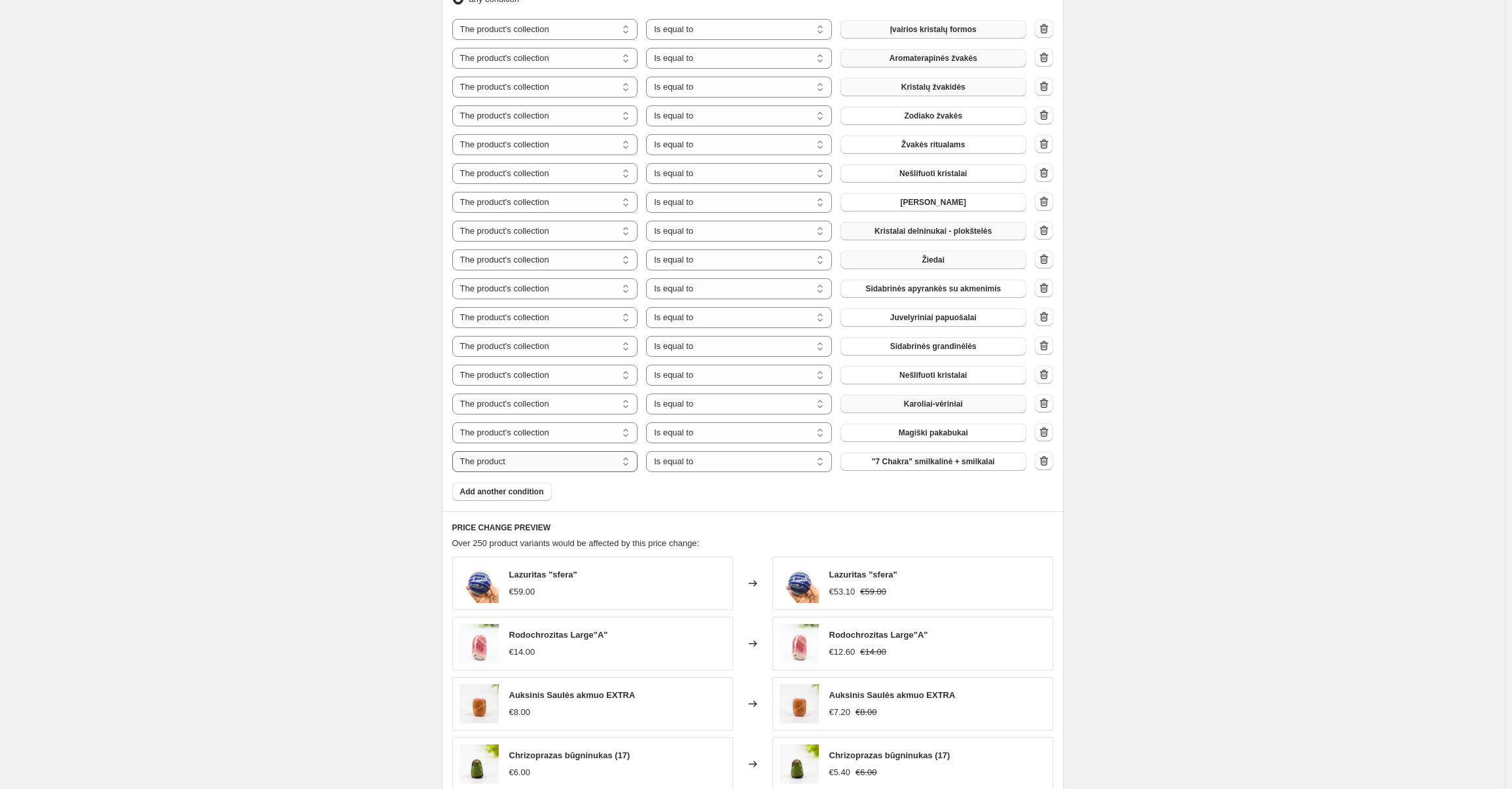
click at [500, 462] on select "The product The product's collection The product's tag The product's vendor The…" at bounding box center [545, 461] width 186 height 21
select select "collection"
click at [937, 470] on div "The product The product's collection The product's tag The product's vendor The…" at bounding box center [739, 461] width 574 height 21
click at [937, 463] on span "Agatai" at bounding box center [933, 462] width 24 height 11
click at [487, 489] on span "Add another condition" at bounding box center [502, 492] width 84 height 11
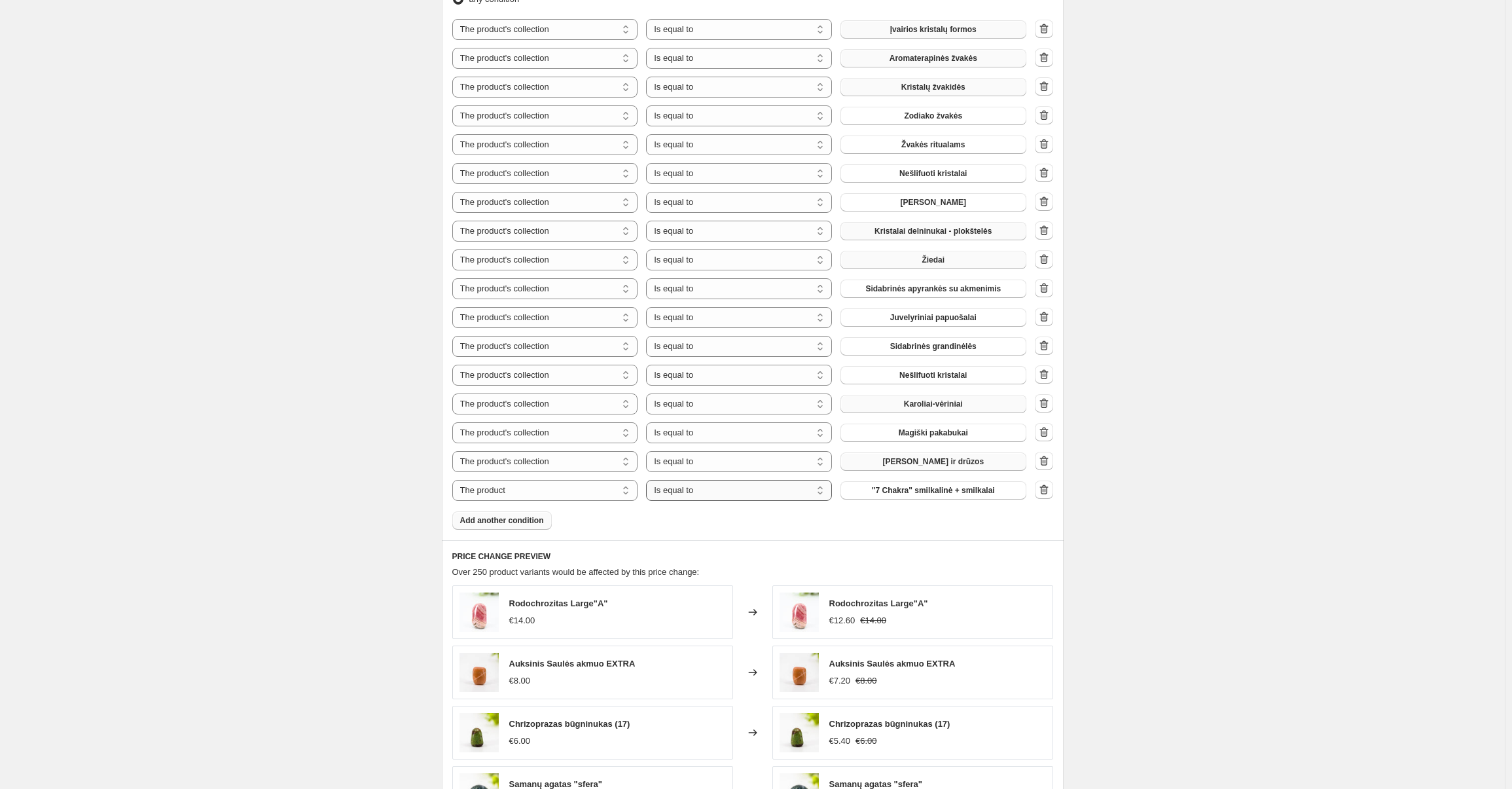
click at [707, 486] on select "Is equal to Is not equal to" at bounding box center [739, 490] width 186 height 21
click at [649, 480] on select "Is equal to Is not equal to" at bounding box center [739, 490] width 186 height 21
click at [884, 500] on div "Products must match: all conditions any condition The product The product's col…" at bounding box center [752, 243] width 601 height 574
click at [894, 491] on span ""7 Chakra" smilkalinė + smilkalai" at bounding box center [933, 491] width 123 height 11
click at [505, 491] on select "The product The product's collection The product's tag The product's vendor The…" at bounding box center [545, 490] width 186 height 21
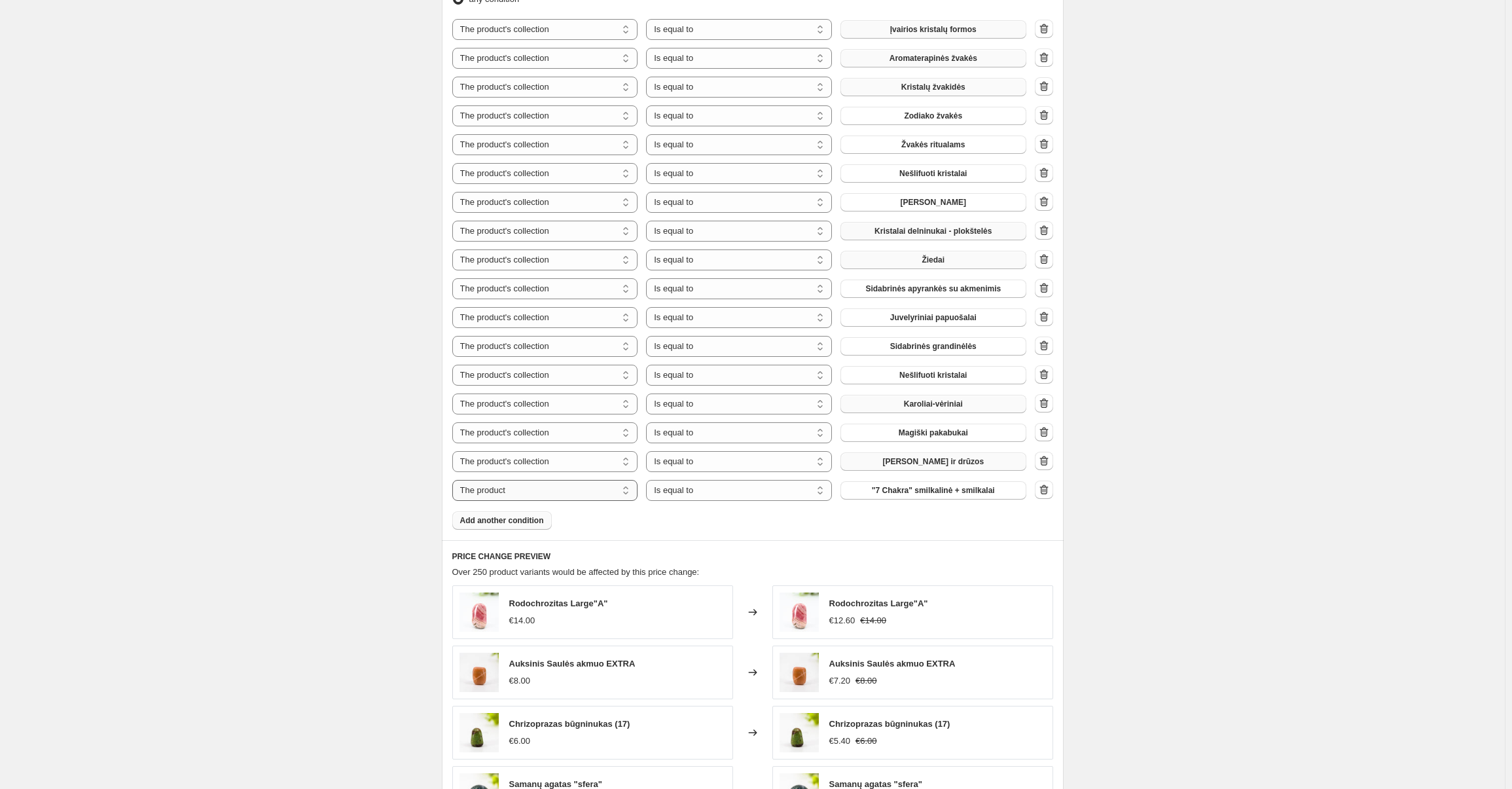
select select "collection"
click at [917, 490] on button "Agatai" at bounding box center [933, 490] width 186 height 18
click at [496, 520] on span "Add another condition" at bounding box center [502, 521] width 84 height 11
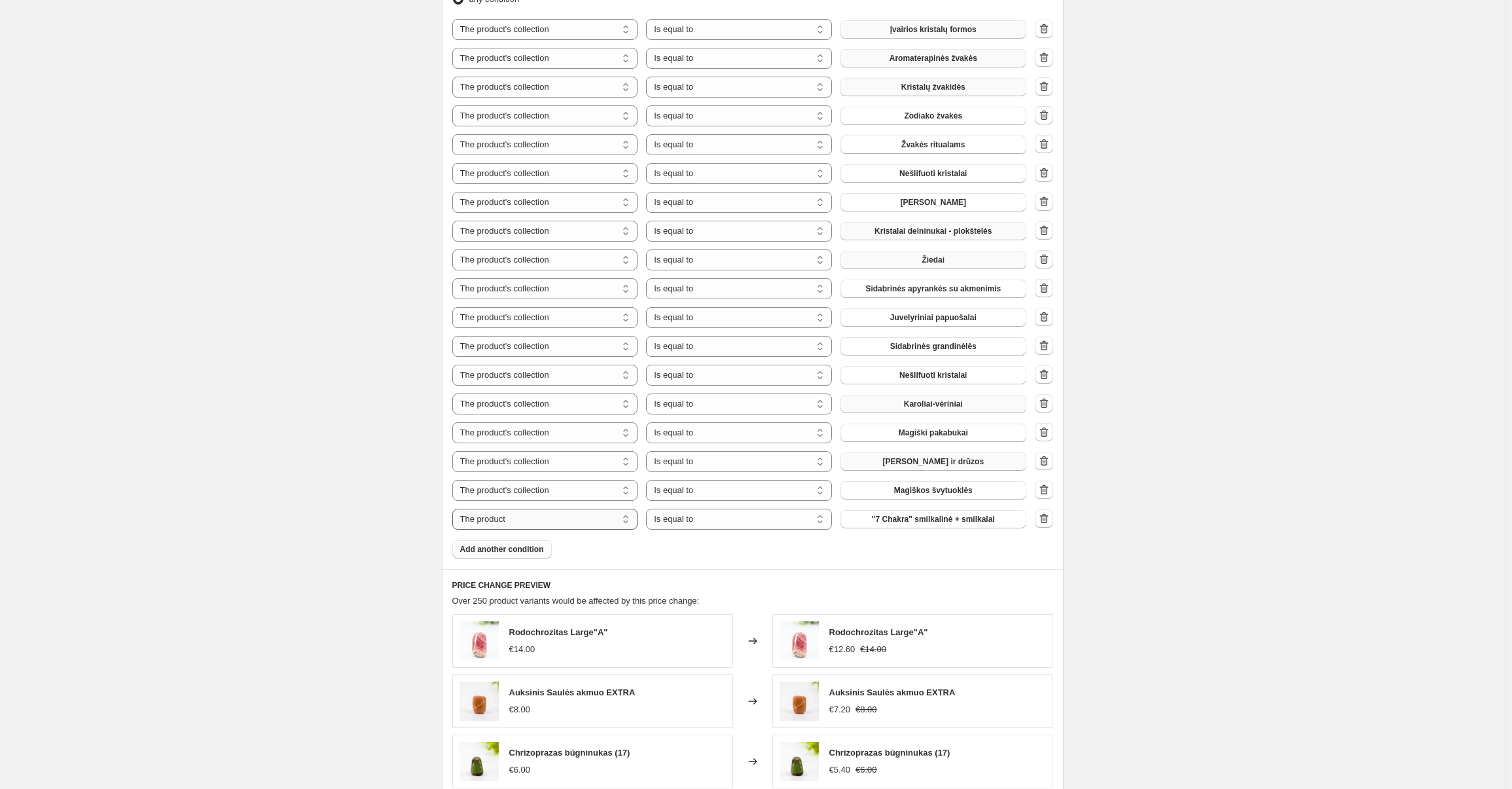
click at [511, 522] on select "The product The product's collection The product's tag The product's vendor The…" at bounding box center [545, 519] width 186 height 21
select select "collection"
click at [913, 516] on button "Agatai" at bounding box center [933, 519] width 186 height 18
click at [493, 550] on span "Add another condition" at bounding box center [502, 550] width 84 height 11
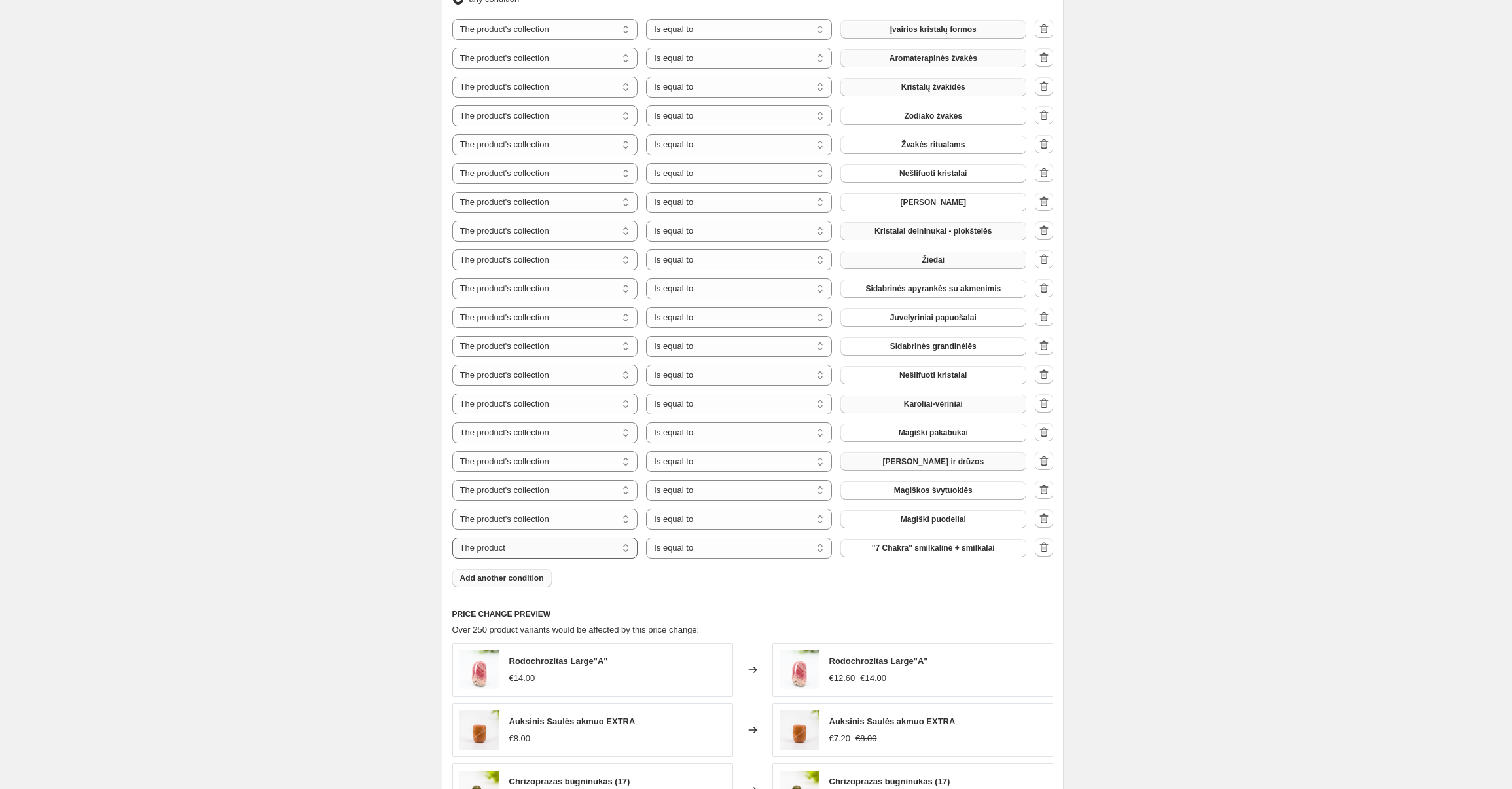
click at [555, 552] on select "The product The product's collection The product's tag The product's vendor The…" at bounding box center [545, 548] width 186 height 21
select select "collection"
click at [703, 553] on select "Is equal to Is not equal to" at bounding box center [739, 548] width 186 height 21
click at [611, 578] on div "Products must match: all conditions any condition The product The product's col…" at bounding box center [752, 271] width 601 height 631
click at [937, 552] on span "Agatai" at bounding box center [933, 548] width 24 height 11
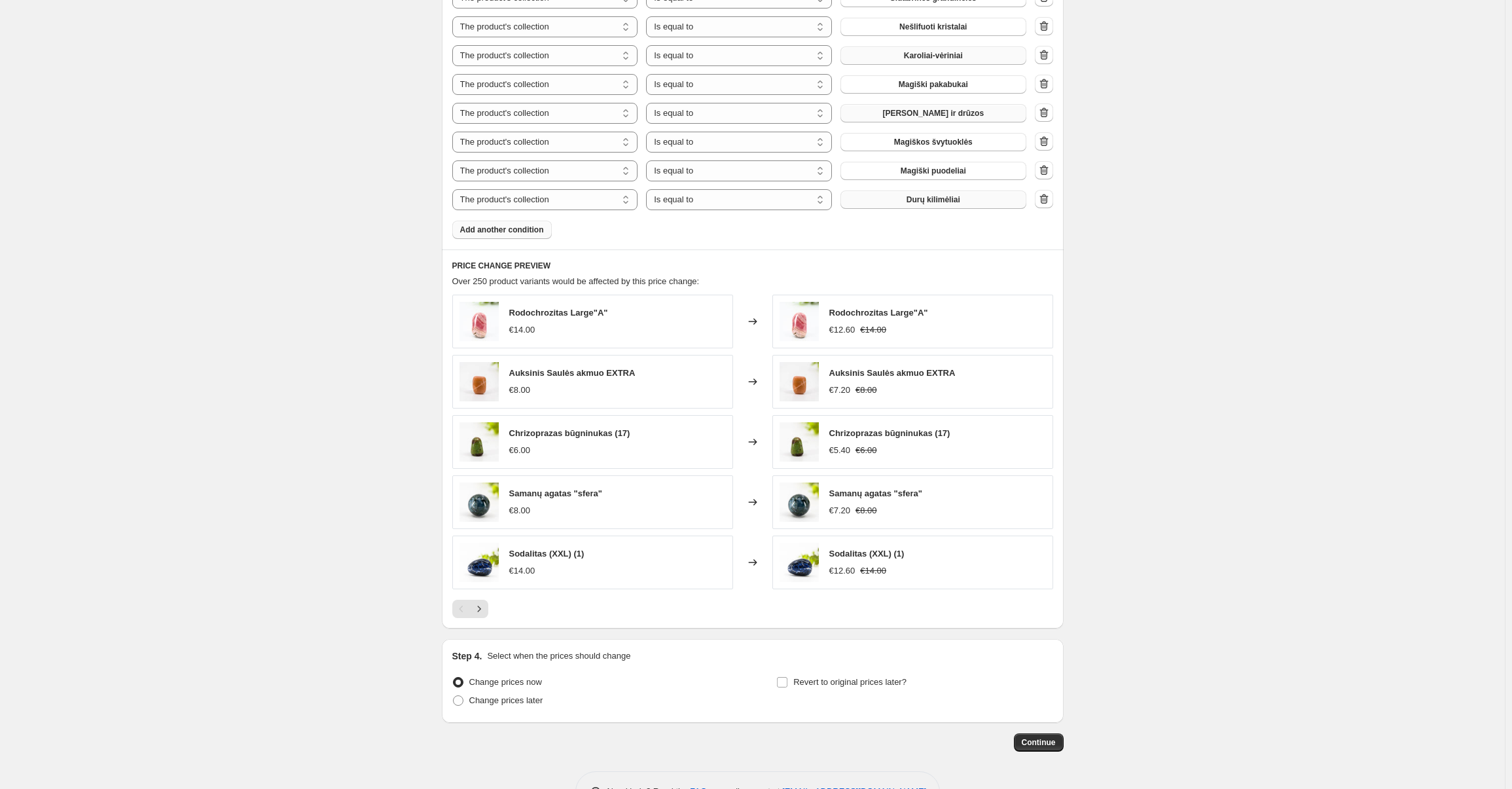
scroll to position [1182, 0]
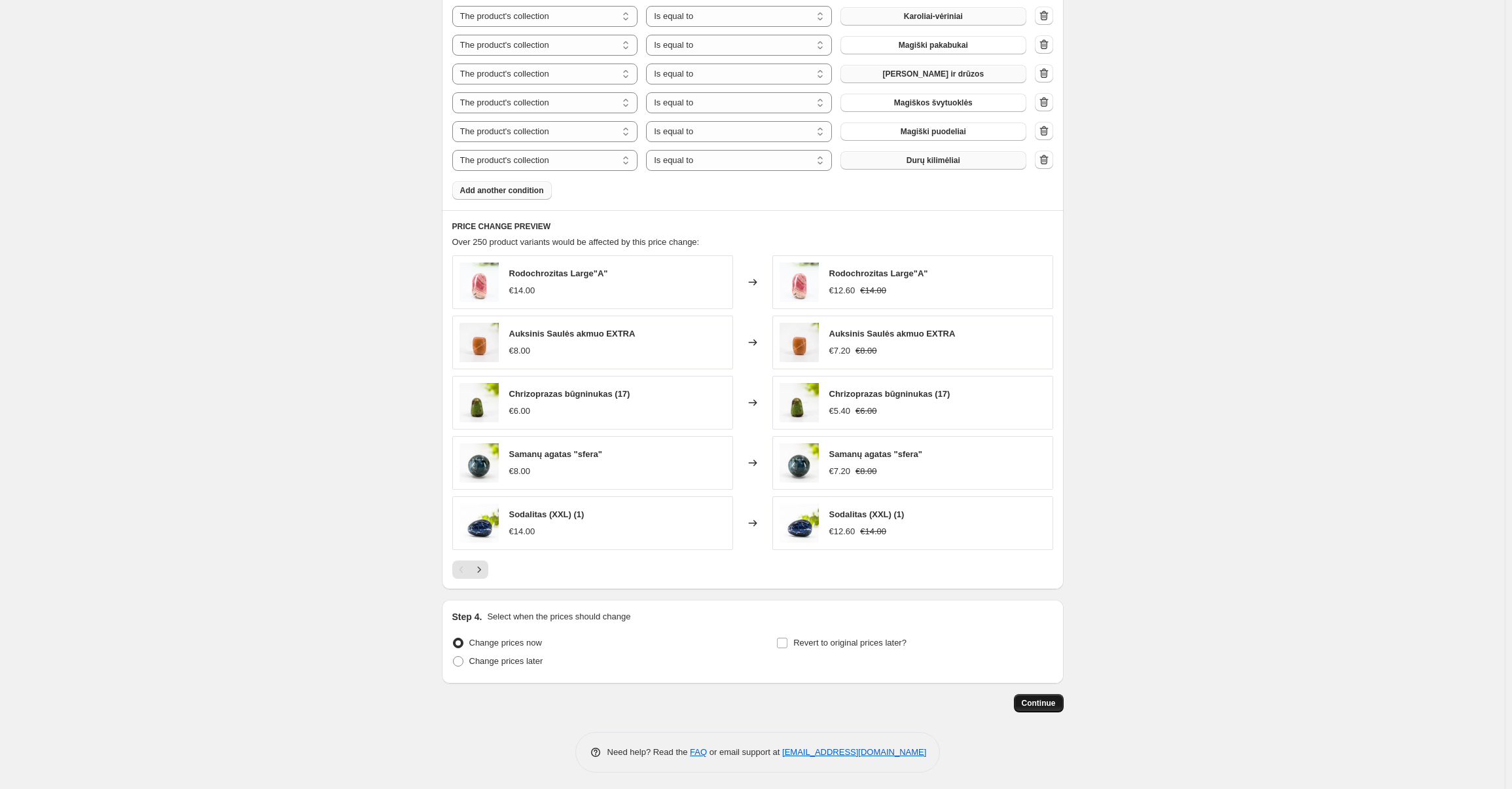
click at [1035, 698] on span "Continue" at bounding box center [1039, 704] width 34 height 11
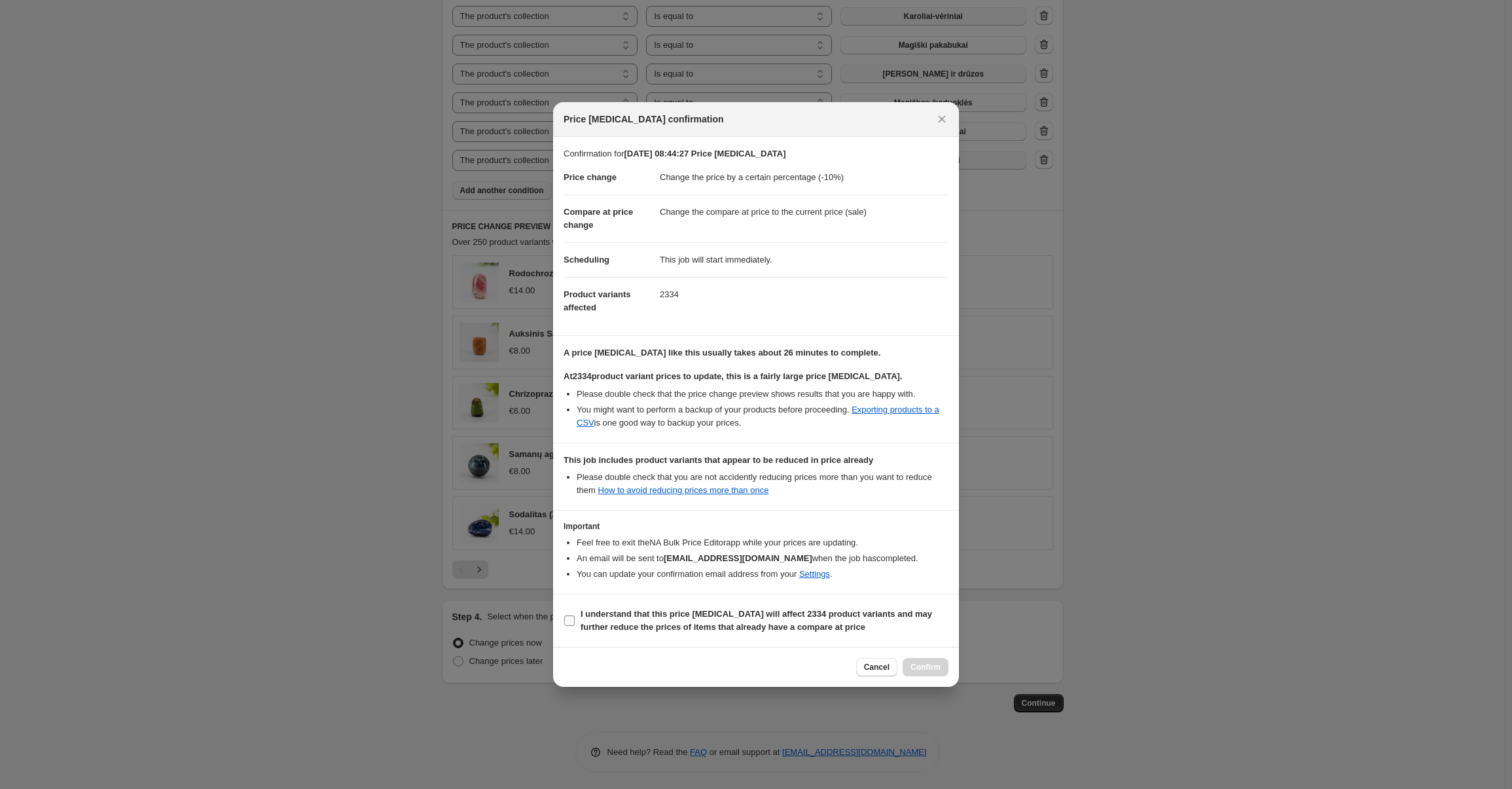
click at [742, 618] on b "I understand that this price [MEDICAL_DATA] will affect 2334 product variants a…" at bounding box center [756, 620] width 351 height 23
click at [575, 618] on input "I understand that this price [MEDICAL_DATA] will affect 2334 product variants a…" at bounding box center [569, 621] width 11 height 11
checkbox input "true"
click at [927, 671] on button "Confirm" at bounding box center [925, 667] width 46 height 18
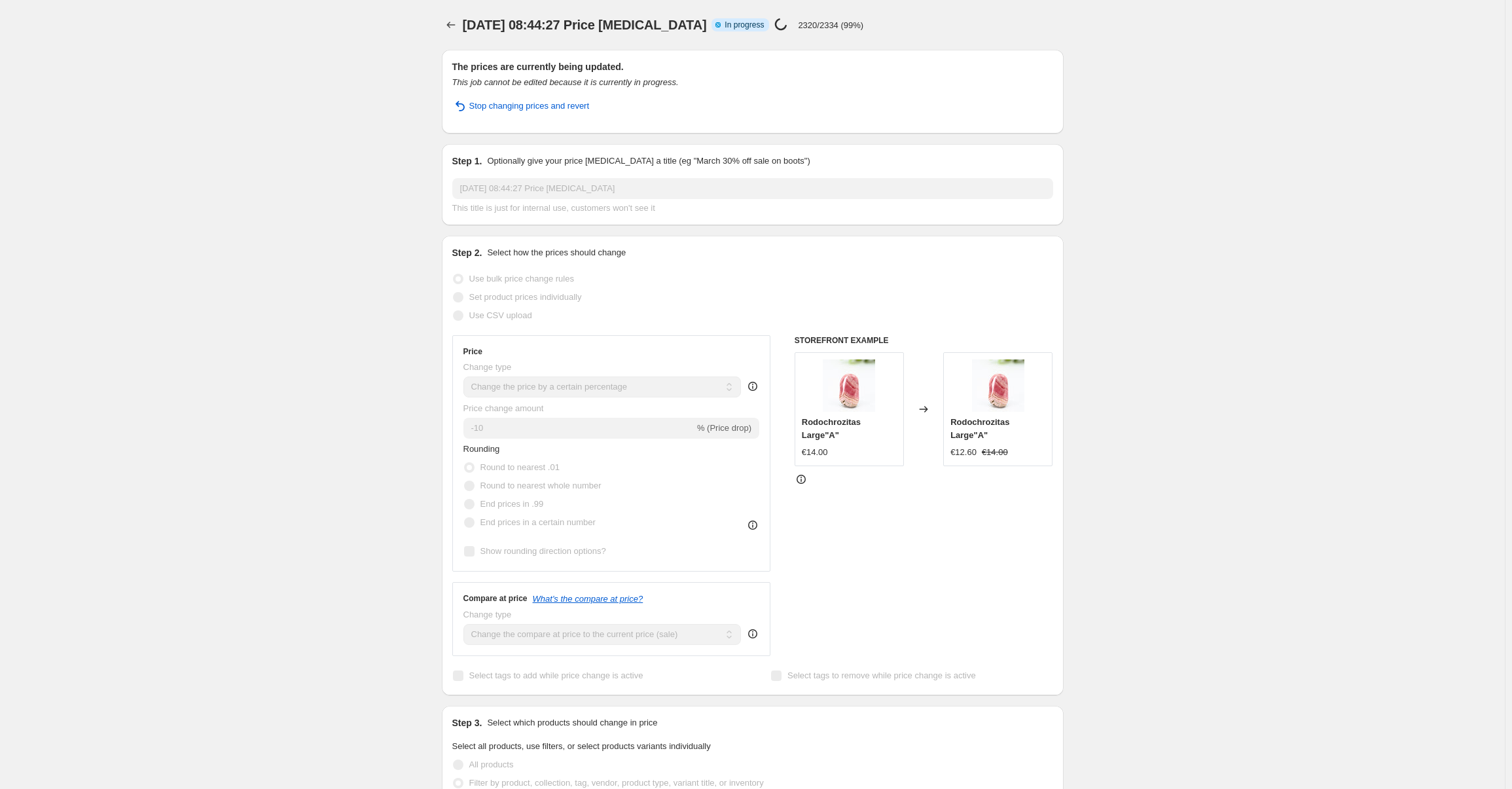
select select "percentage"
select select "collection"
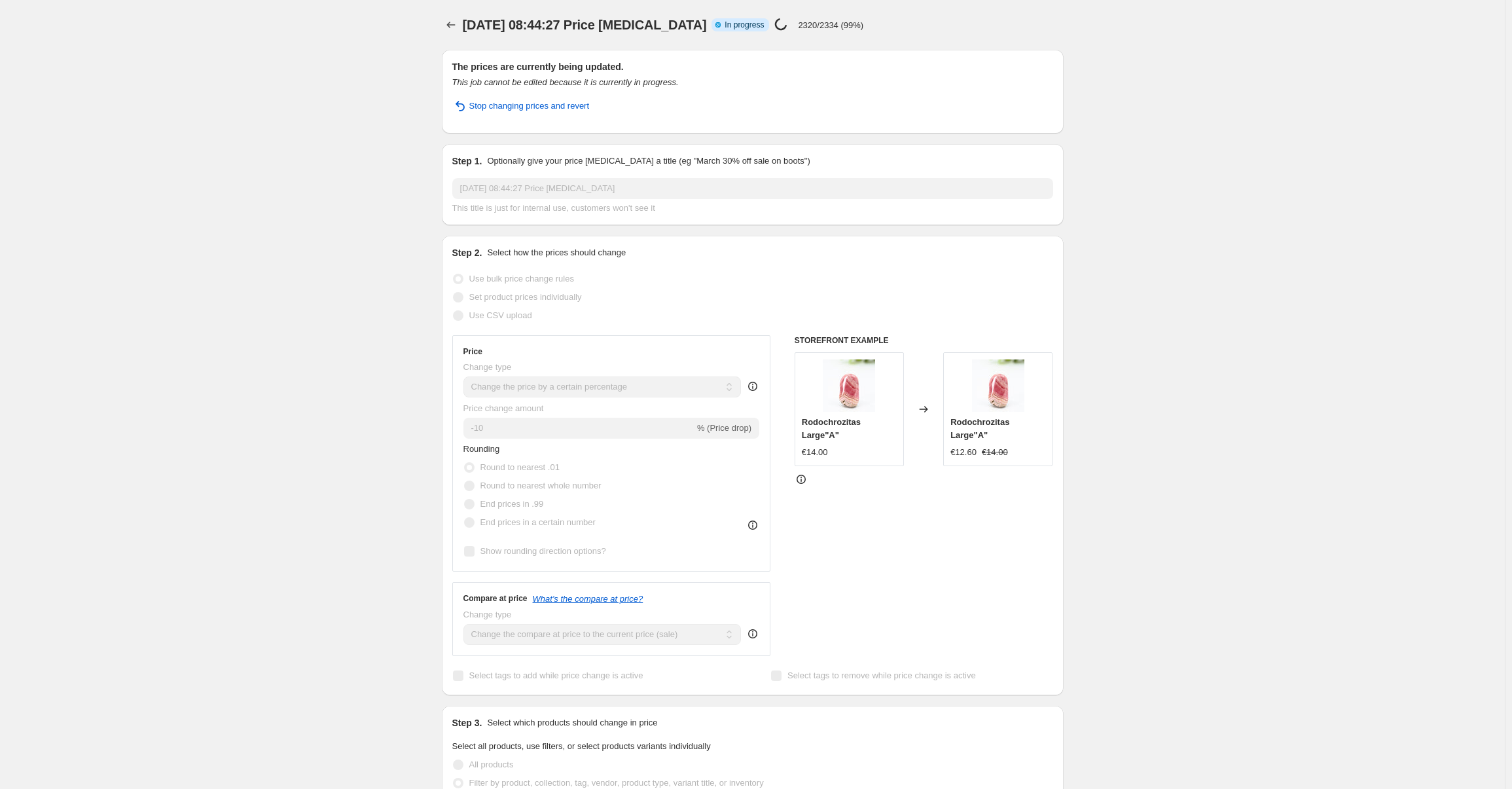
select select "collection"
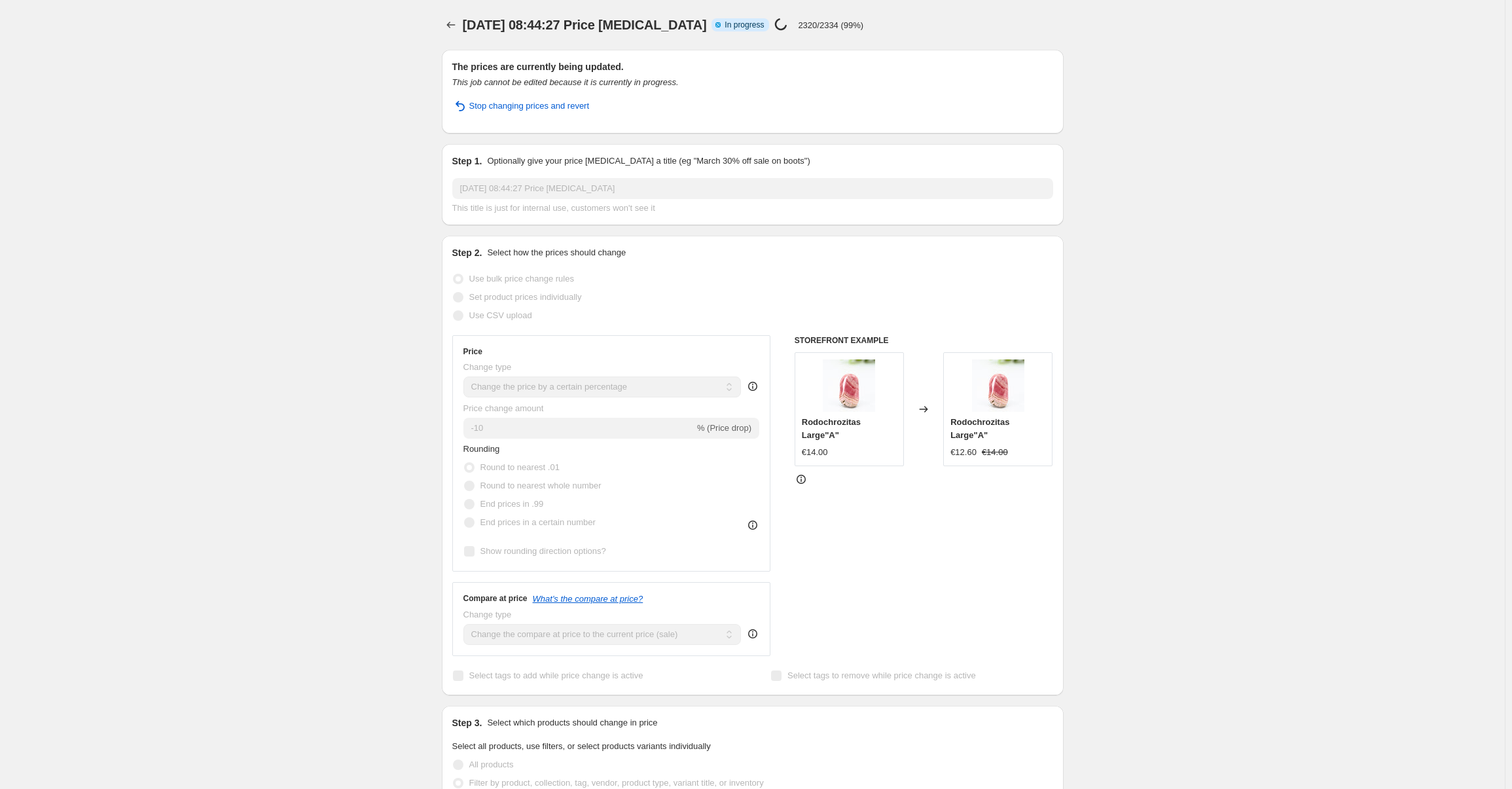
select select "collection"
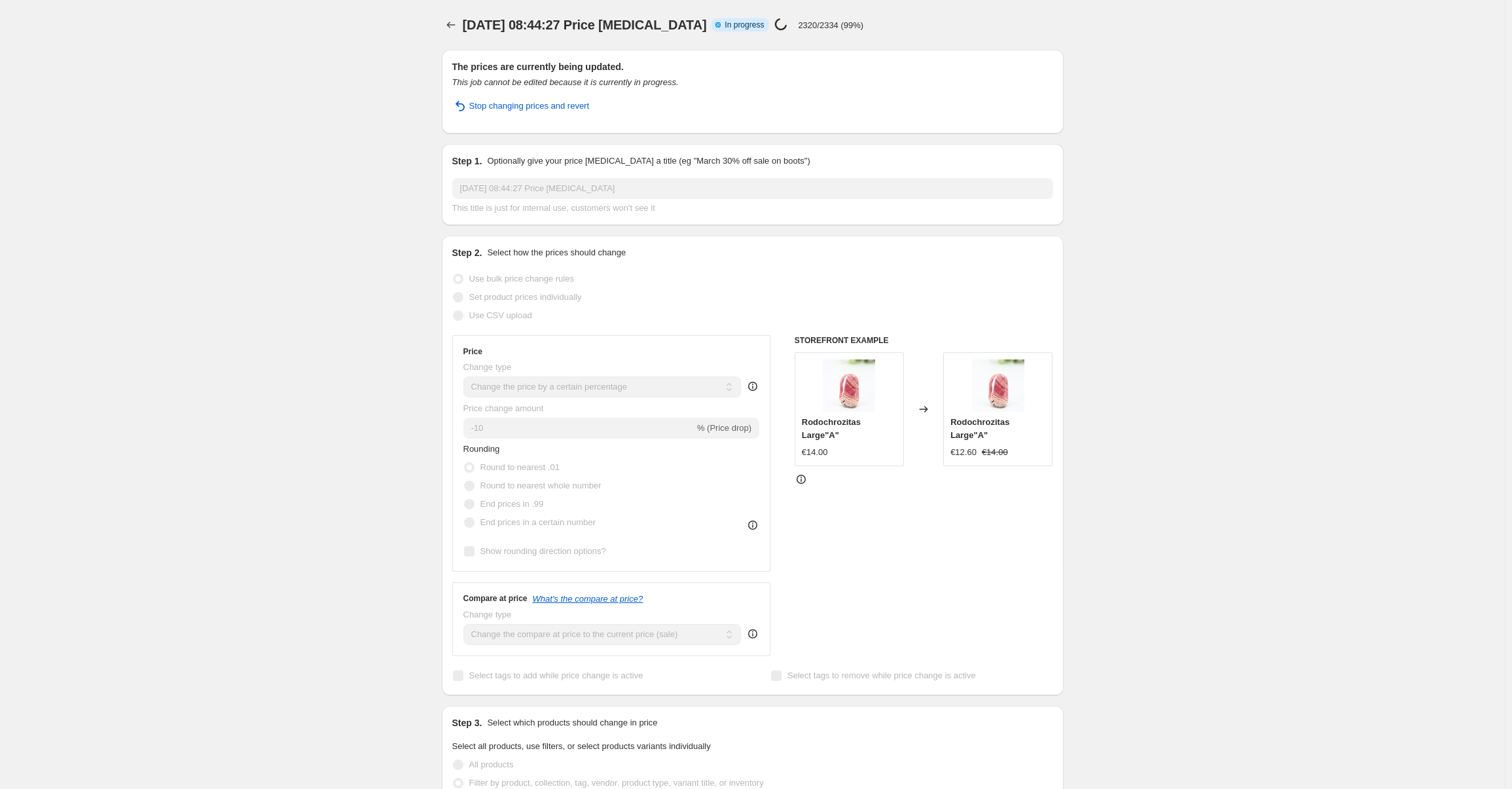
select select "collection"
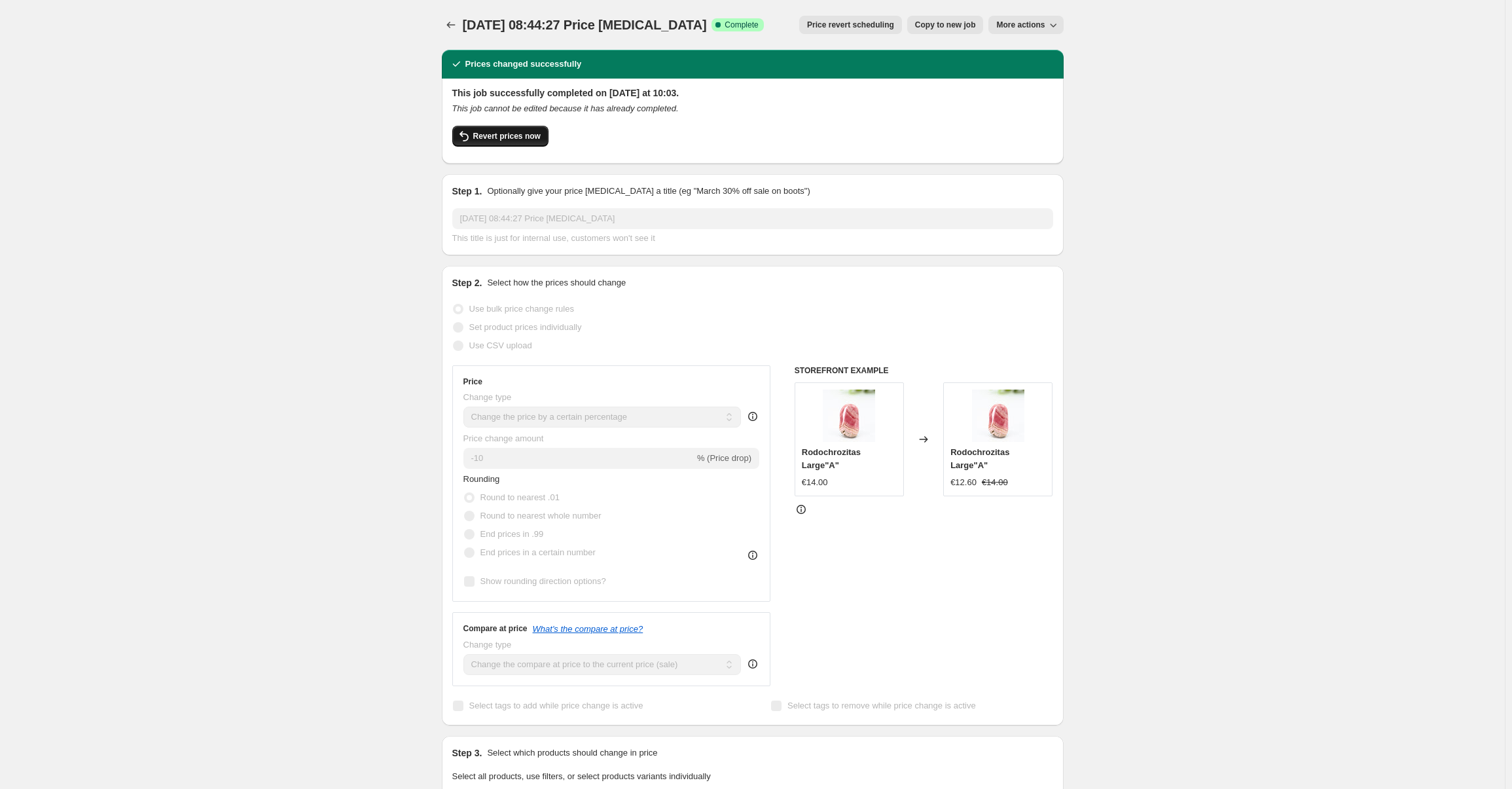
click at [479, 142] on button "Revert prices now" at bounding box center [500, 136] width 96 height 21
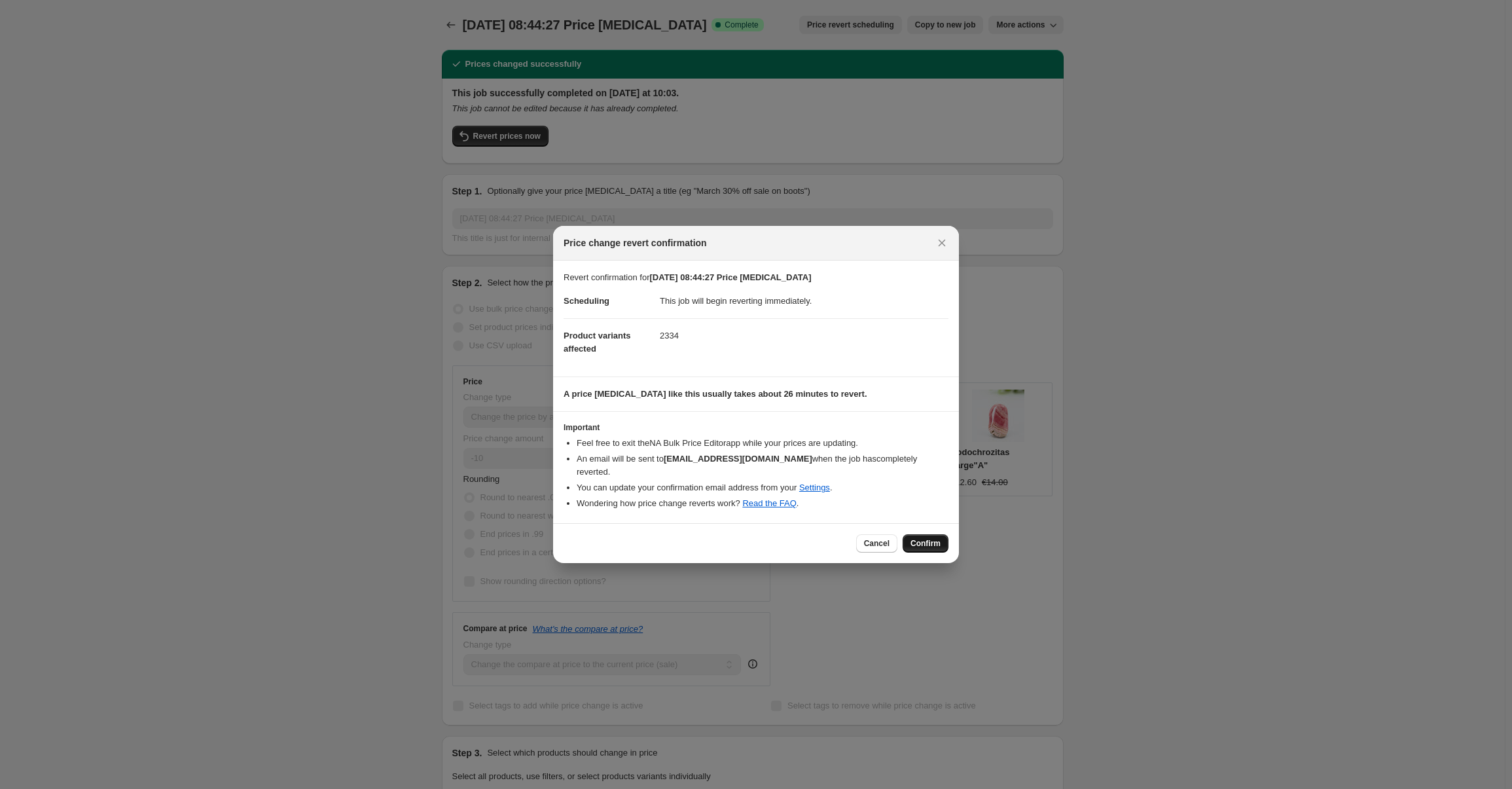
click at [928, 538] on span "Confirm" at bounding box center [925, 544] width 30 height 11
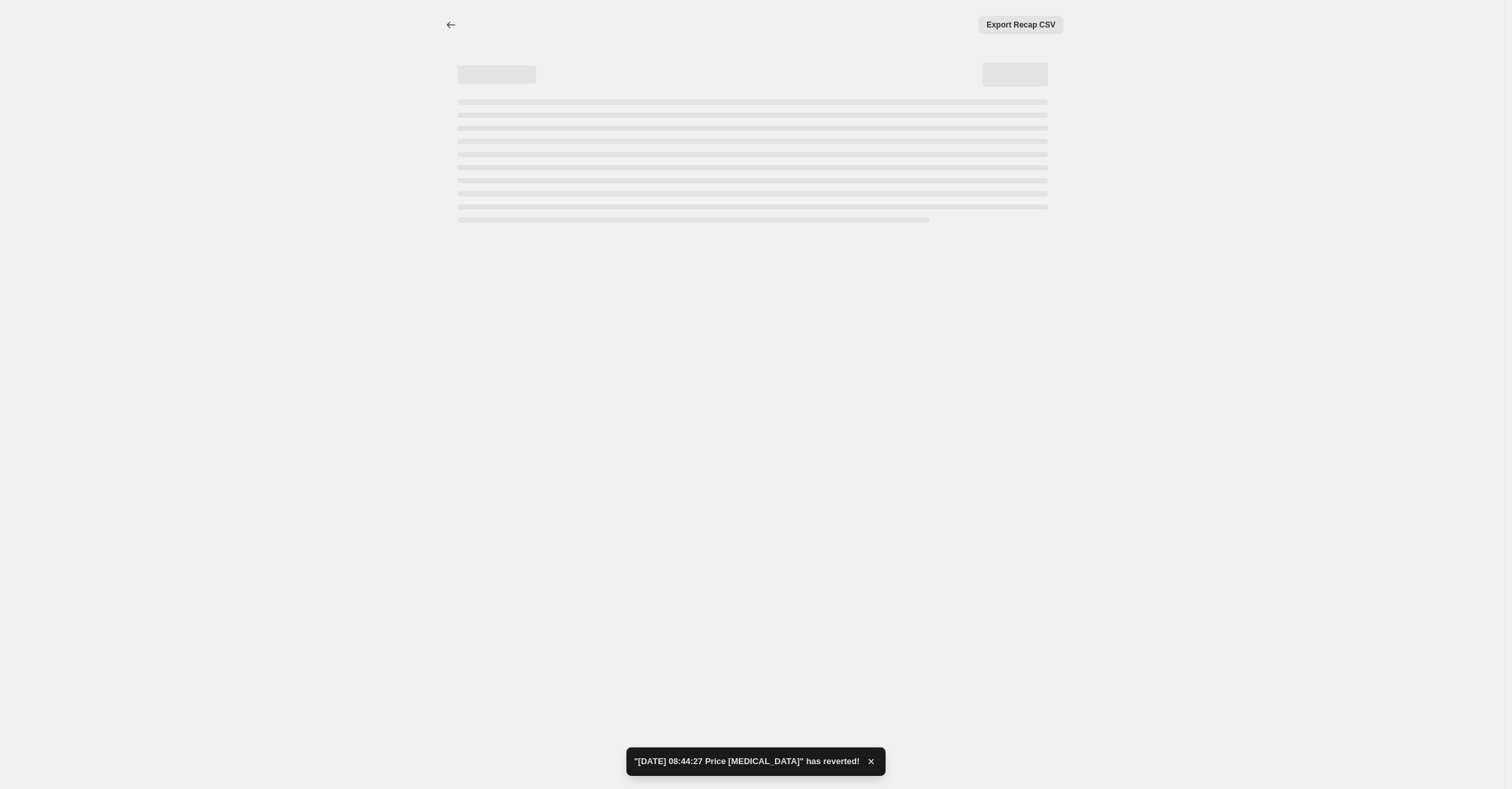
select select "percentage"
select select "collection"
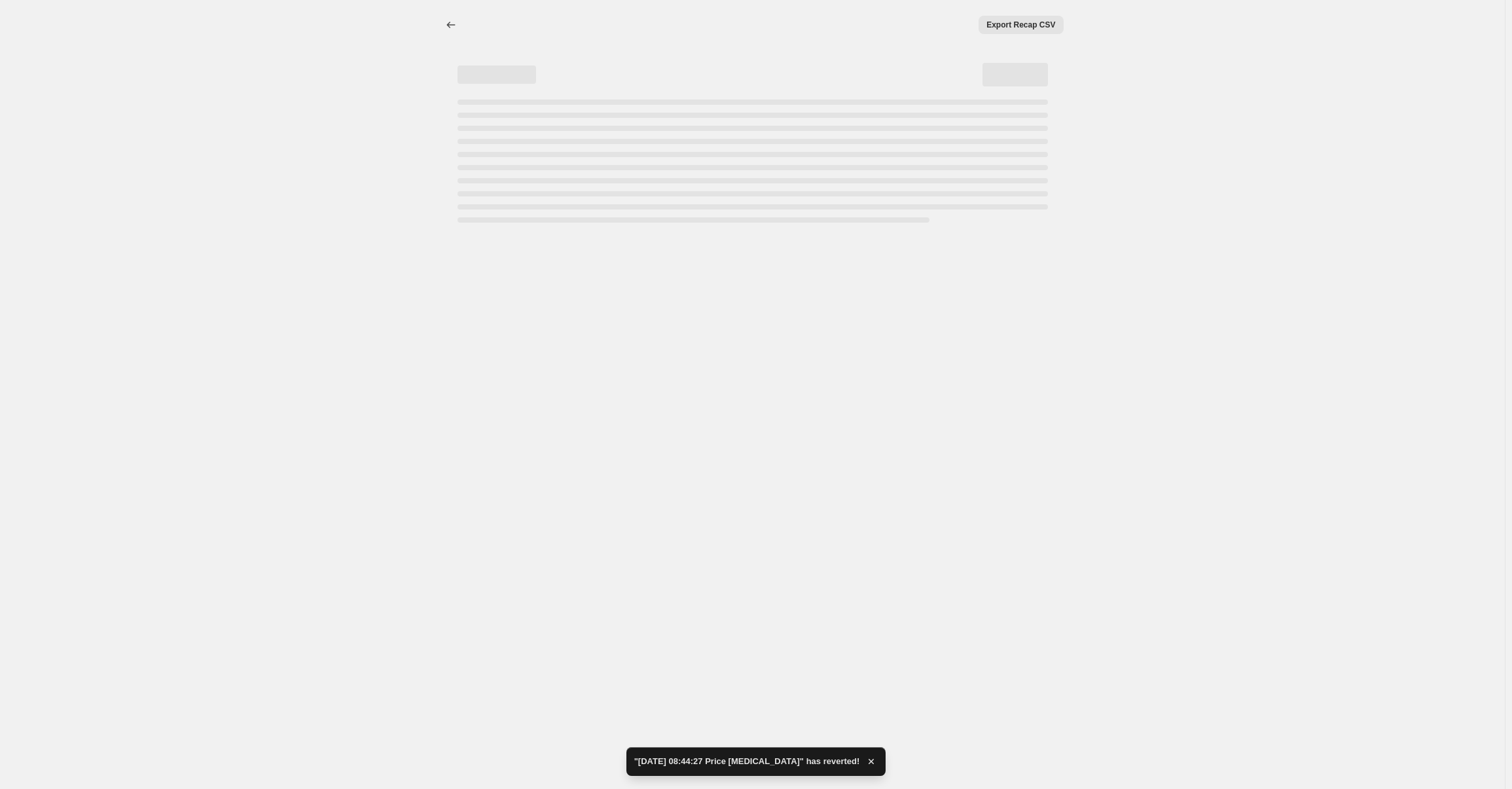
select select "collection"
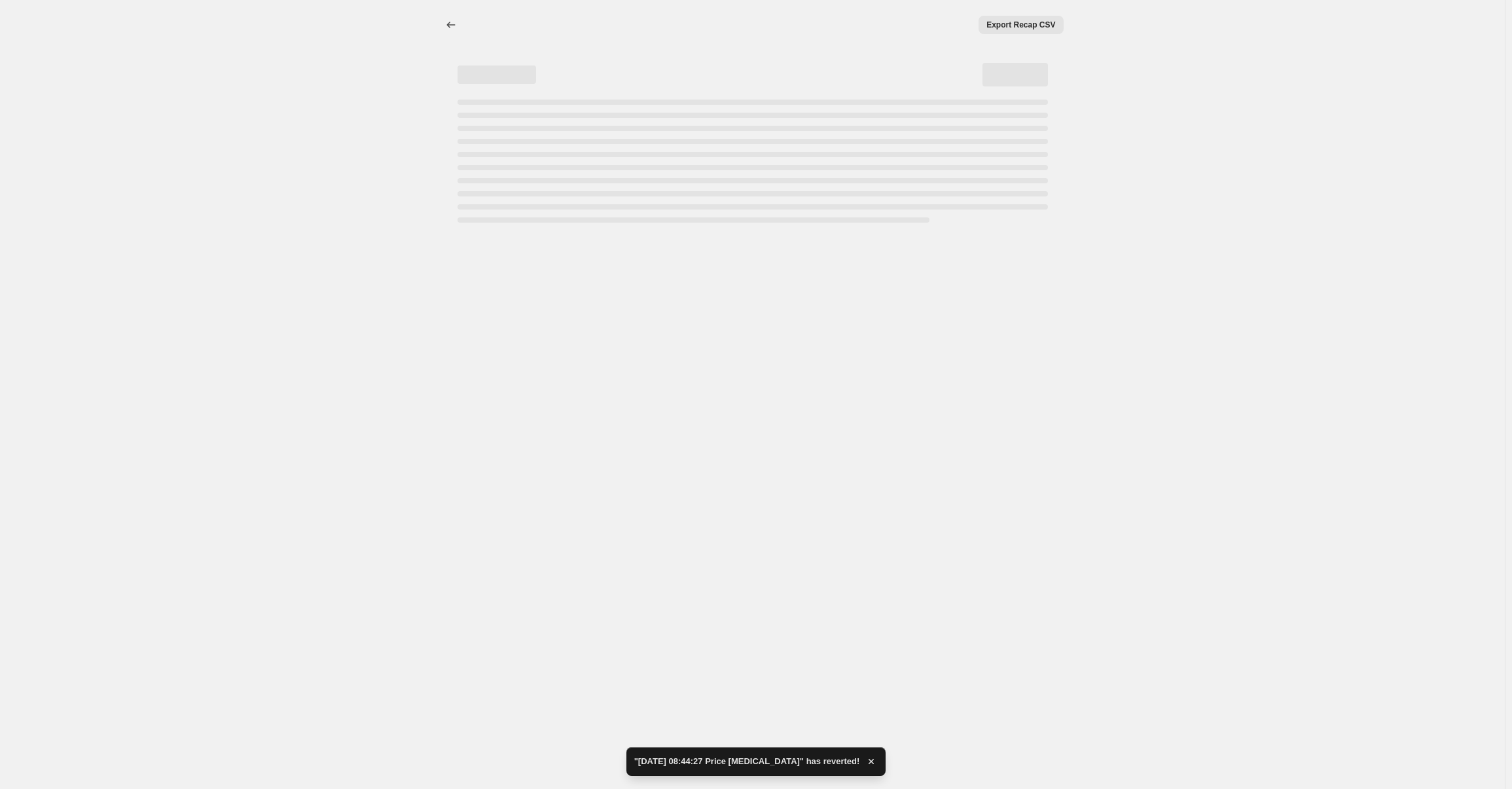
select select "collection"
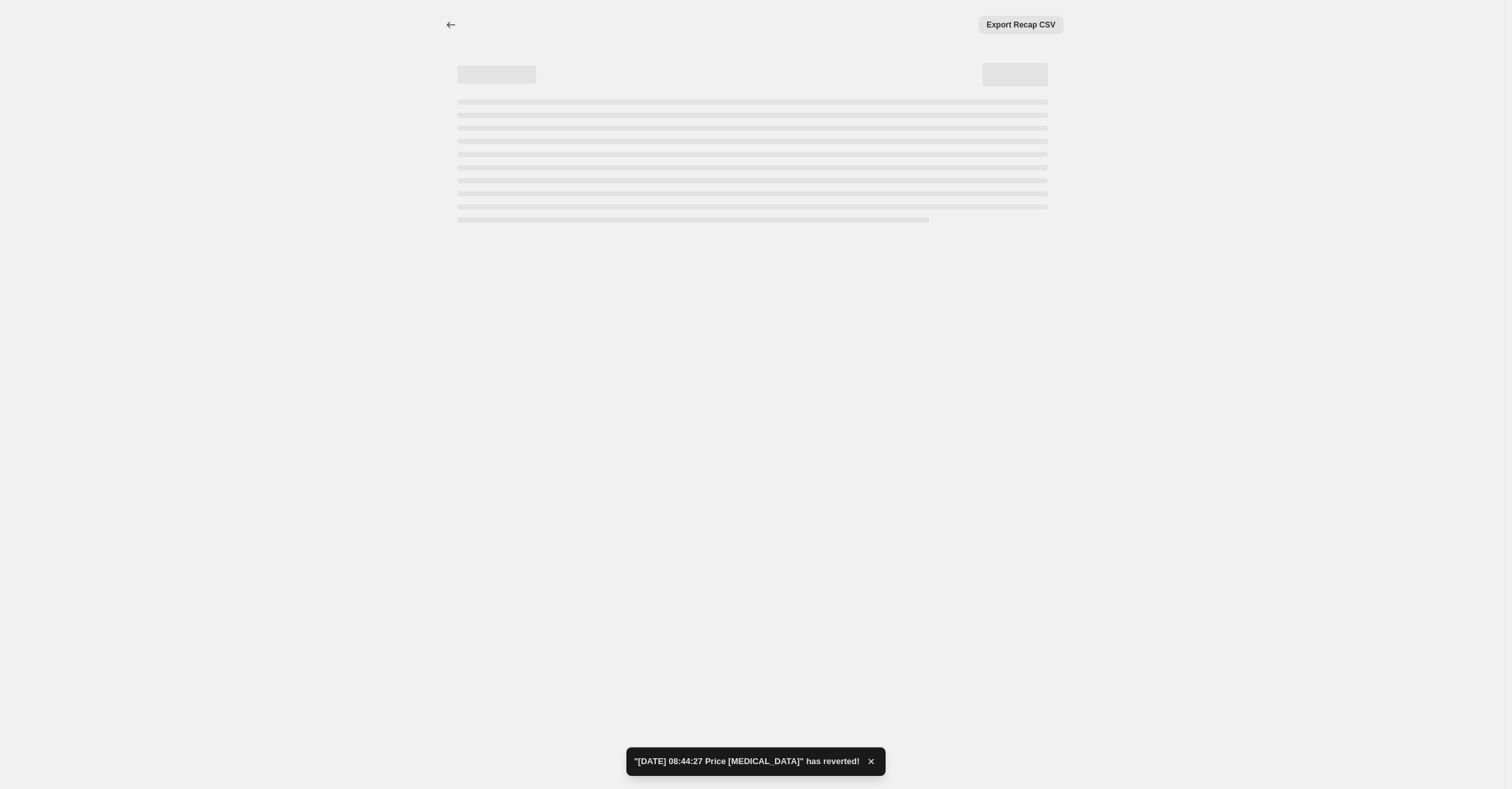
select select "collection"
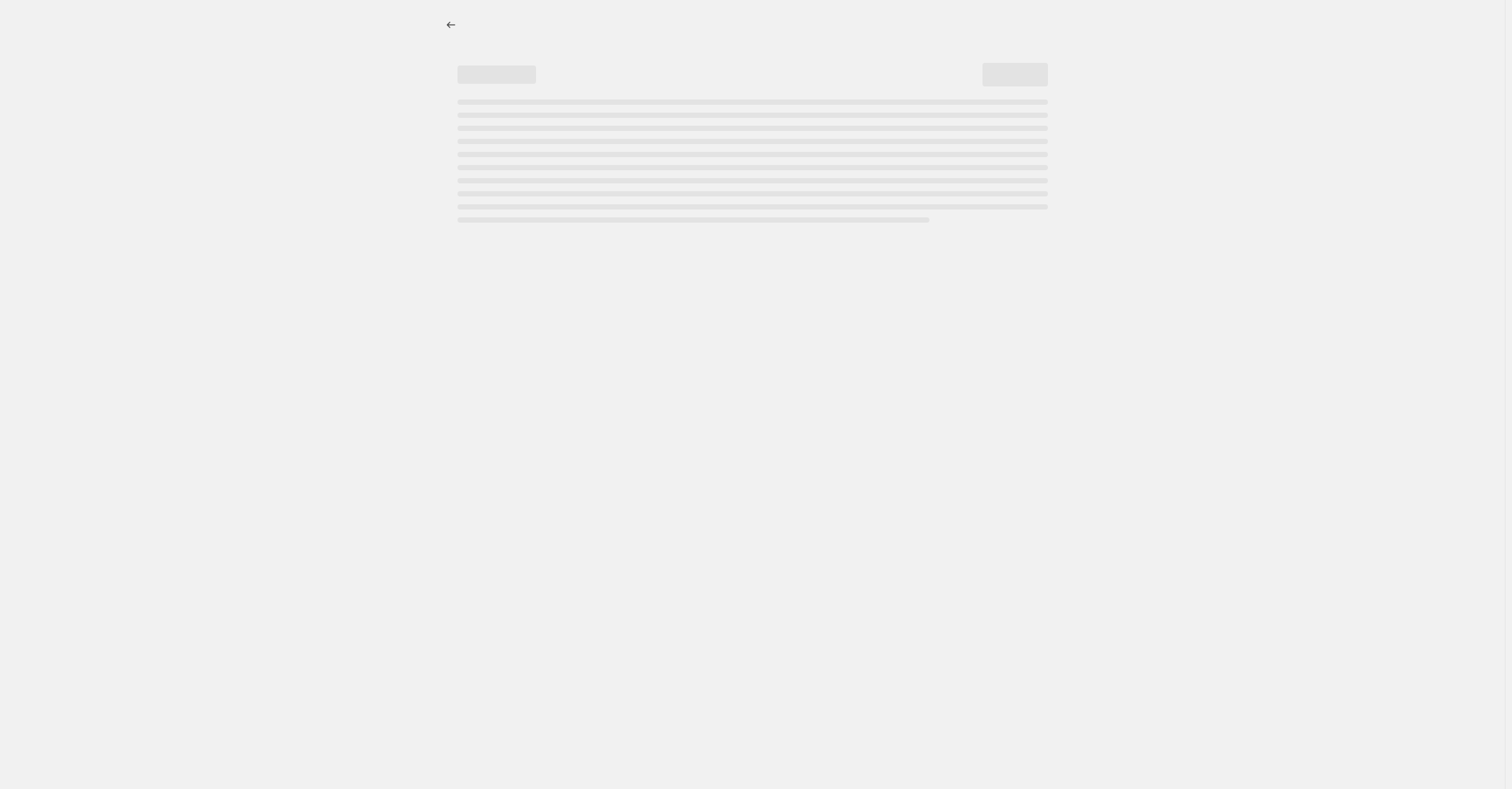
select select "percentage"
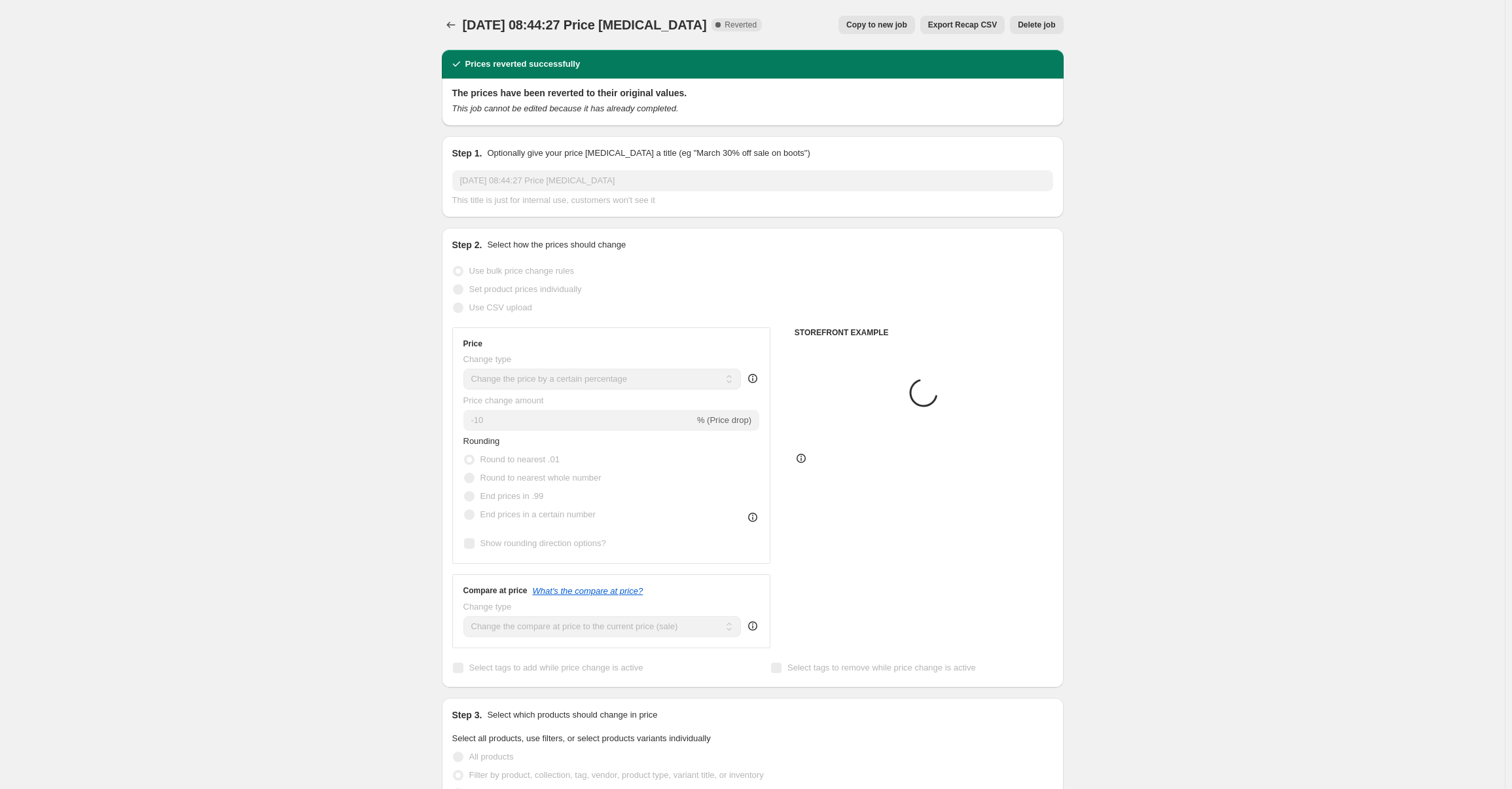
select select "collection"
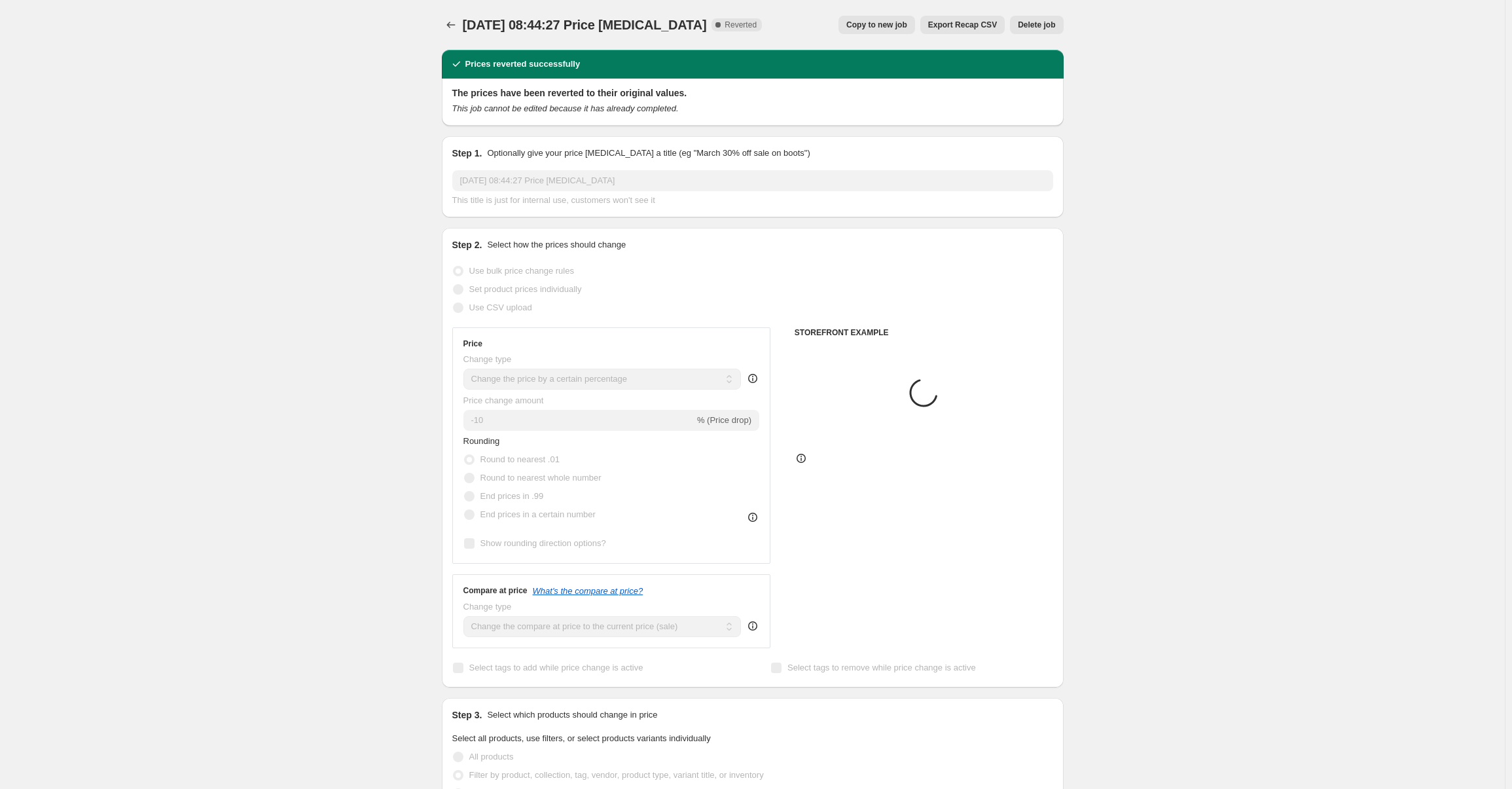
select select "collection"
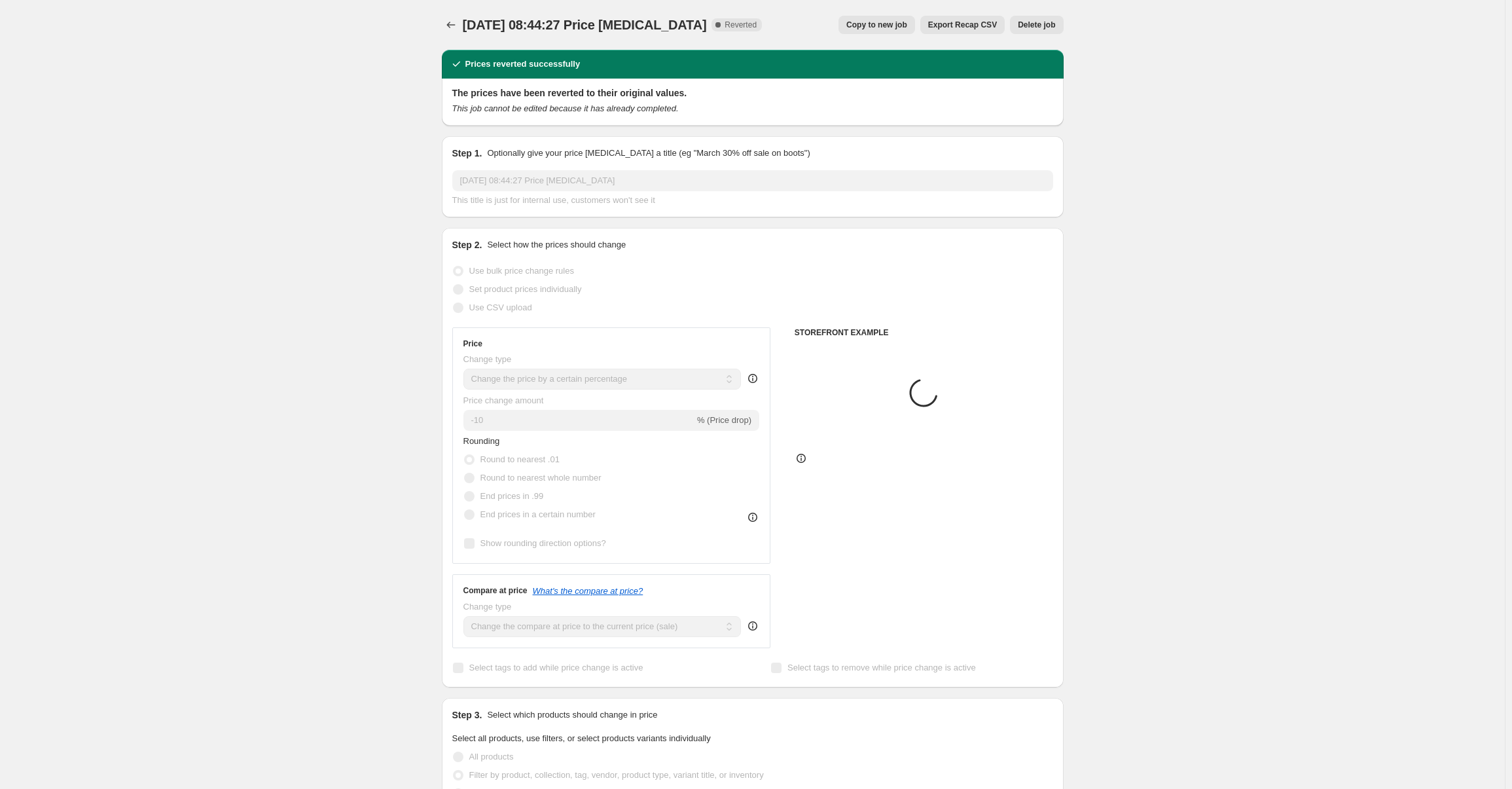
select select "collection"
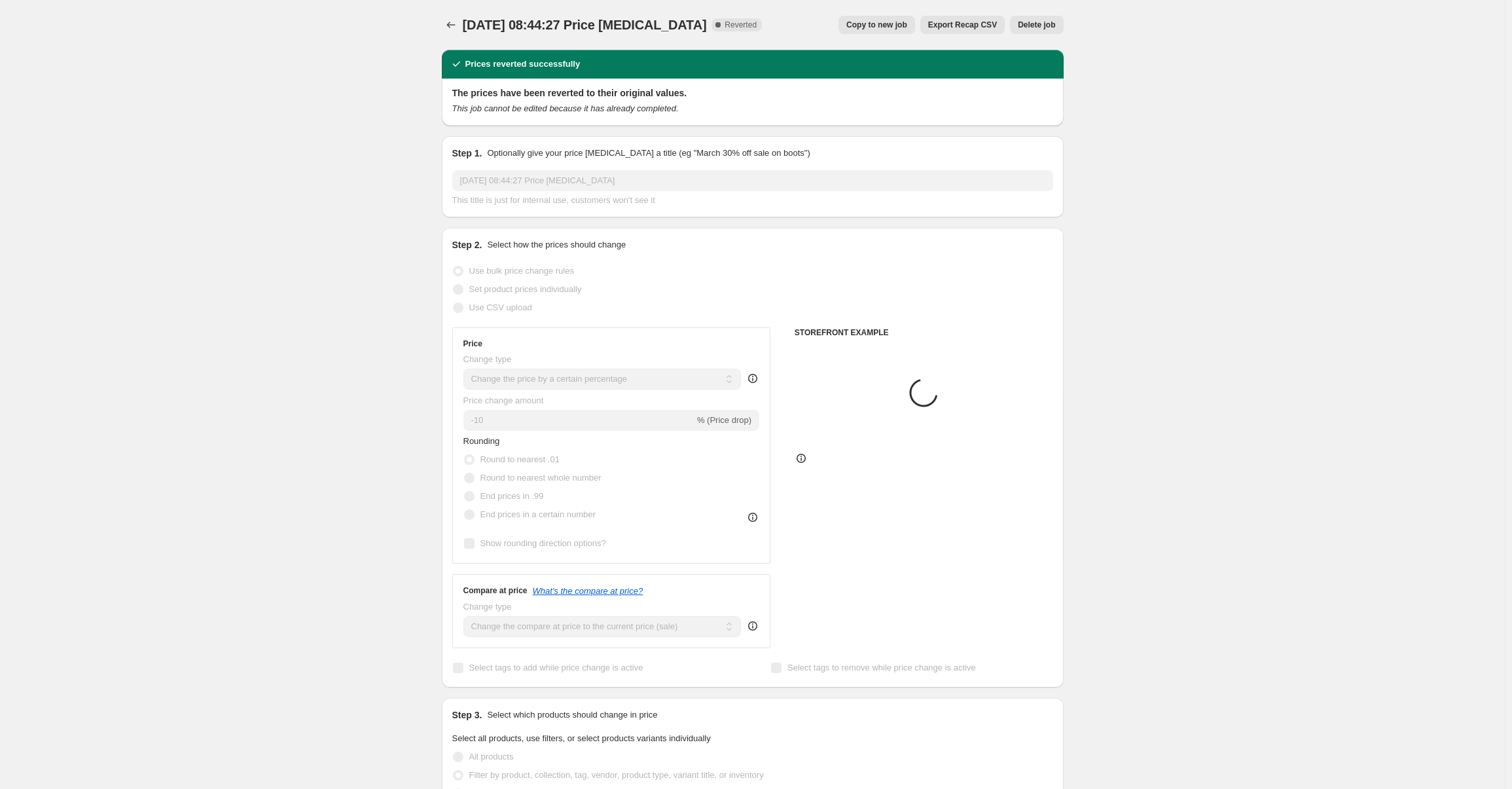
select select "collection"
click at [871, 25] on span "Copy to new job" at bounding box center [876, 25] width 61 height 11
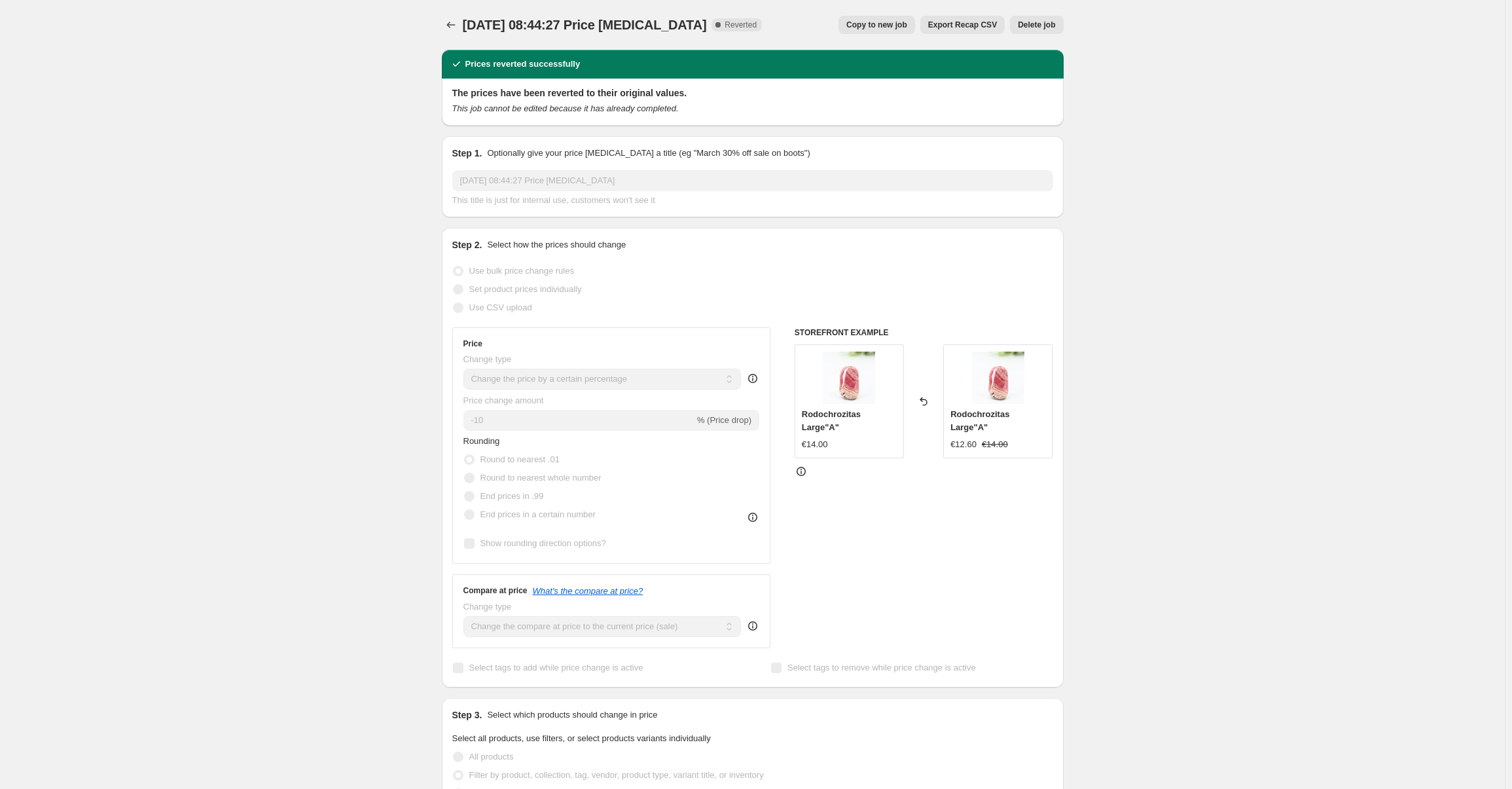
select select "percentage"
select select "collection"
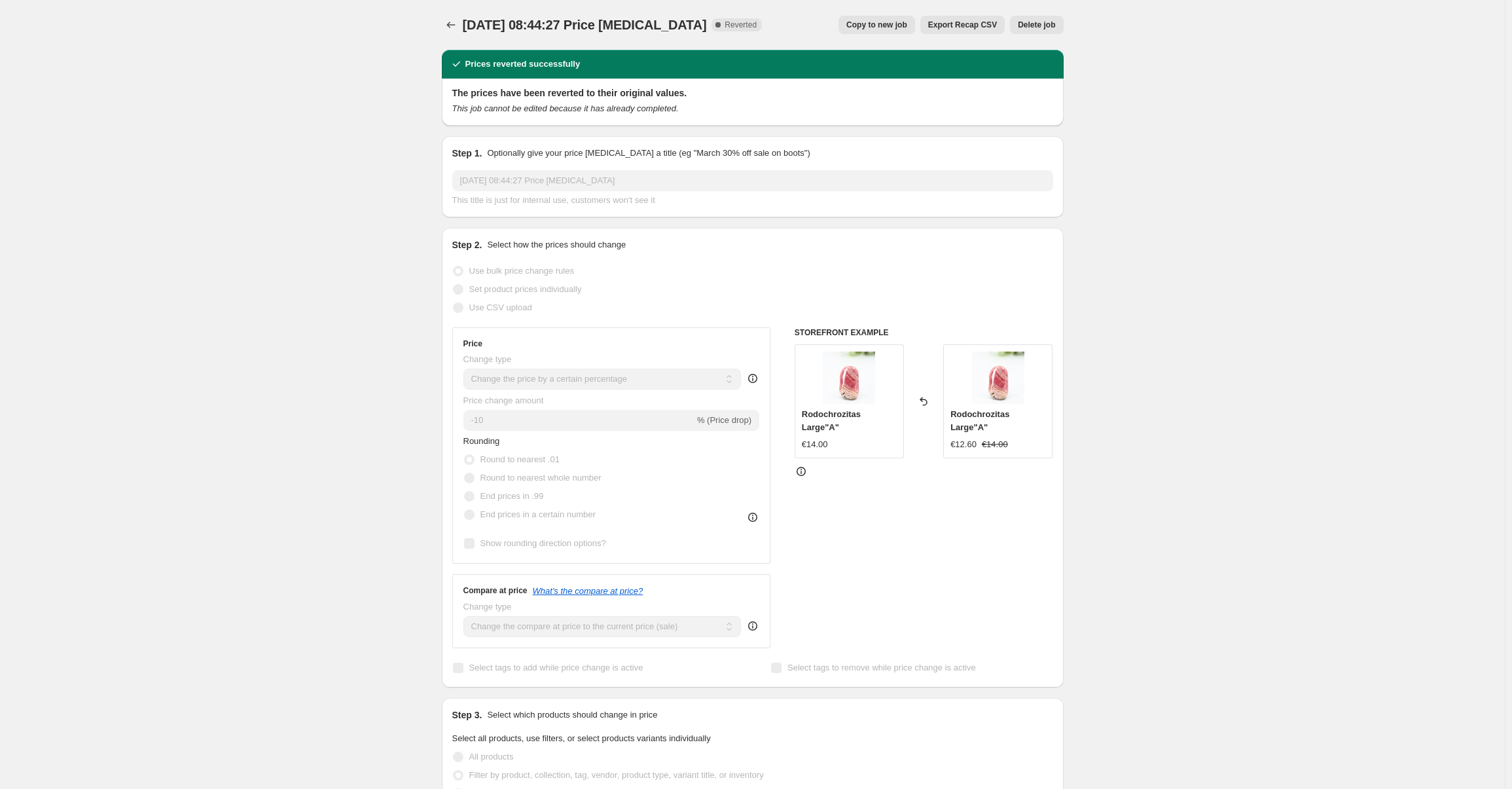
select select "collection"
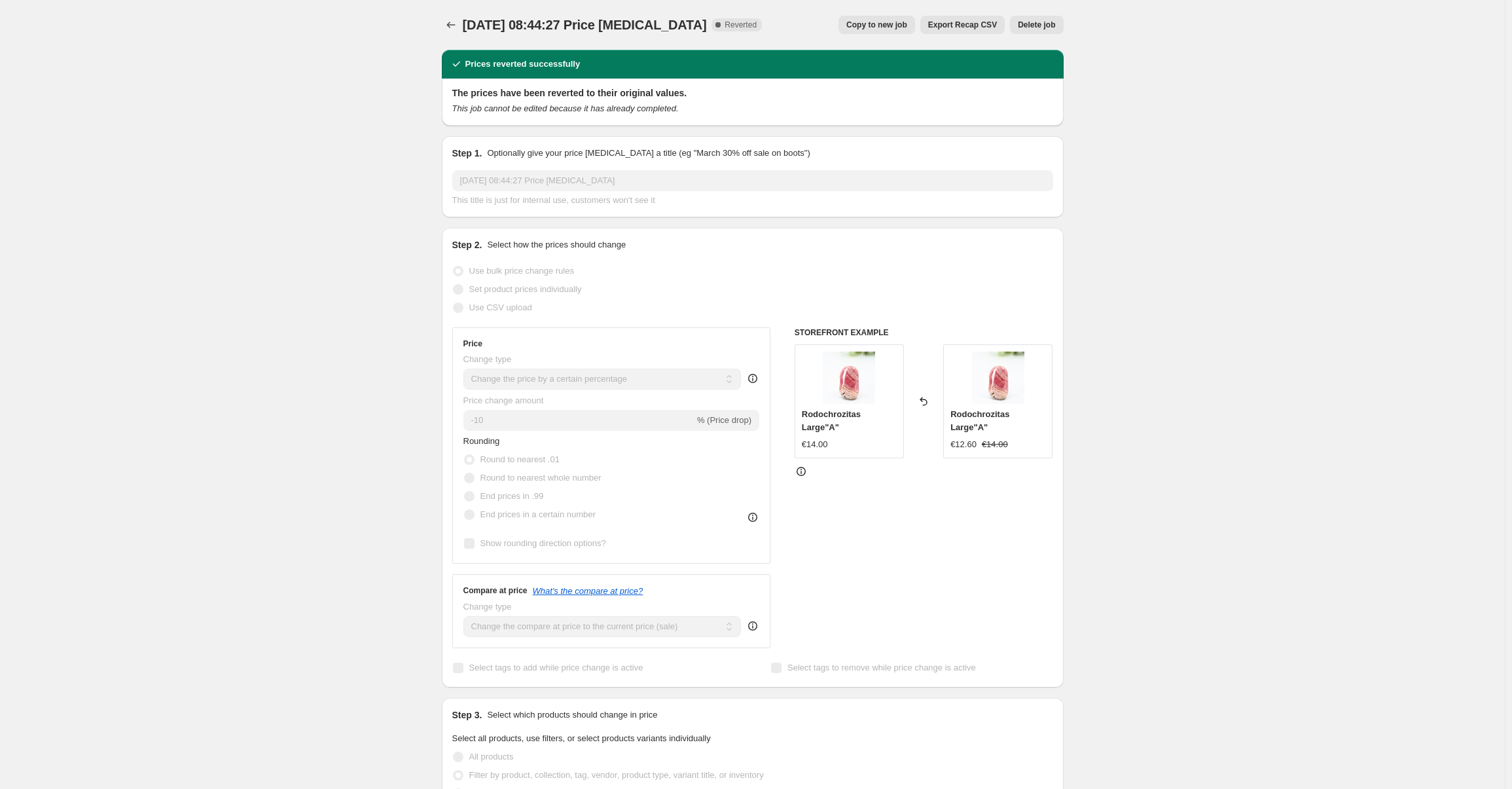
select select "collection"
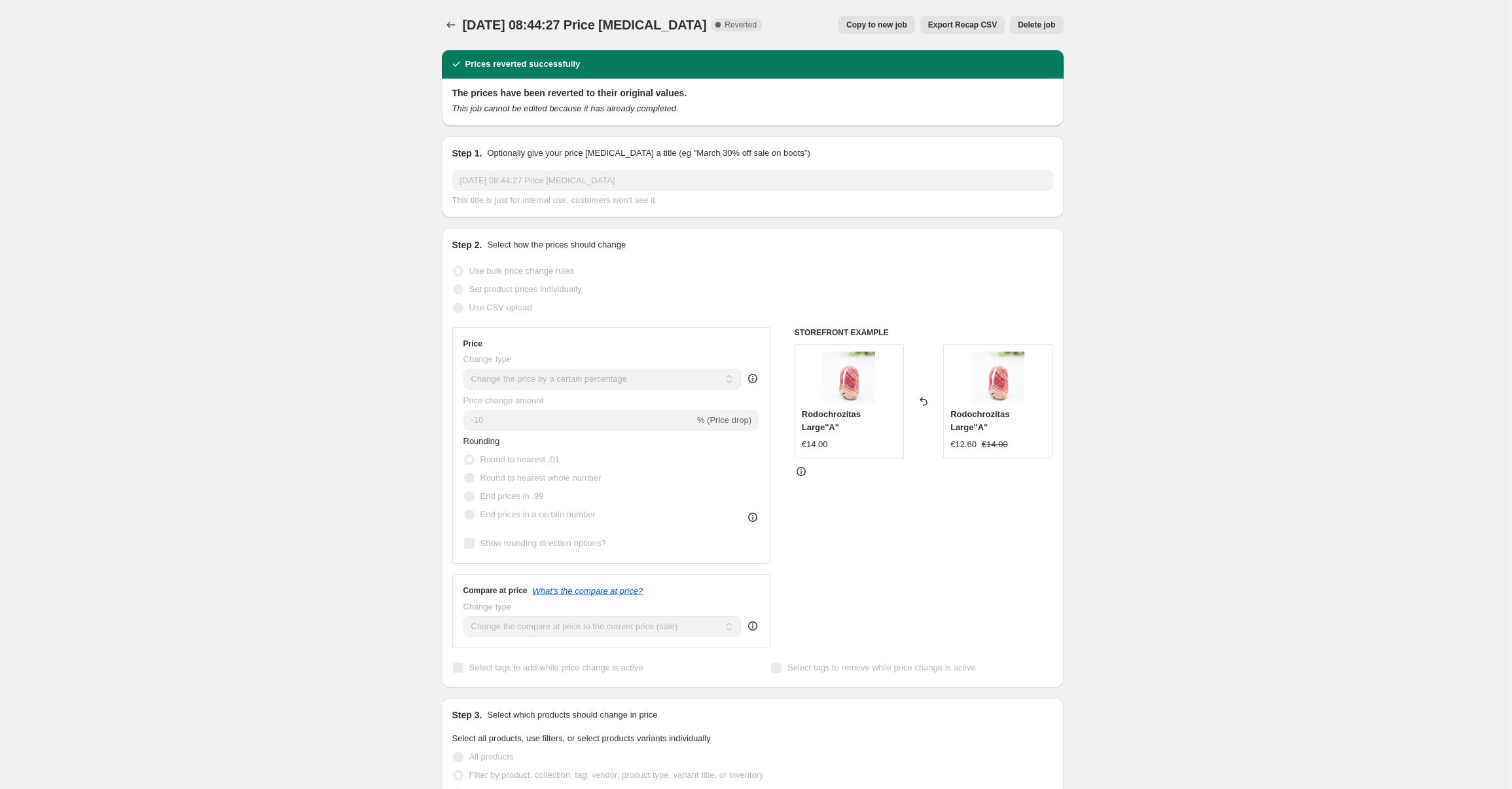
select select "collection"
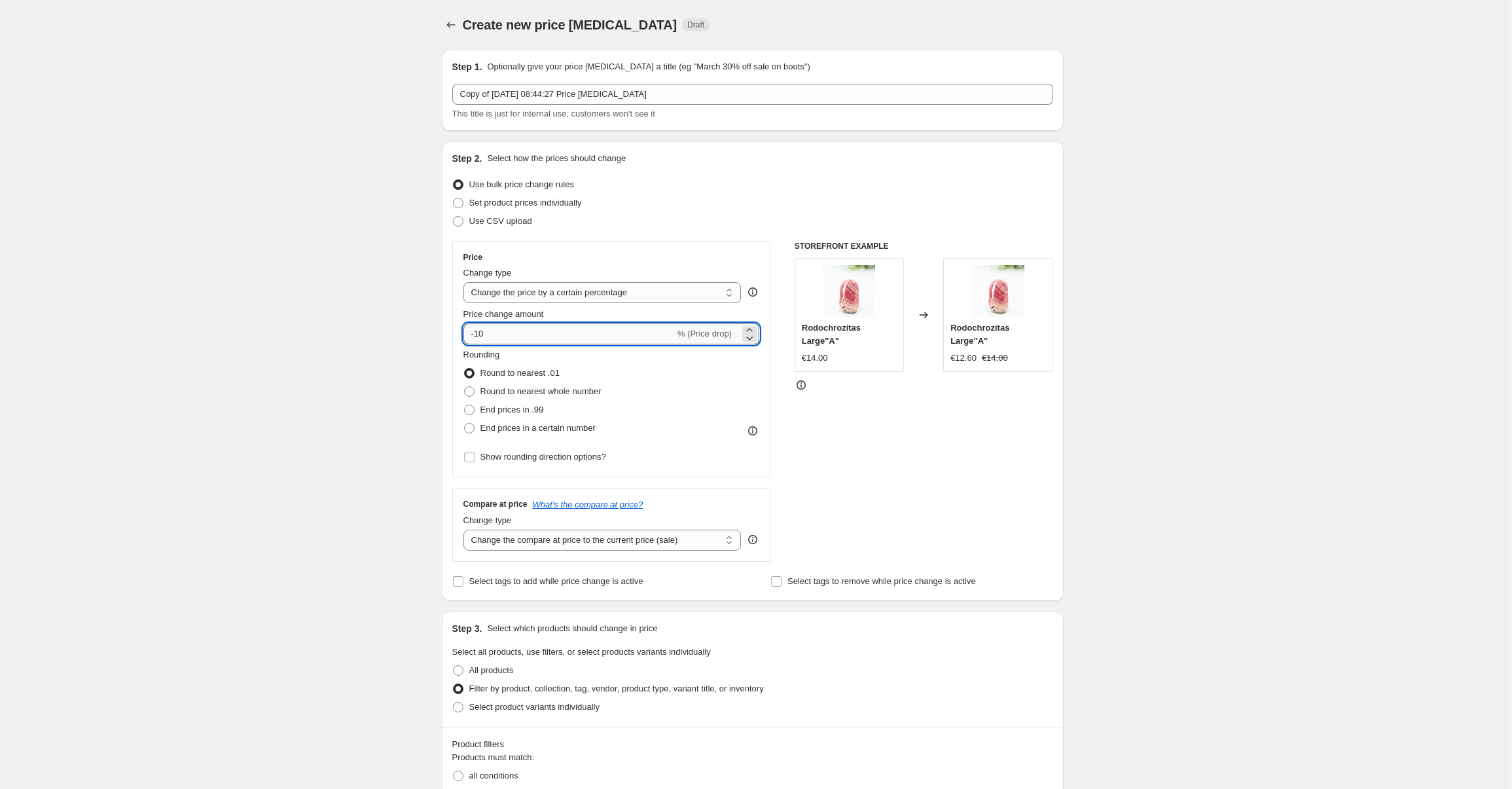
click at [482, 334] on input "-10" at bounding box center [569, 333] width 211 height 21
type input "-15"
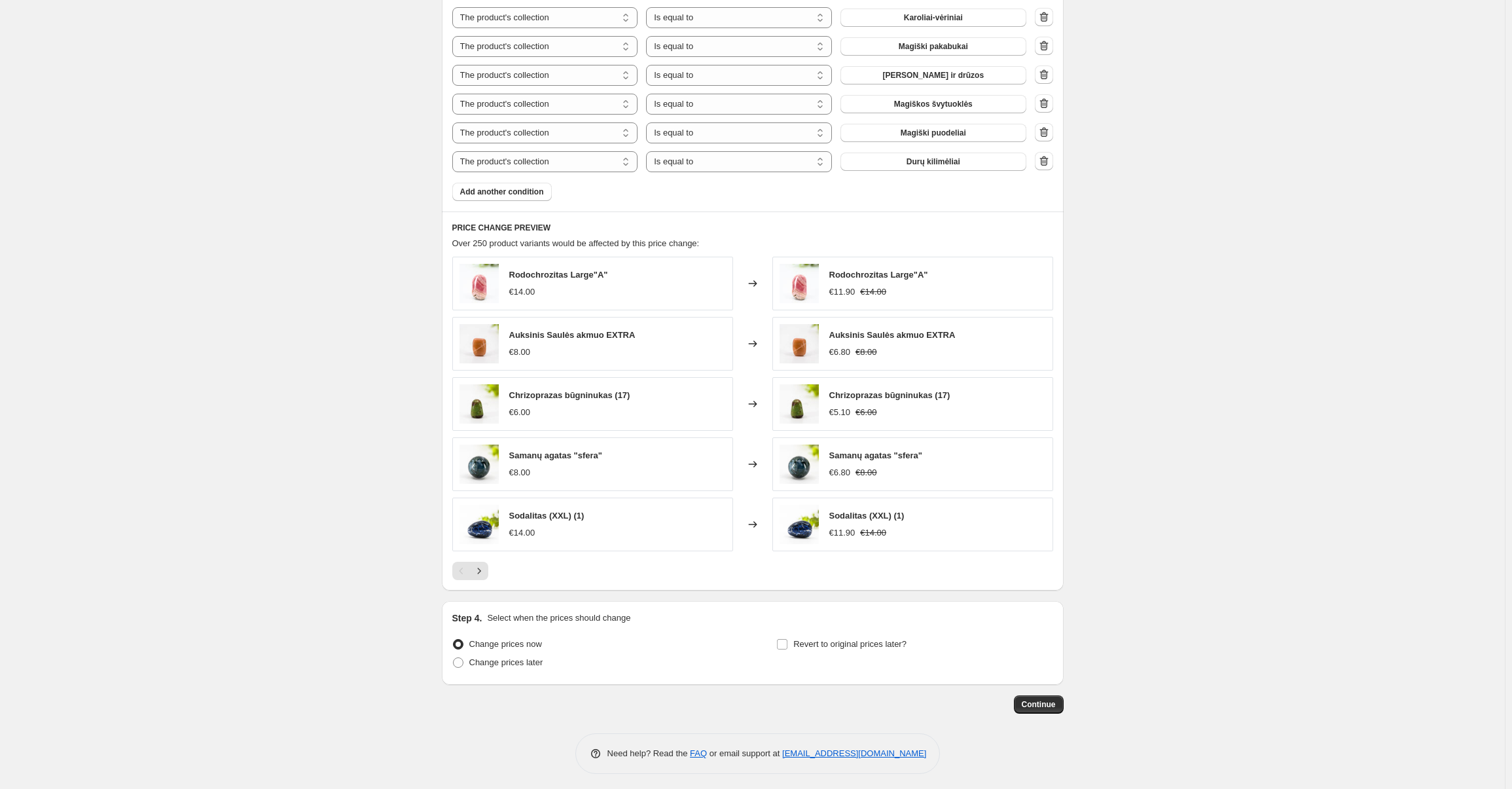
scroll to position [1182, 0]
click at [1047, 700] on span "Continue" at bounding box center [1039, 704] width 34 height 11
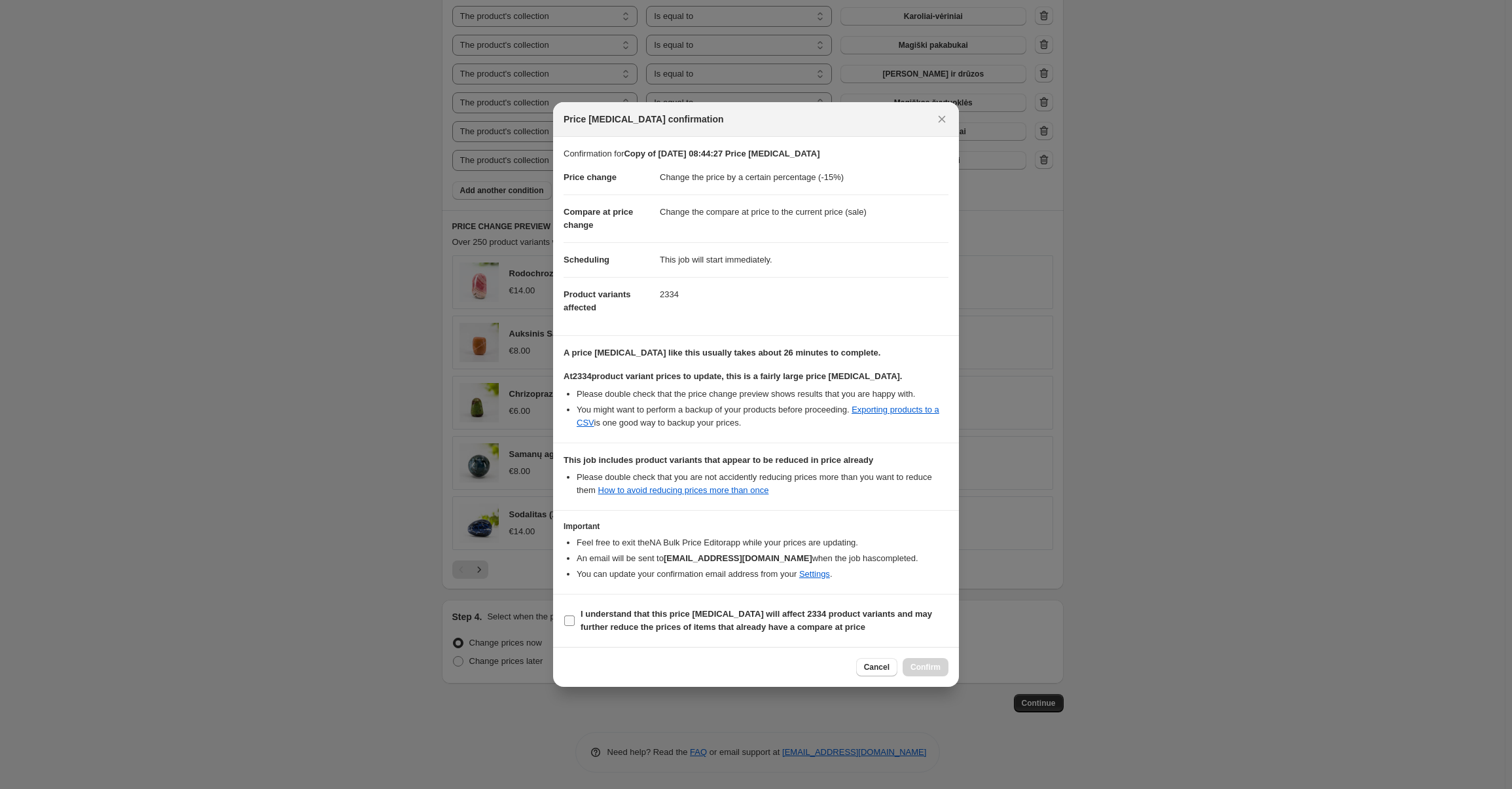
click at [629, 612] on b "I understand that this price [MEDICAL_DATA] will affect 2334 product variants a…" at bounding box center [756, 620] width 351 height 23
click at [575, 616] on input "I understand that this price [MEDICAL_DATA] will affect 2334 product variants a…" at bounding box center [569, 621] width 11 height 11
checkbox input "true"
click at [917, 668] on span "Confirm" at bounding box center [925, 668] width 30 height 11
